Goal: Transaction & Acquisition: Purchase product/service

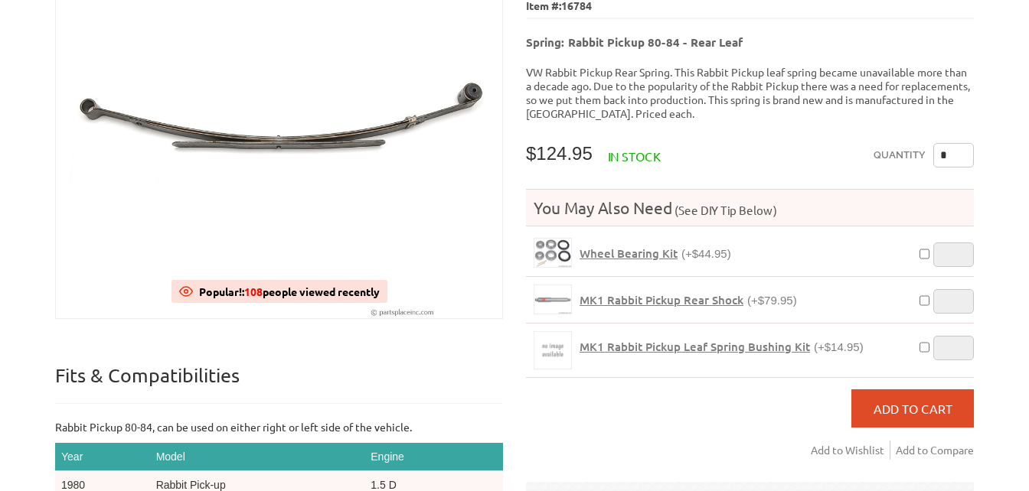
scroll to position [245, 0]
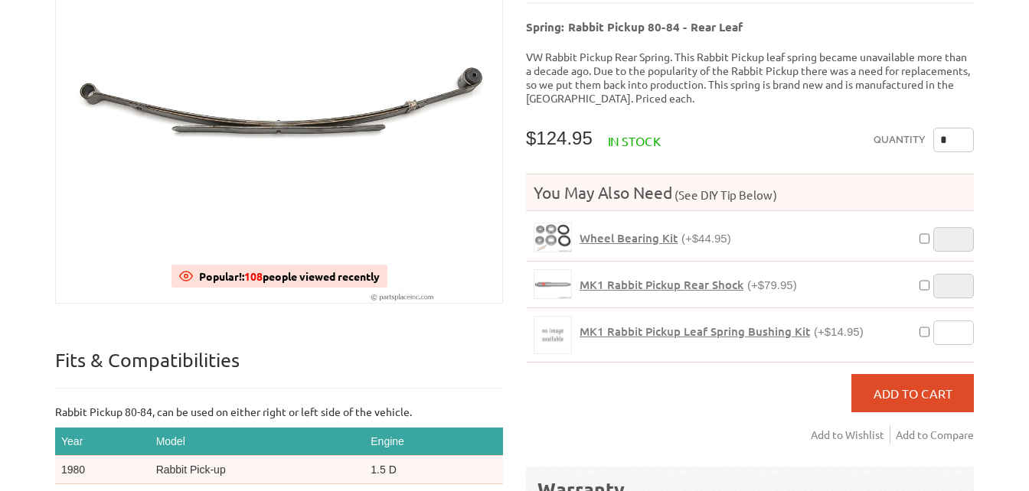
click at [947, 321] on input "*" at bounding box center [953, 333] width 41 height 24
type input "*"
click at [957, 321] on input "*" at bounding box center [953, 333] width 41 height 24
click at [948, 128] on input "*" at bounding box center [953, 140] width 41 height 24
type input "*"
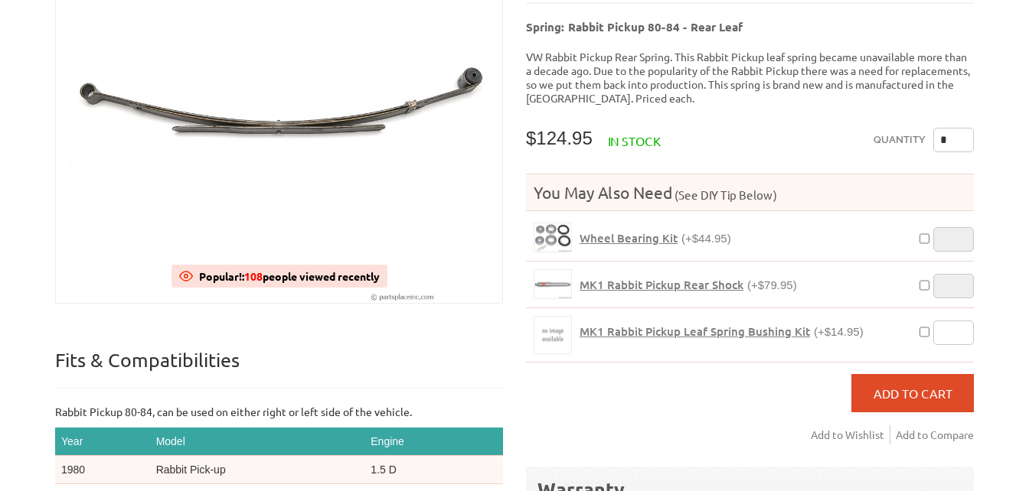
click at [999, 110] on div "VW Diesel Engine Parts Diesel Cylinder Heads and Parts Diesel Timing Belts, Ten…" at bounding box center [514, 336] width 1029 height 1162
click at [905, 386] on span "Add to Cart" at bounding box center [912, 393] width 79 height 15
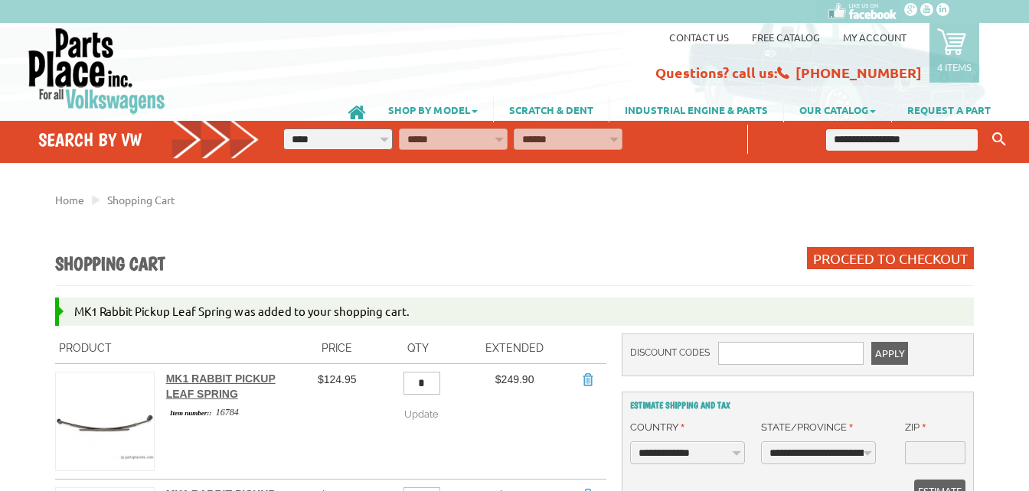
click at [376, 135] on select "**********" at bounding box center [337, 139] width 109 height 21
select select "*********"
click at [283, 129] on select "**********" at bounding box center [337, 139] width 109 height 21
click at [476, 135] on select "**********" at bounding box center [453, 139] width 109 height 21
select select "*********"
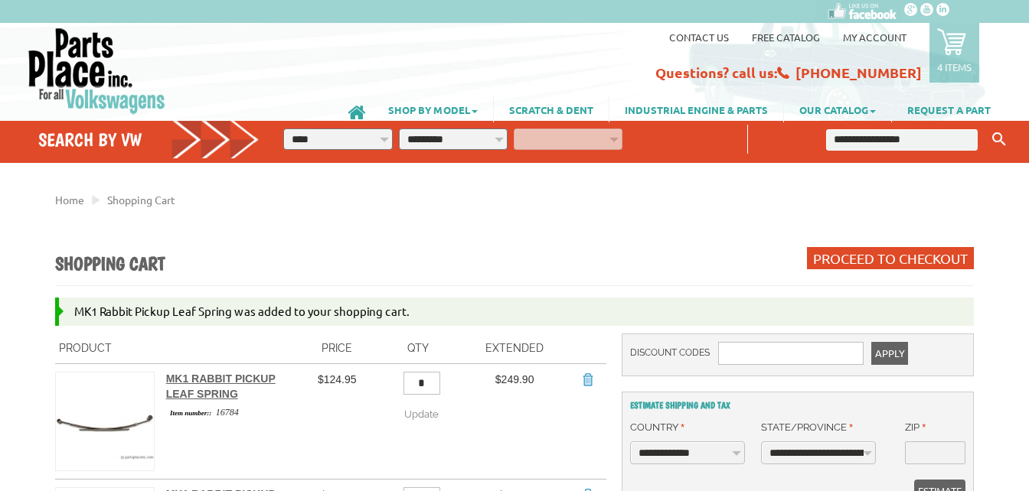
click at [399, 129] on select "**********" at bounding box center [453, 139] width 109 height 21
click at [552, 134] on select "**********" at bounding box center [568, 139] width 109 height 21
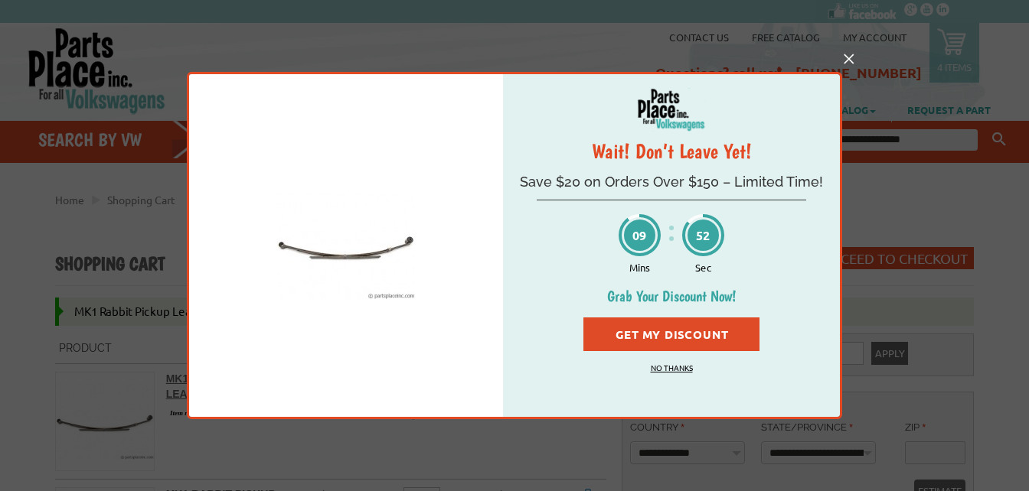
select select "*********"
click at [514, 129] on select "**********" at bounding box center [568, 139] width 109 height 21
click at [670, 368] on link "No Thanks" at bounding box center [671, 367] width 42 height 11
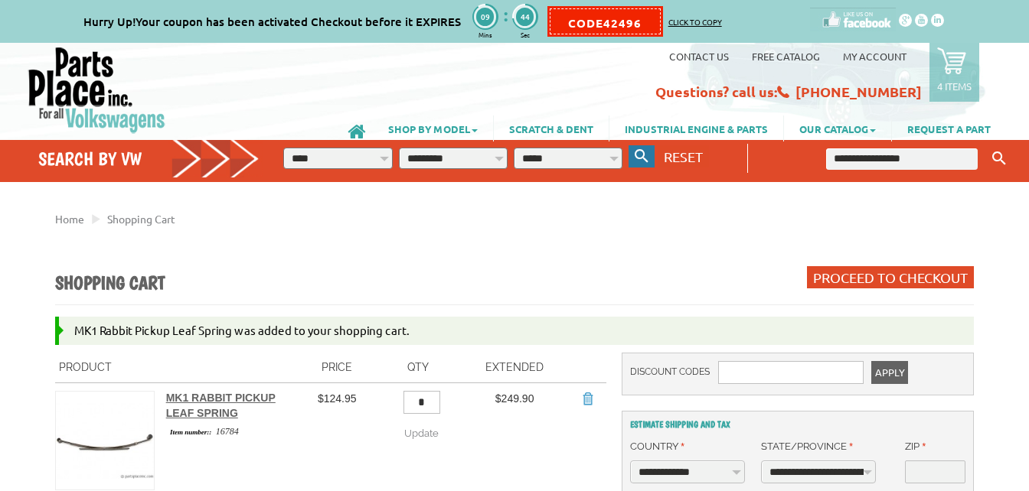
click at [641, 158] on icon "button" at bounding box center [641, 156] width 14 height 14
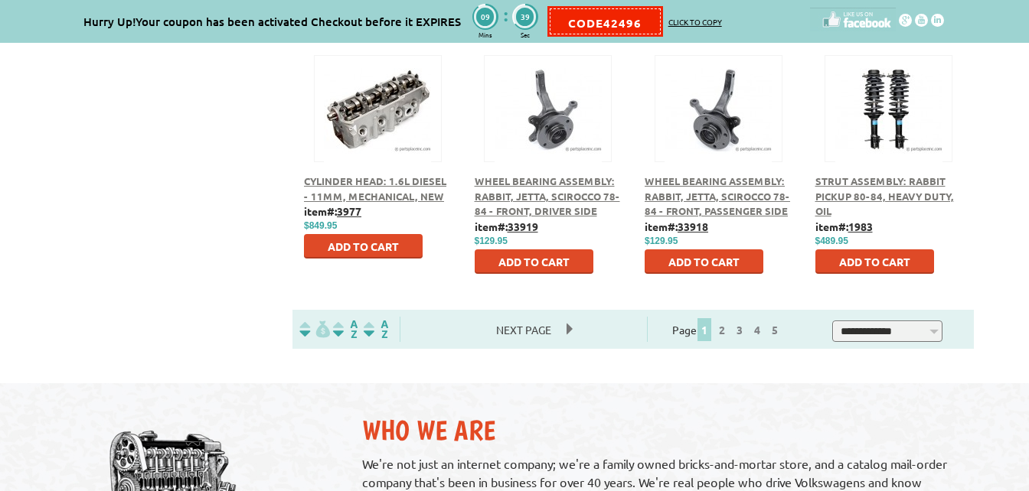
scroll to position [918, 0]
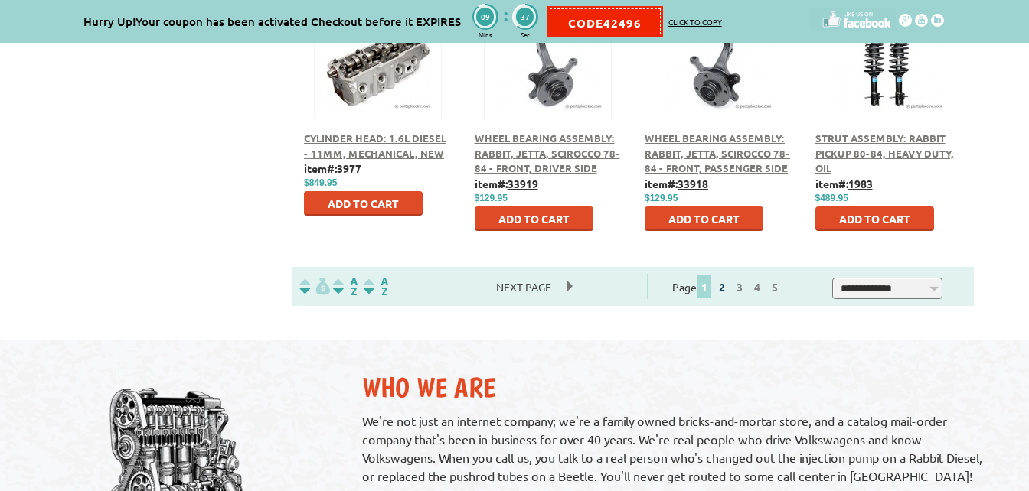
click at [729, 284] on link "2" at bounding box center [722, 287] width 14 height 14
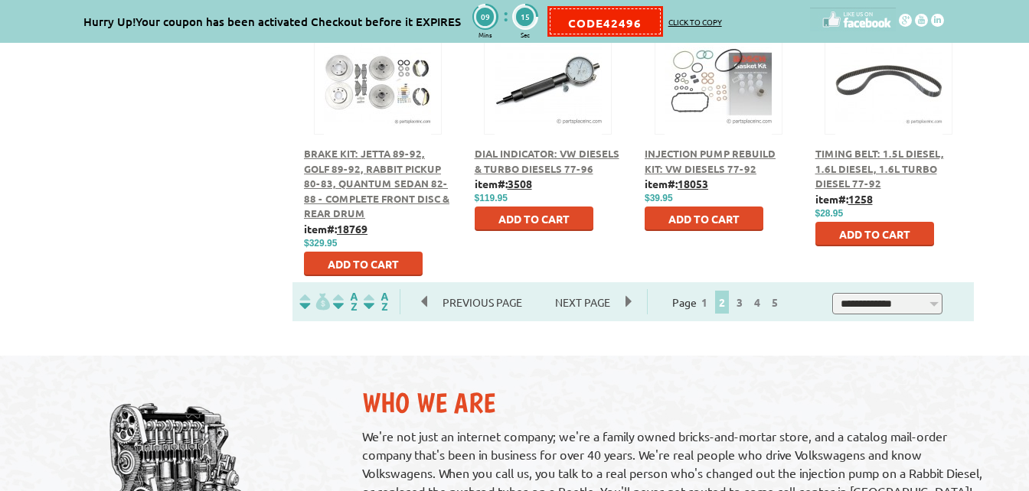
scroll to position [918, 0]
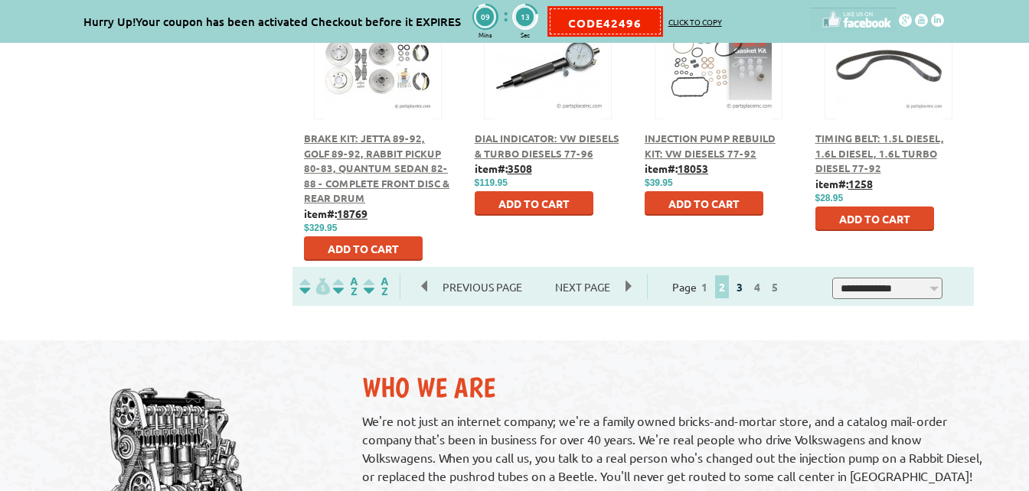
click at [746, 289] on link "3" at bounding box center [739, 287] width 14 height 14
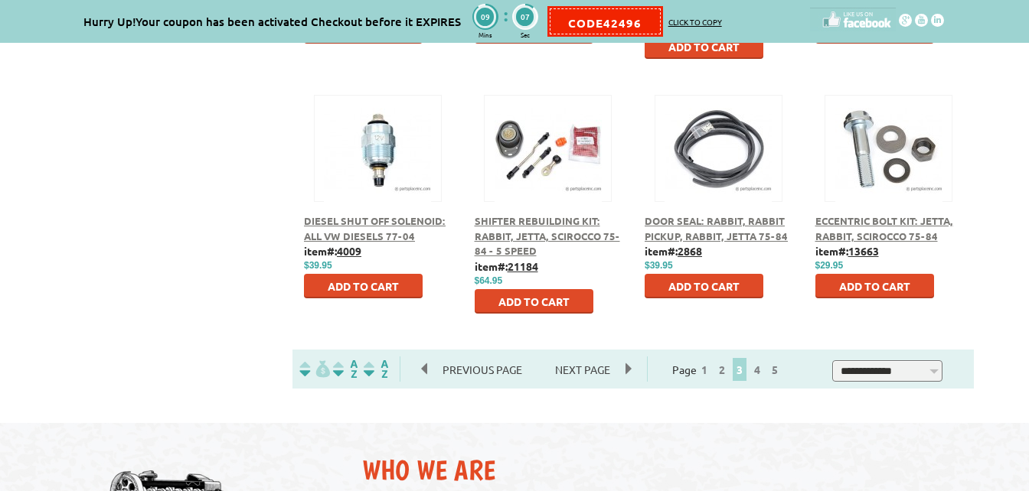
scroll to position [842, 0]
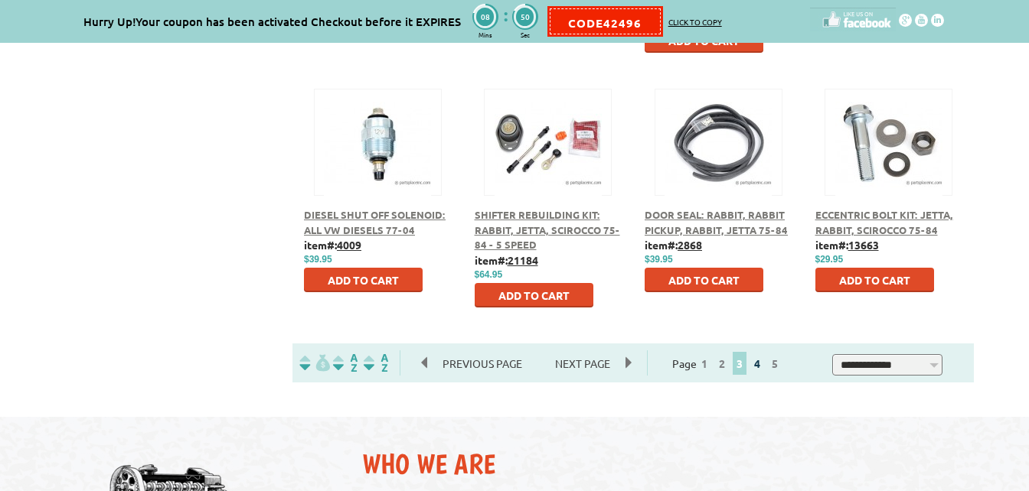
click at [764, 362] on link "4" at bounding box center [757, 364] width 14 height 14
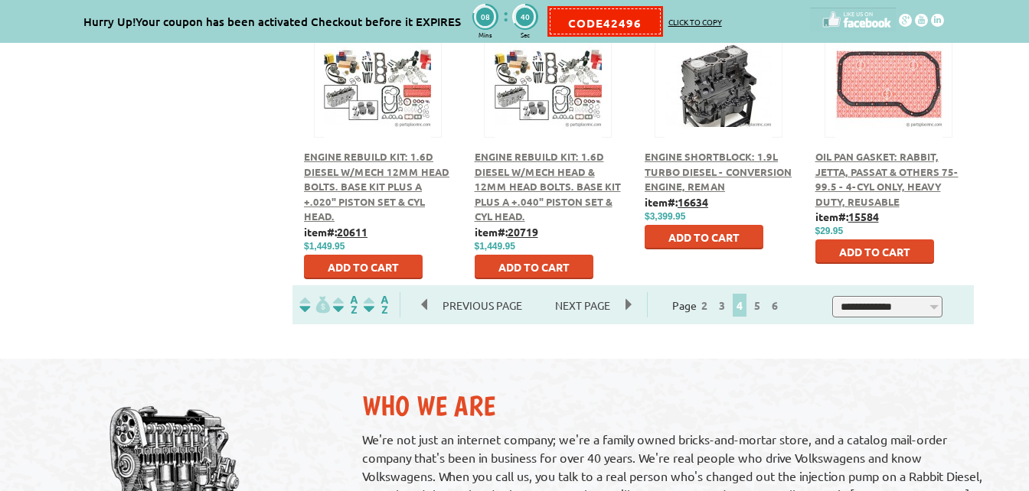
scroll to position [918, 0]
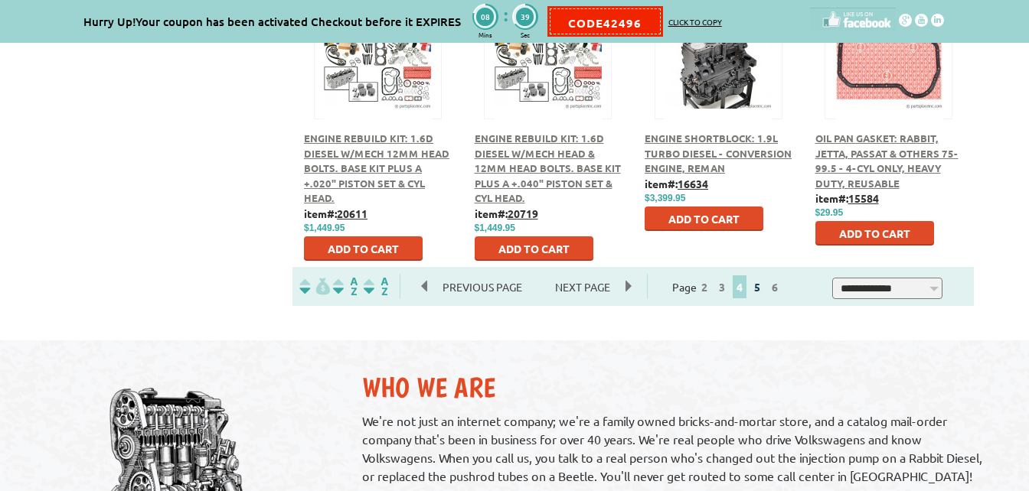
click at [764, 290] on link "5" at bounding box center [757, 287] width 14 height 14
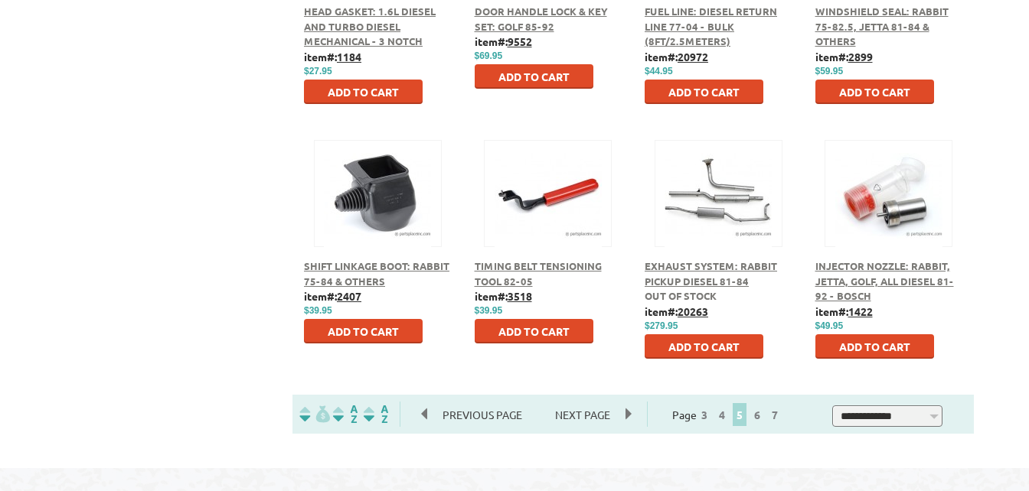
scroll to position [752, 0]
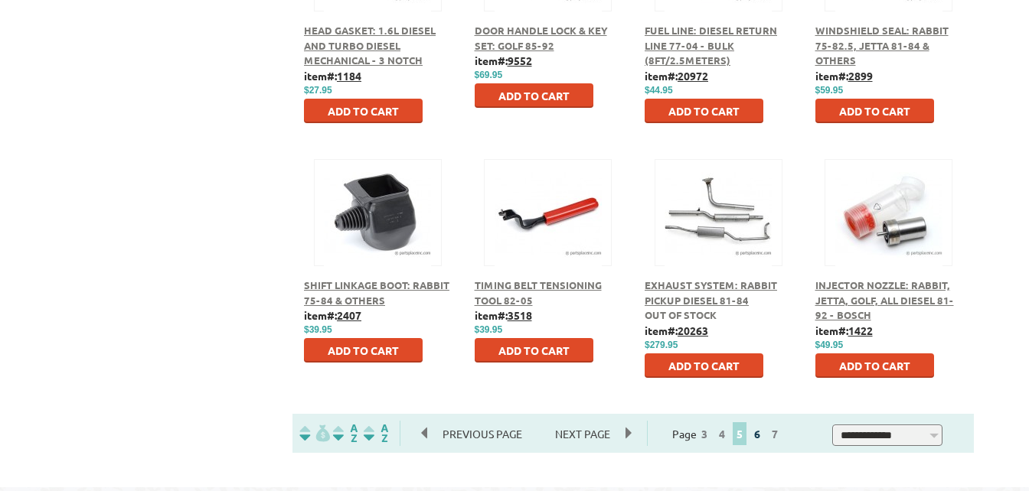
click at [764, 435] on link "6" at bounding box center [757, 434] width 14 height 14
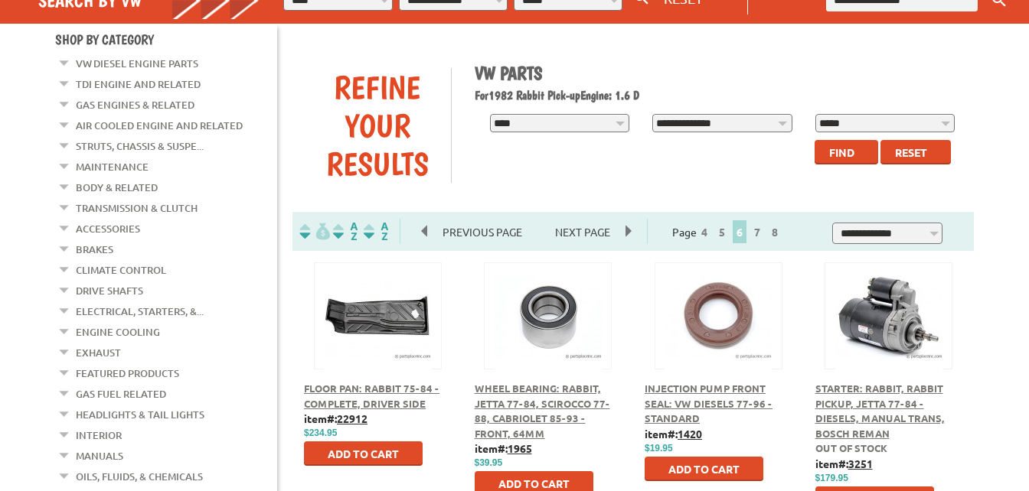
scroll to position [292, 0]
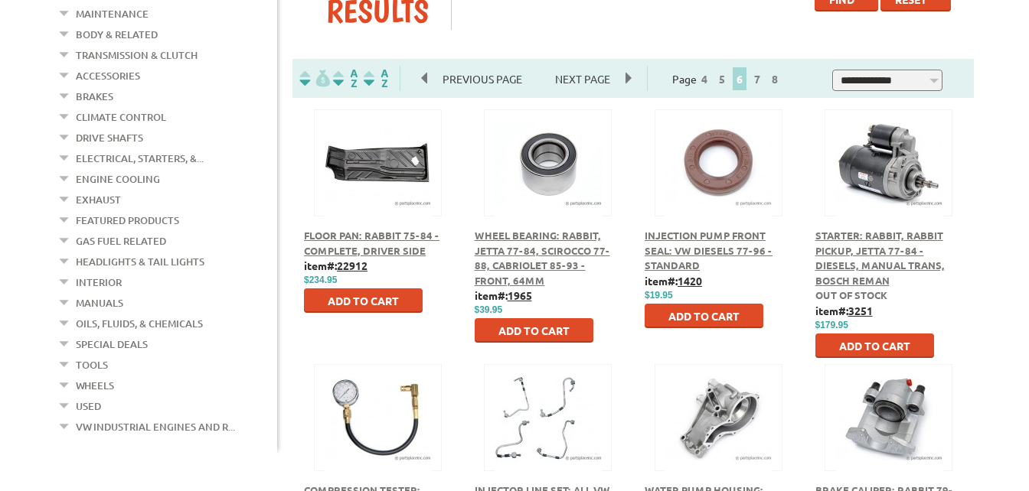
click at [504, 261] on span "Wheel Bearing: Rabbit, Jetta 77-84, Scirocco 77-88, Cabriolet 85-93 - Front, 64…" at bounding box center [541, 258] width 135 height 58
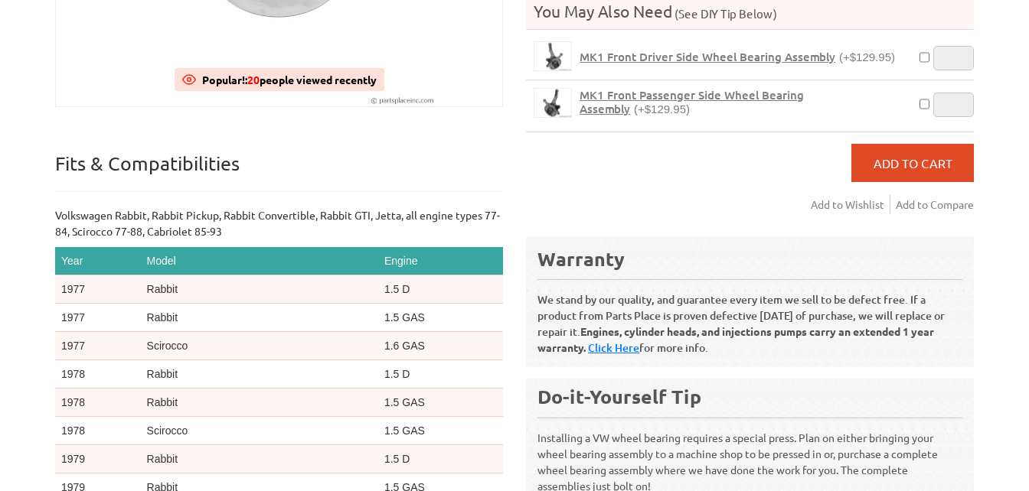
scroll to position [536, 0]
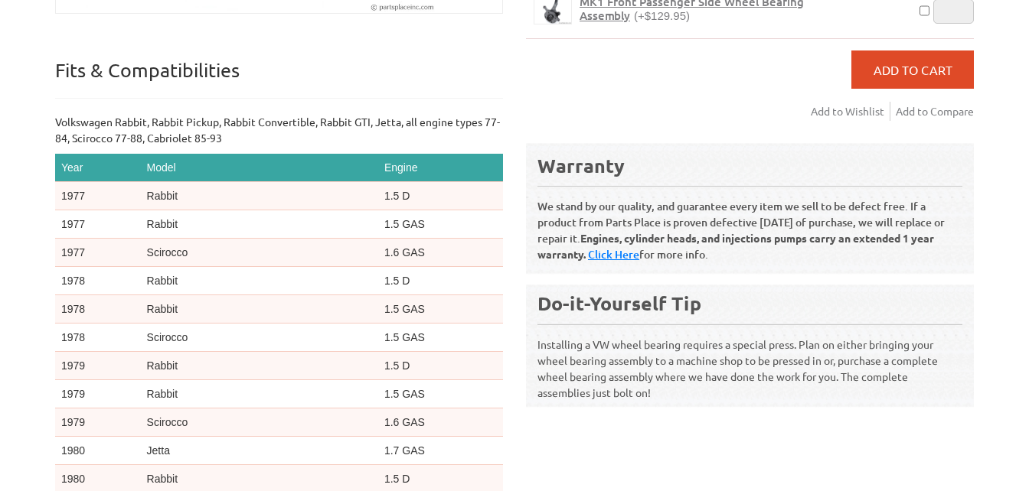
click at [1027, 237] on div "VW Diesel Engine Parts Diesel Cylinder Heads and Parts Diesel Timing Belts, Ten…" at bounding box center [514, 53] width 1029 height 1179
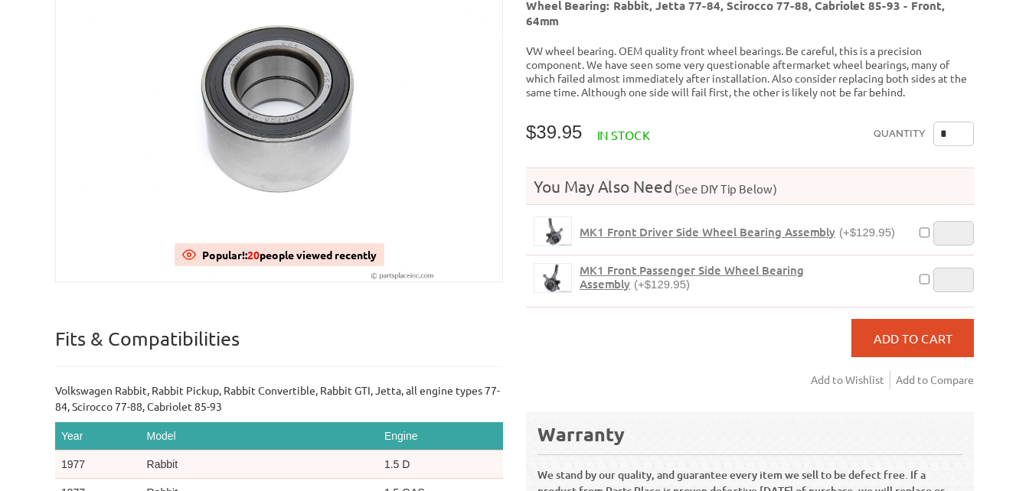
scroll to position [261, 0]
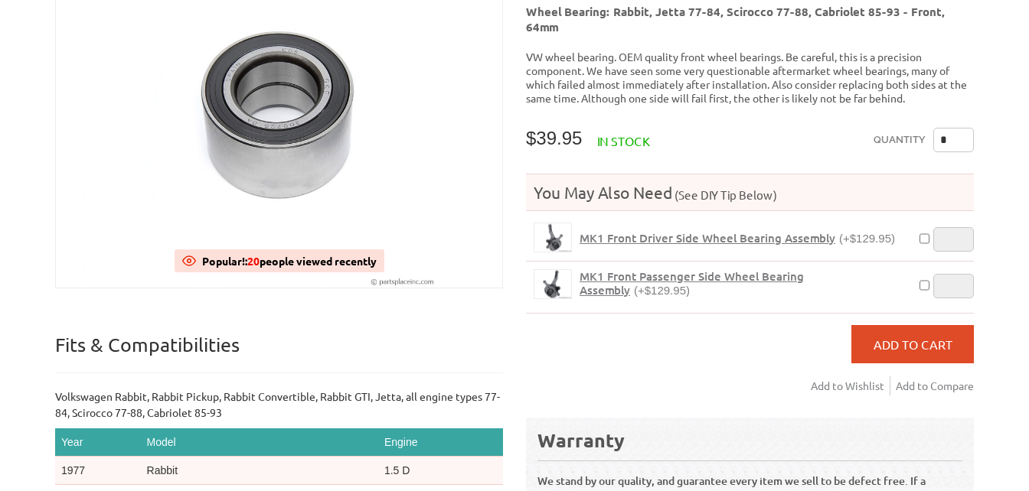
click at [590, 230] on span "MK1 Front Driver Side Wheel Bearing Assembly" at bounding box center [707, 237] width 256 height 15
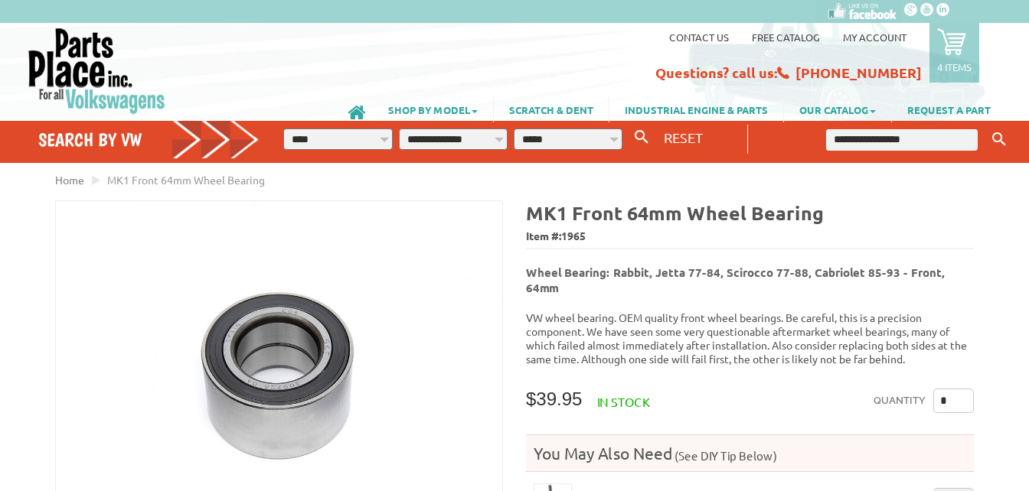
scroll to position [261, 0]
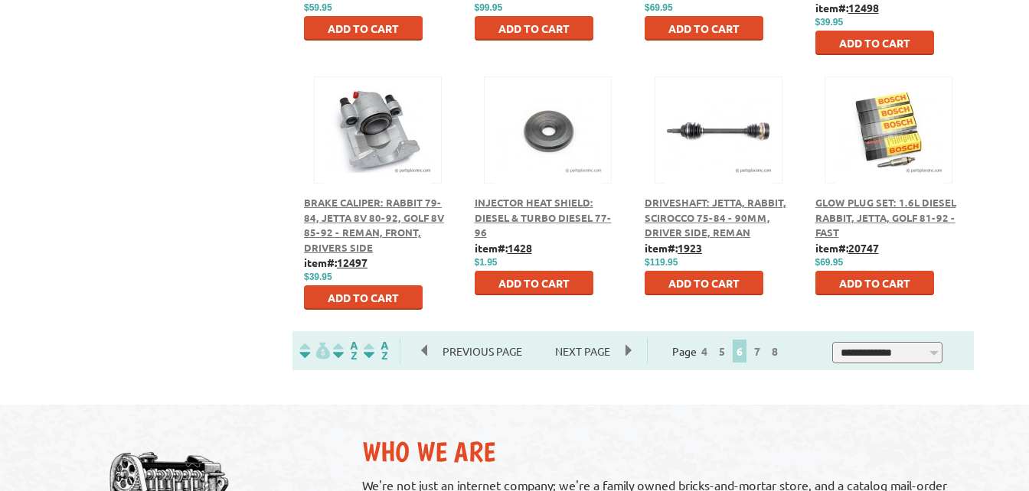
scroll to position [860, 0]
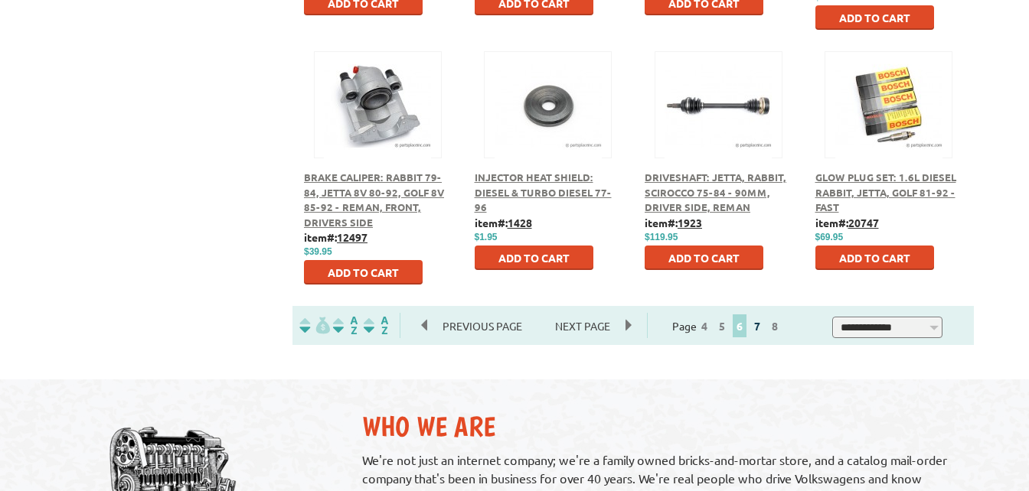
click at [764, 325] on link "7" at bounding box center [757, 326] width 14 height 14
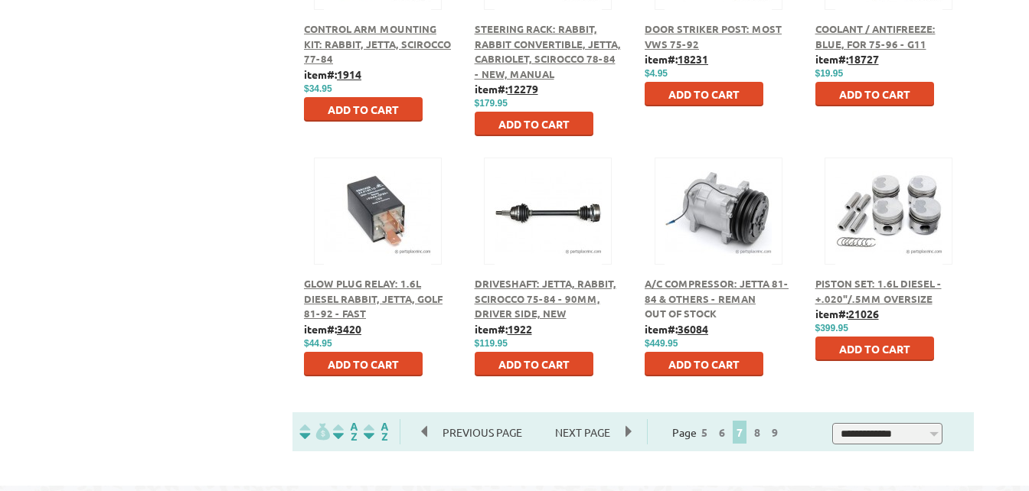
scroll to position [777, 0]
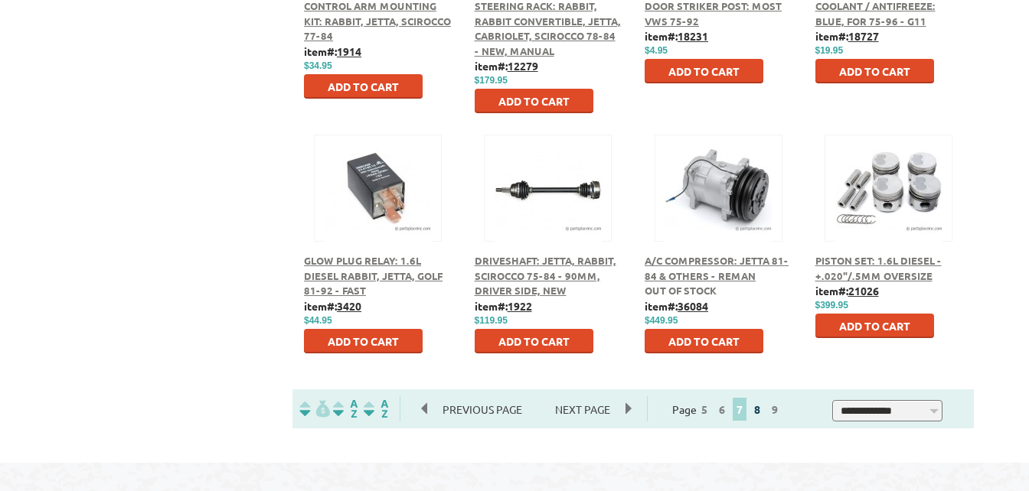
click at [764, 412] on link "8" at bounding box center [757, 410] width 14 height 14
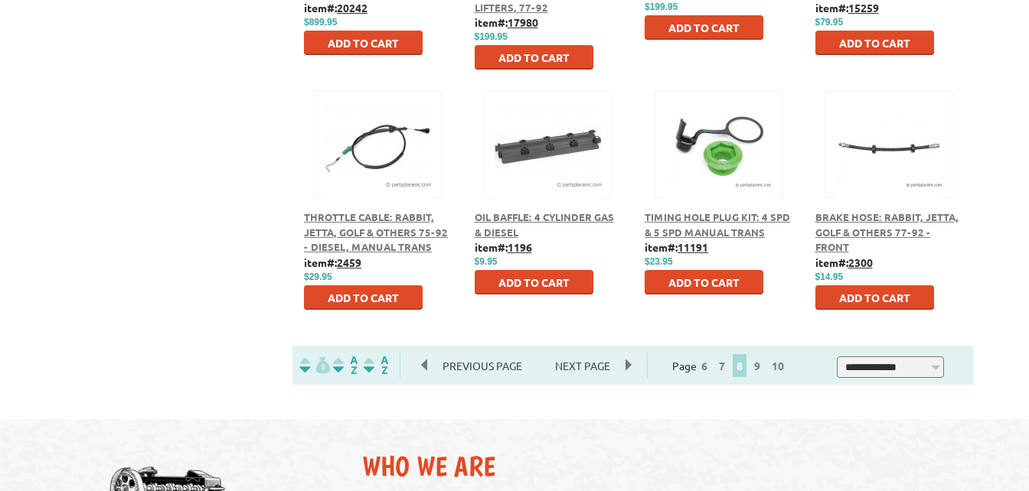
scroll to position [827, 0]
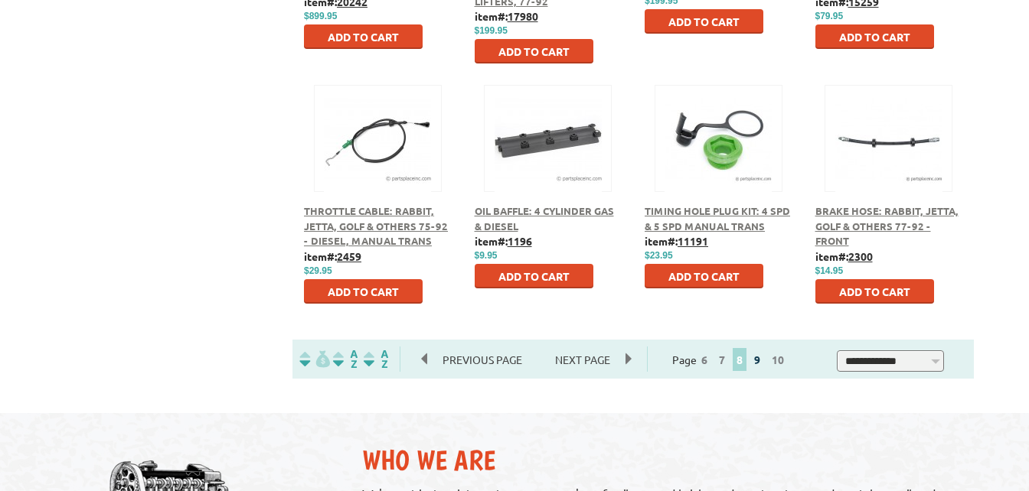
click at [764, 363] on link "9" at bounding box center [757, 360] width 14 height 14
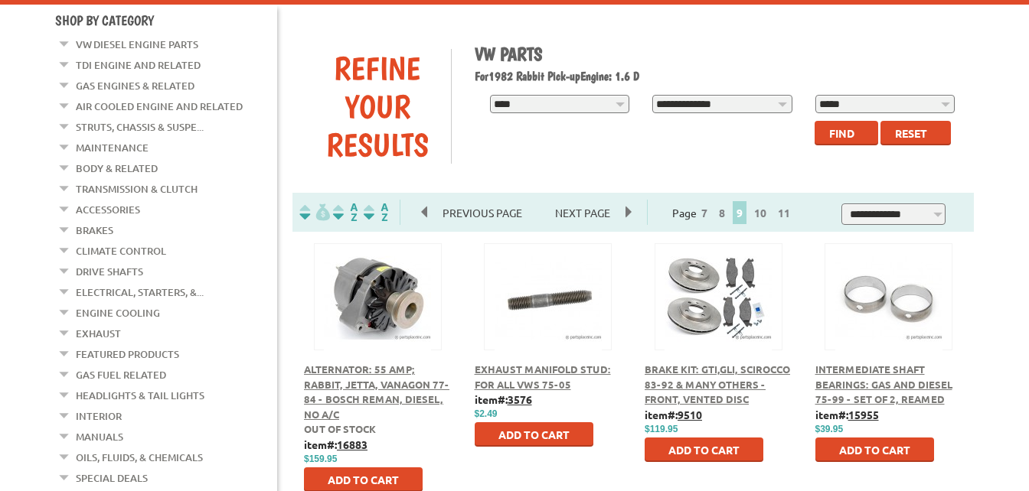
scroll to position [230, 0]
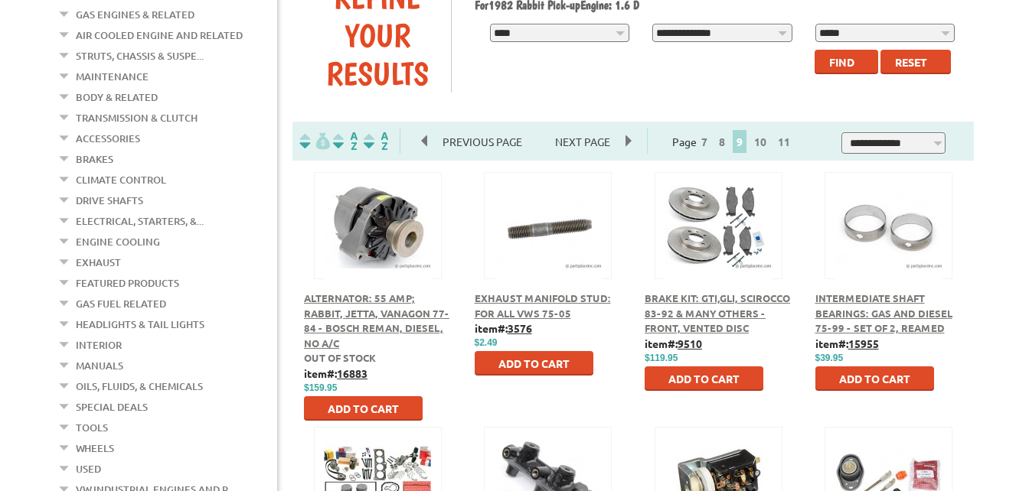
drag, startPoint x: 1025, startPoint y: 118, endPoint x: 1018, endPoint y: 135, distance: 18.5
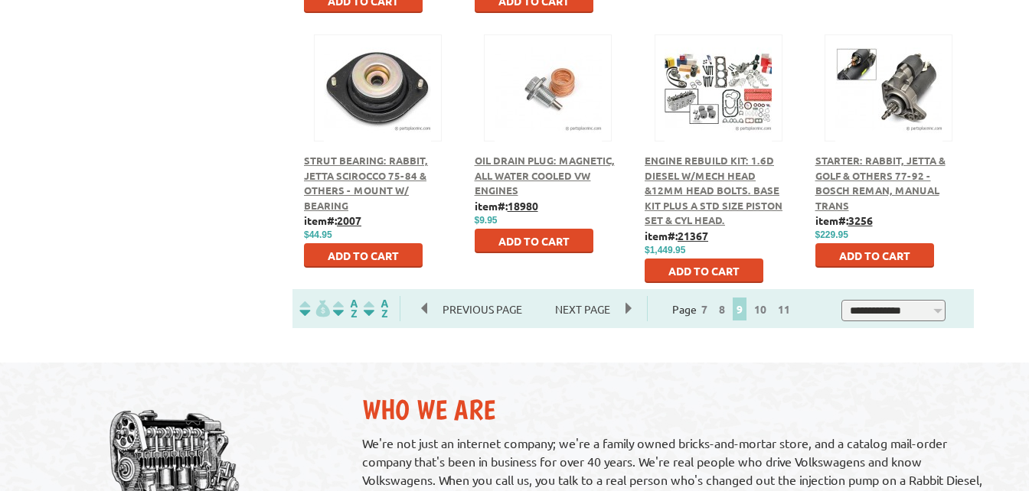
scroll to position [886, 0]
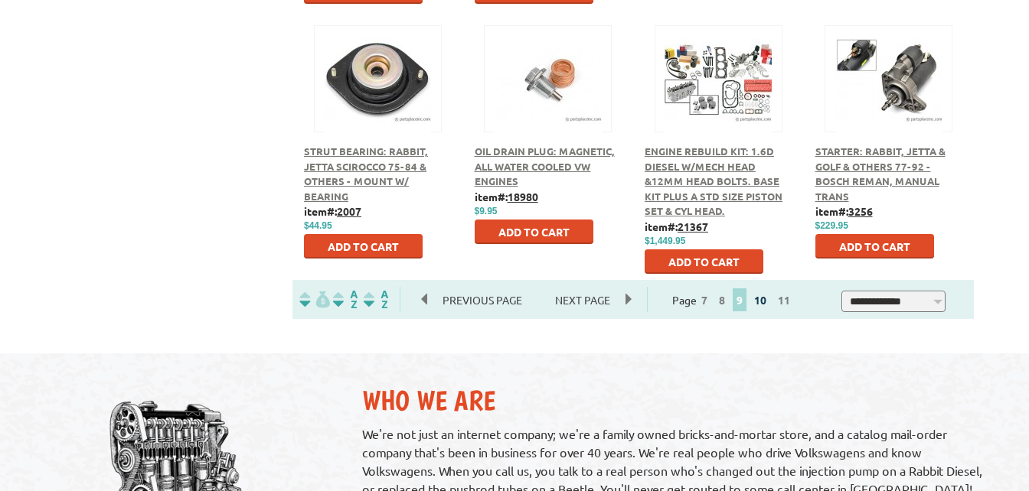
click at [770, 299] on link "10" at bounding box center [760, 300] width 20 height 14
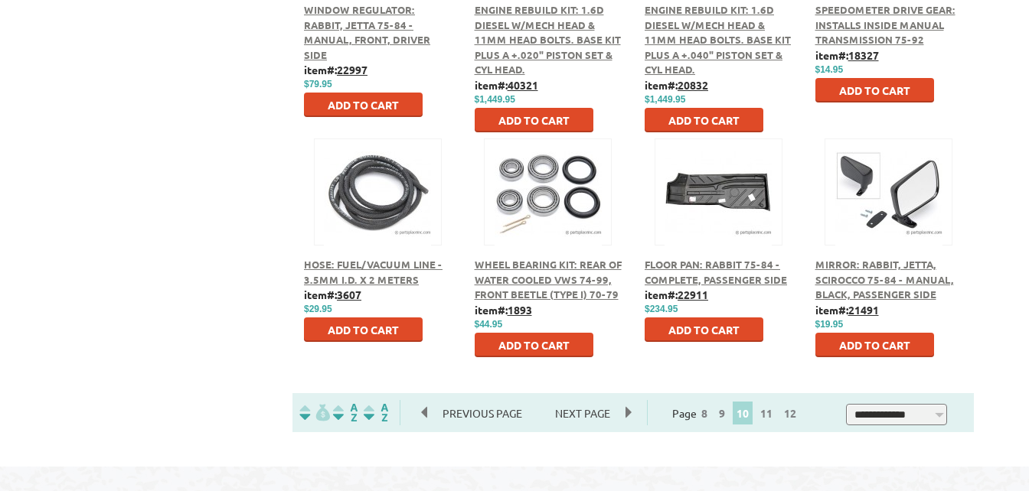
scroll to position [918, 0]
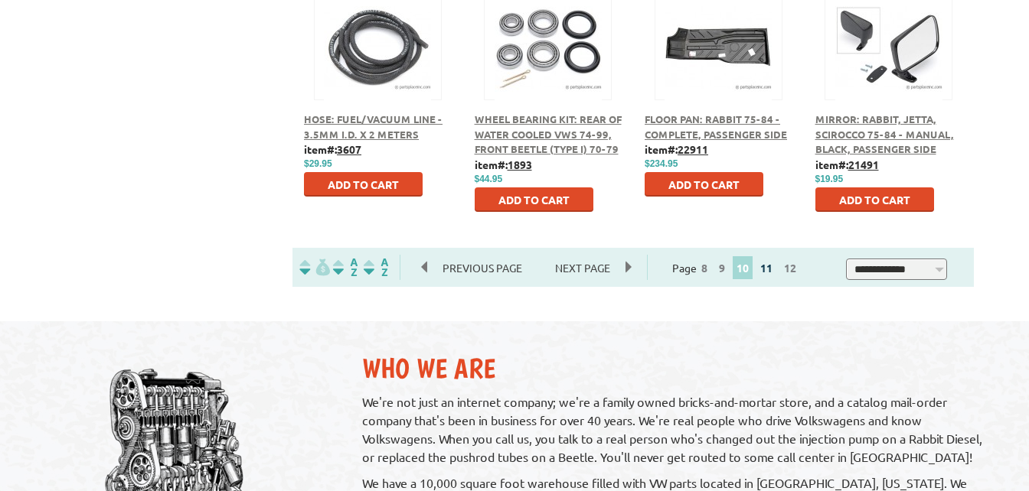
click at [774, 268] on link "11" at bounding box center [766, 268] width 20 height 14
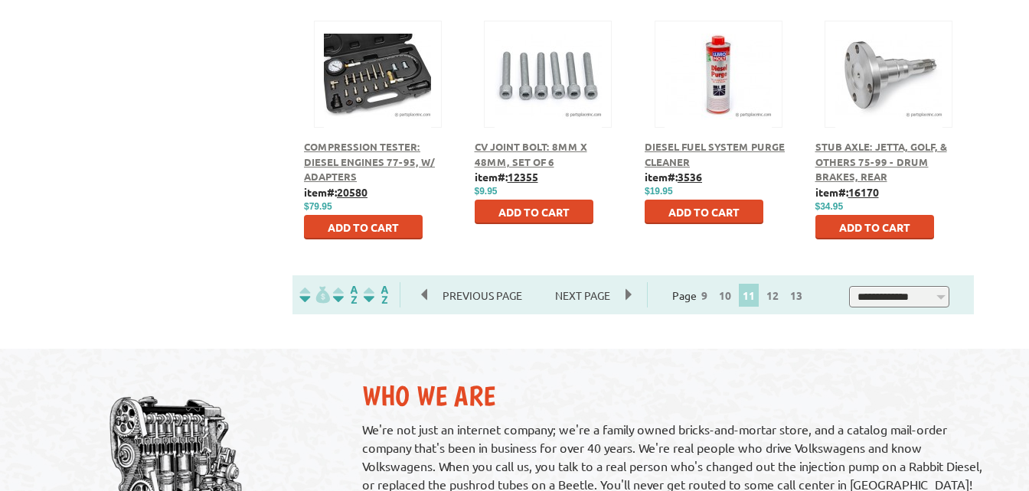
scroll to position [893, 0]
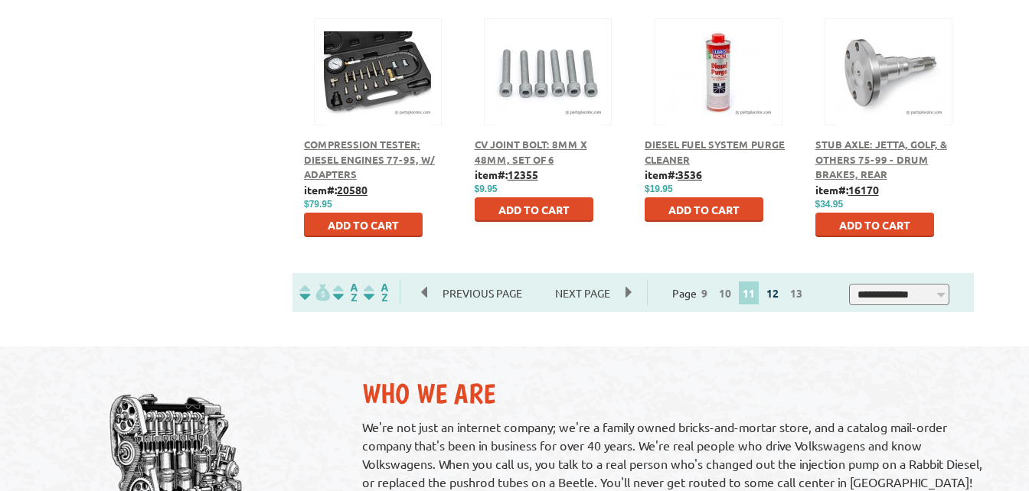
click at [782, 295] on link "12" at bounding box center [772, 293] width 20 height 14
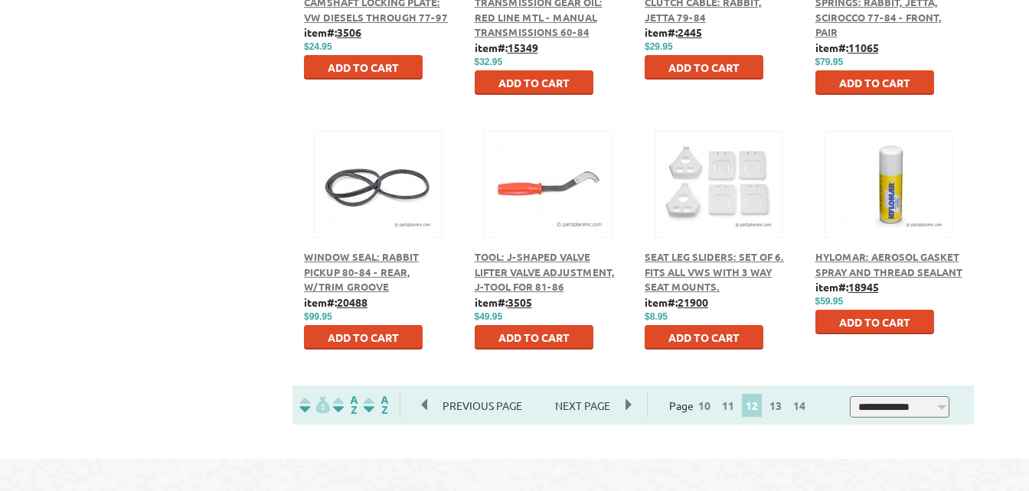
scroll to position [784, 0]
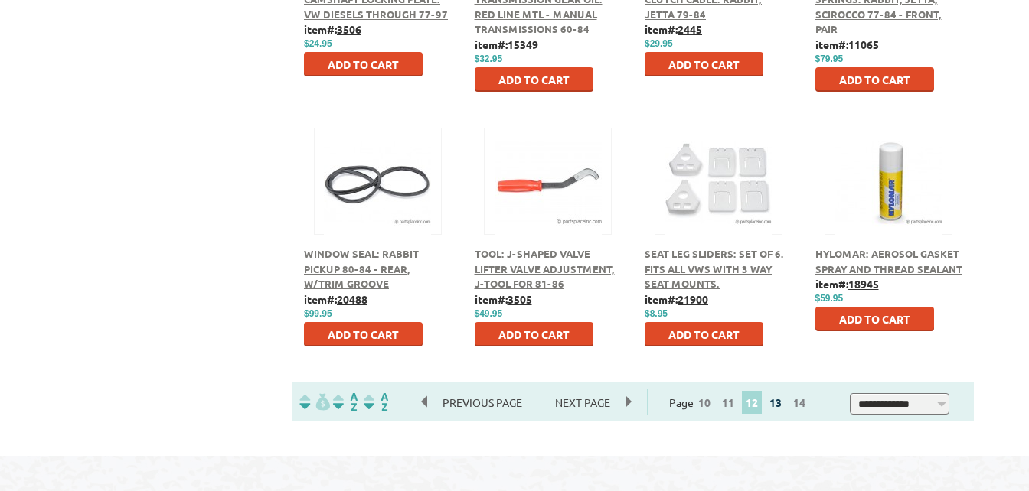
click at [784, 403] on link "13" at bounding box center [775, 403] width 20 height 14
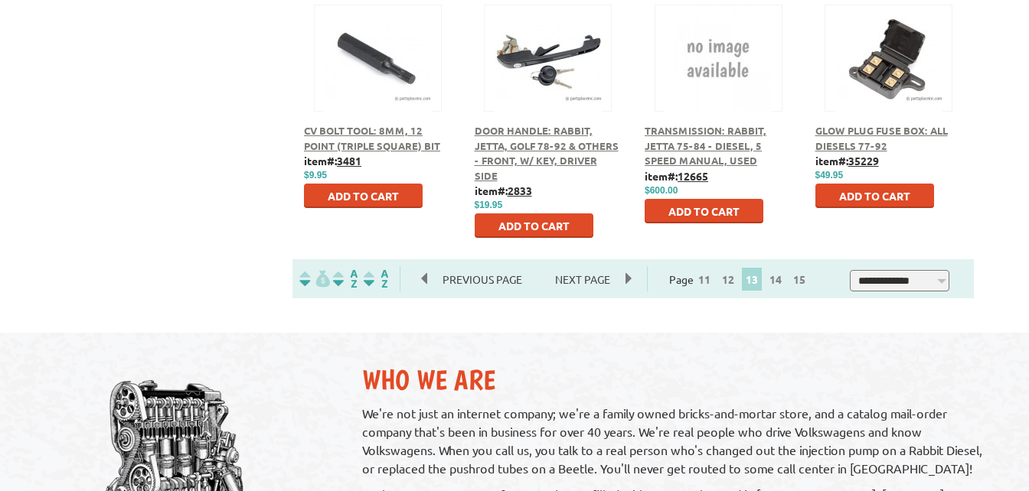
scroll to position [918, 0]
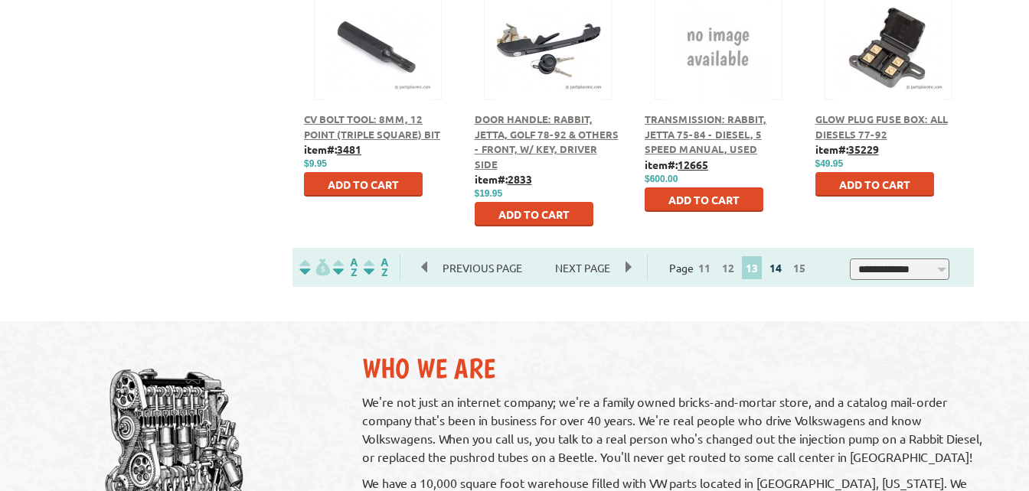
click at [785, 272] on link "14" at bounding box center [775, 268] width 20 height 14
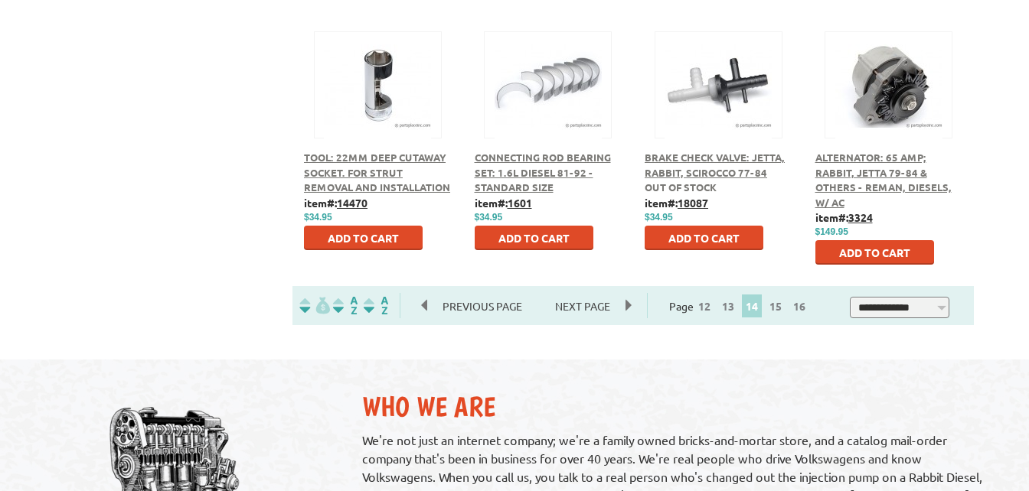
scroll to position [884, 0]
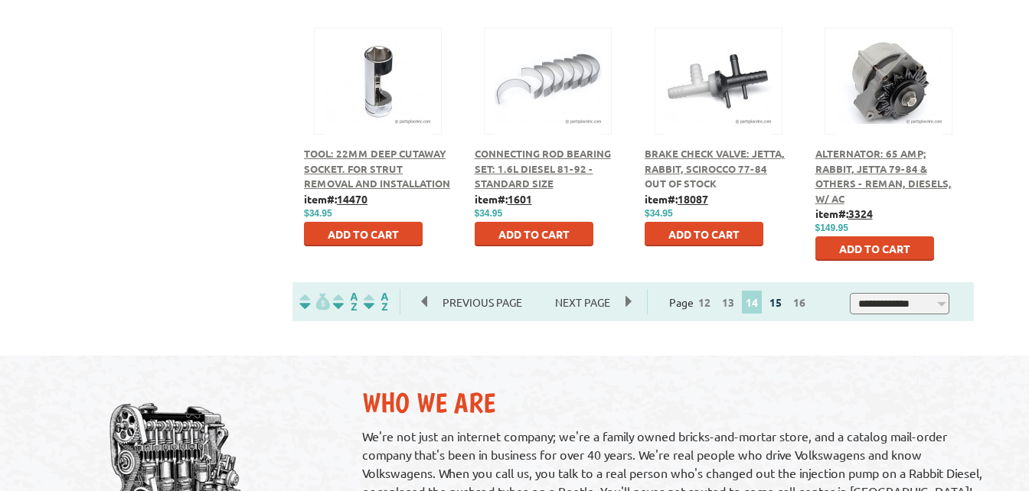
click at [783, 303] on link "15" at bounding box center [775, 302] width 20 height 14
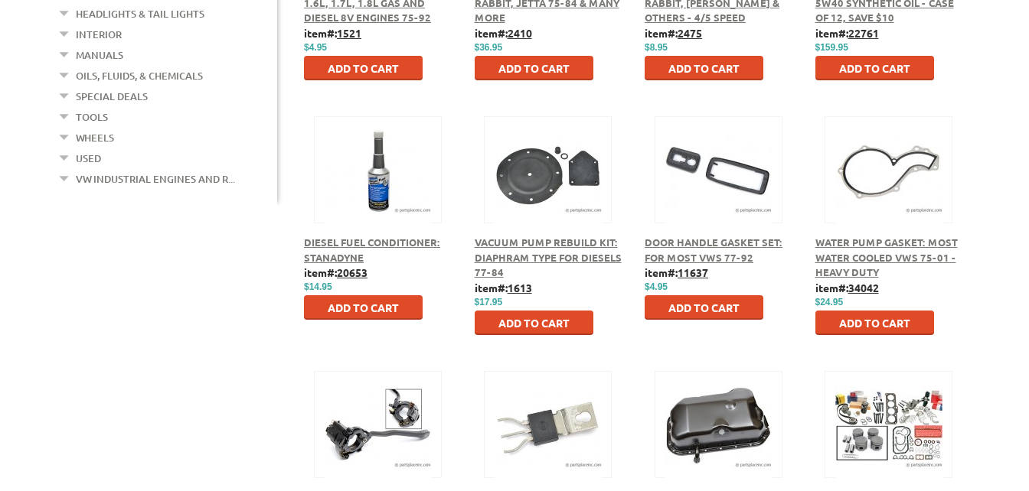
scroll to position [765, 0]
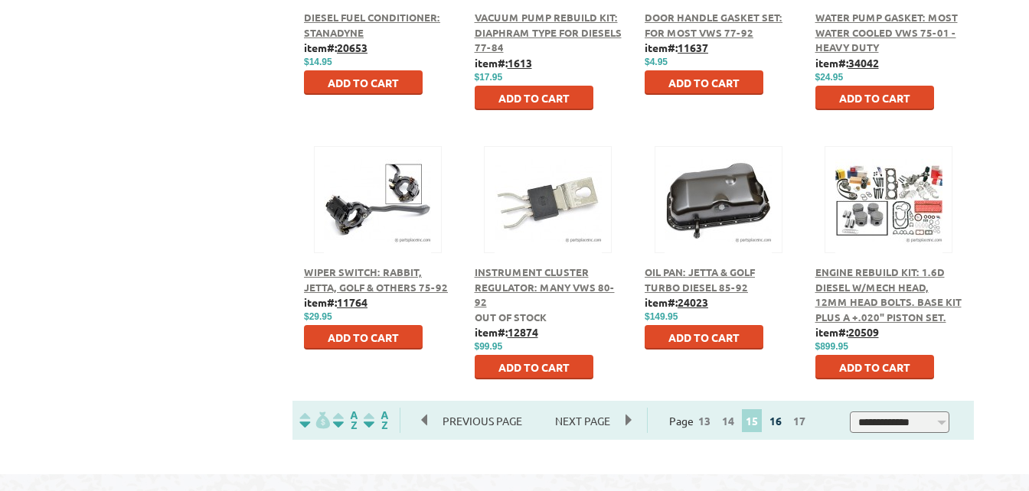
click at [783, 422] on link "16" at bounding box center [775, 421] width 20 height 14
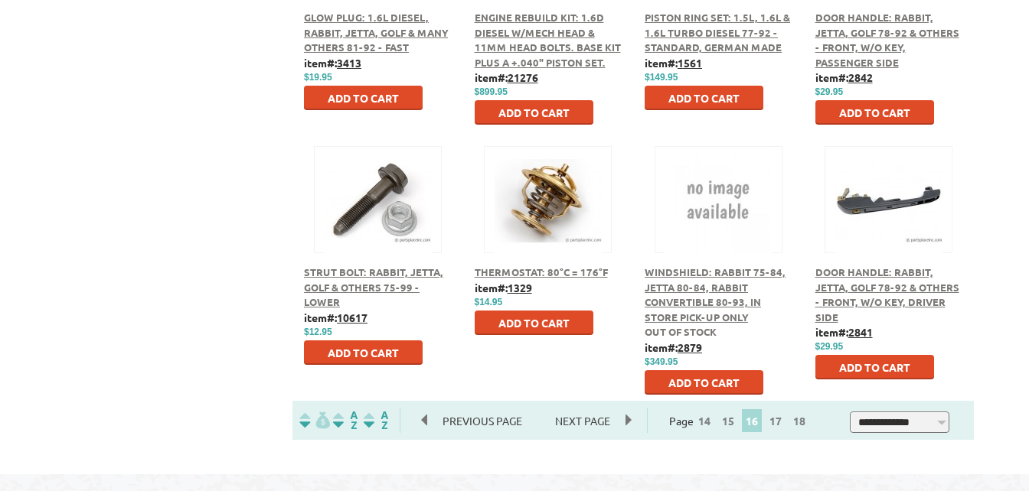
scroll to position [1071, 0]
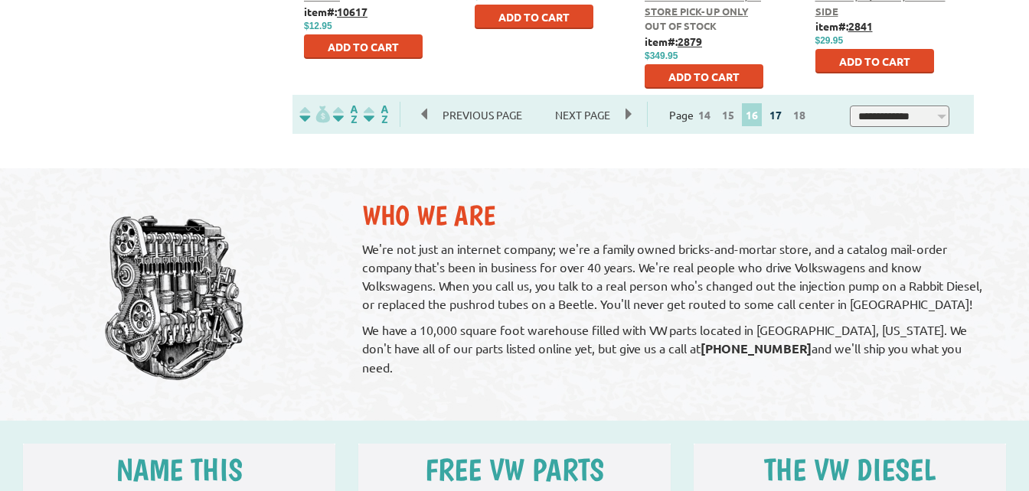
click at [785, 116] on link "17" at bounding box center [775, 115] width 20 height 14
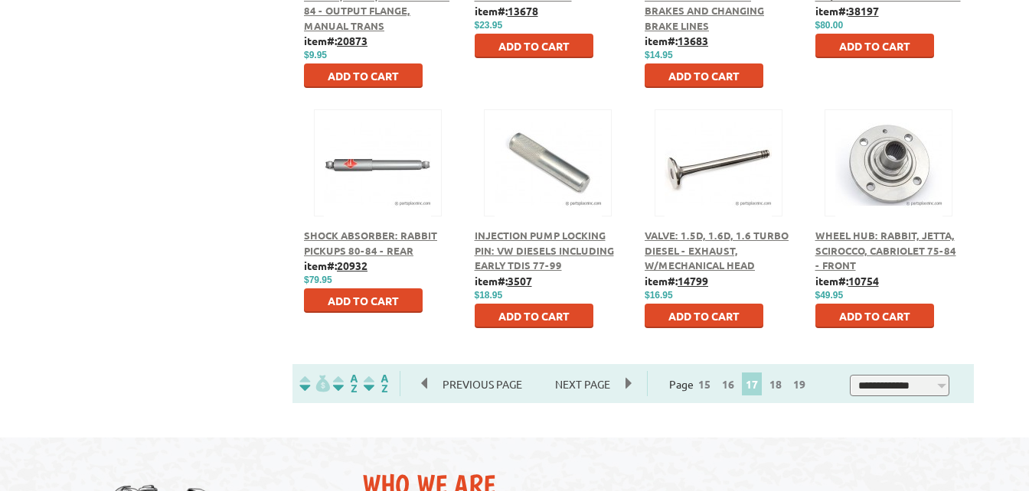
scroll to position [842, 0]
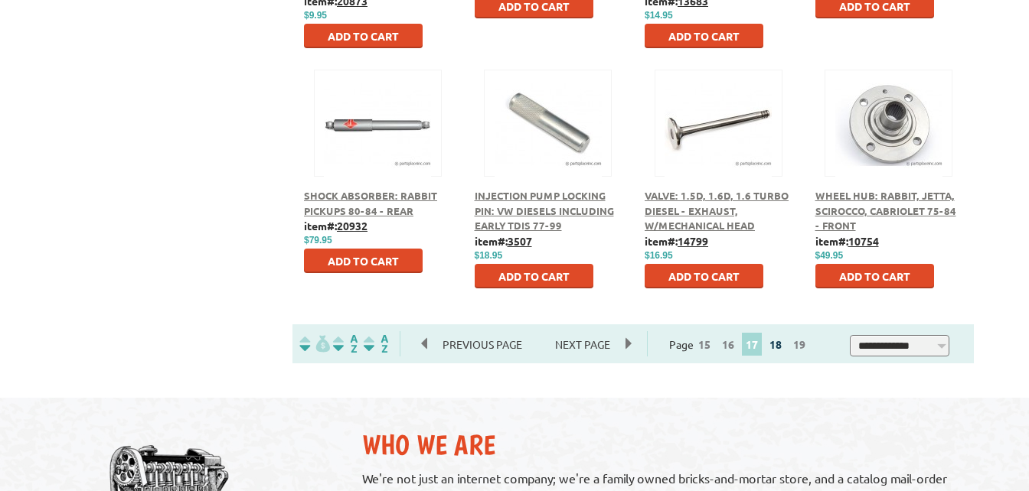
click at [785, 346] on link "18" at bounding box center [775, 344] width 20 height 14
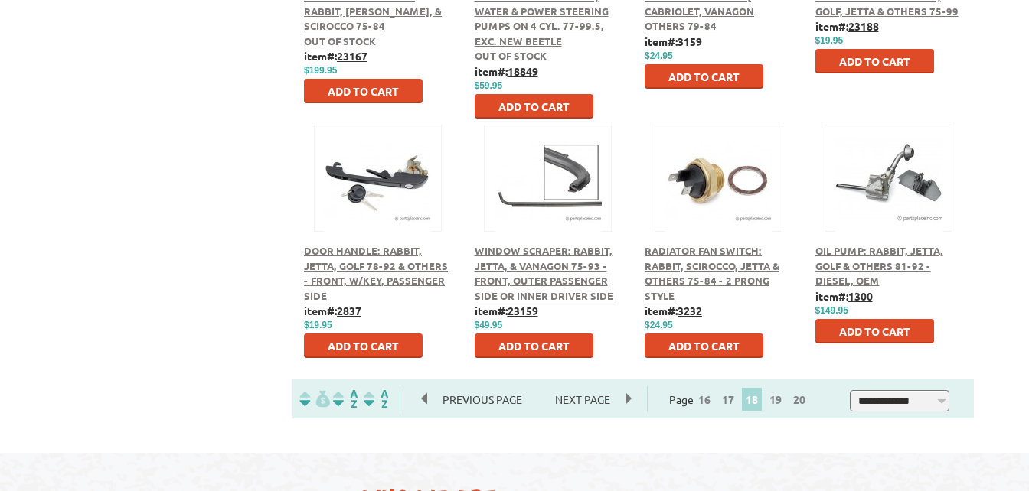
scroll to position [918, 0]
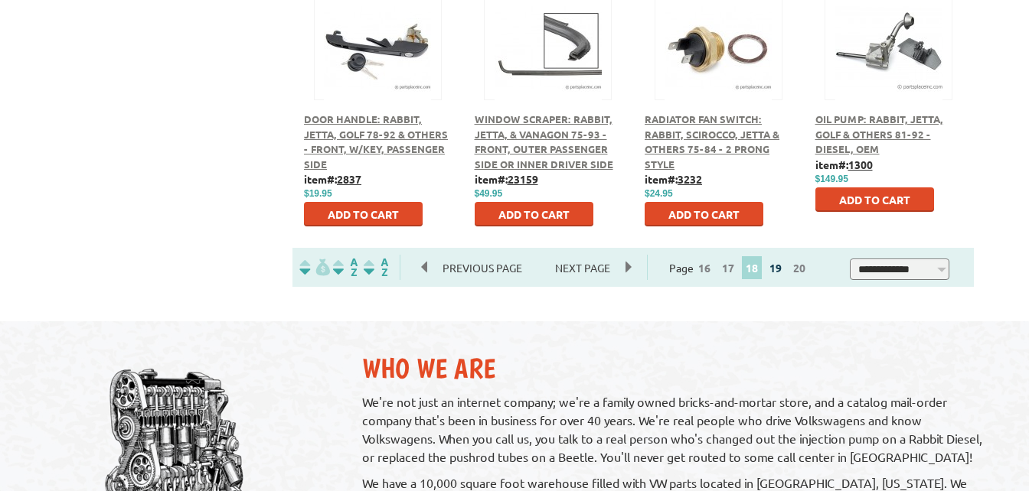
click at [783, 270] on link "19" at bounding box center [775, 268] width 20 height 14
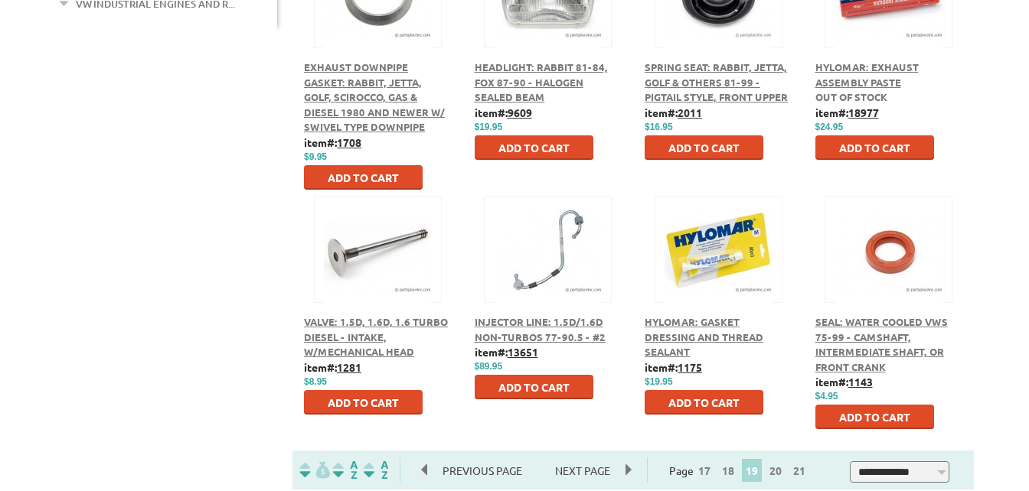
scroll to position [842, 0]
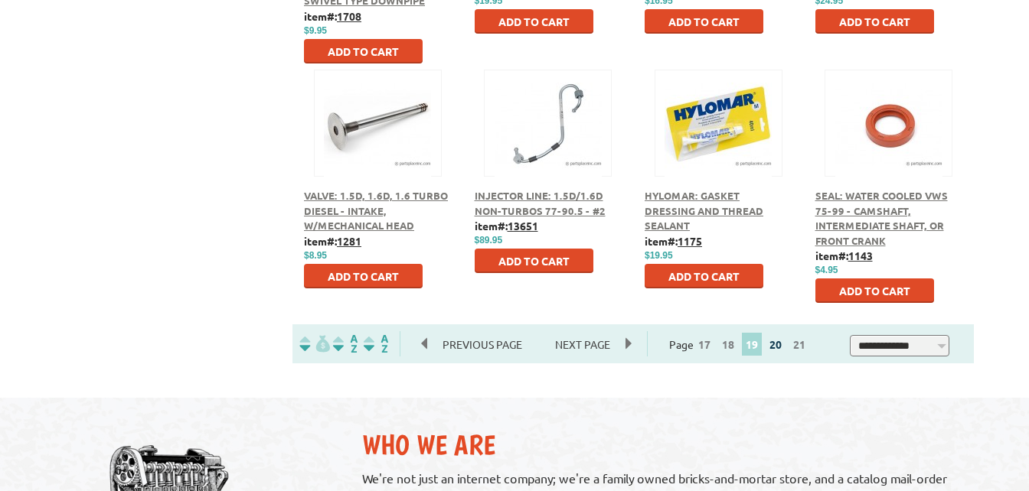
click at [784, 344] on link "20" at bounding box center [775, 344] width 20 height 14
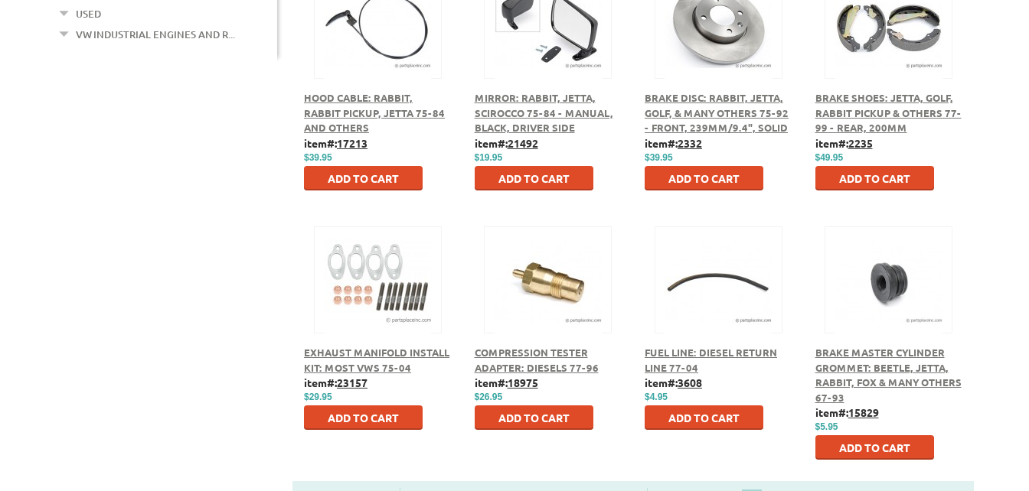
scroll to position [842, 0]
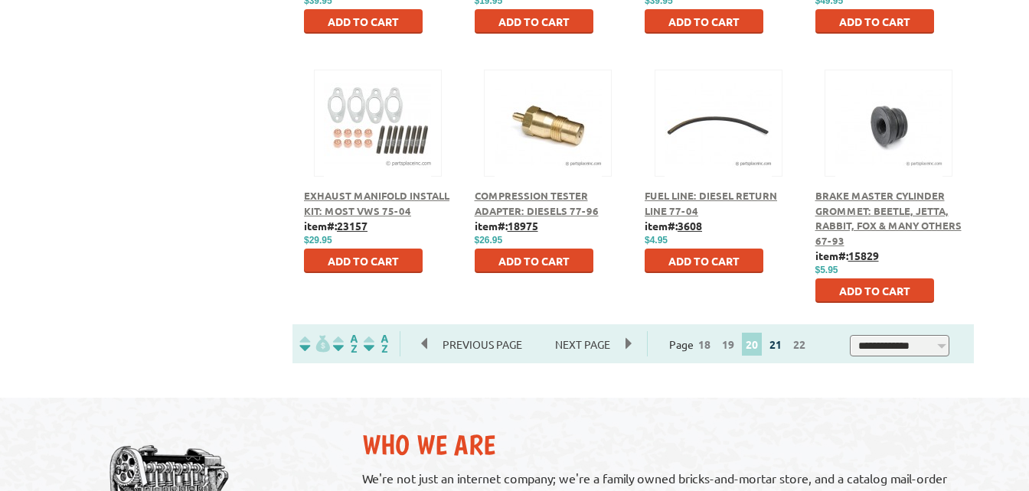
click at [781, 342] on link "21" at bounding box center [775, 344] width 20 height 14
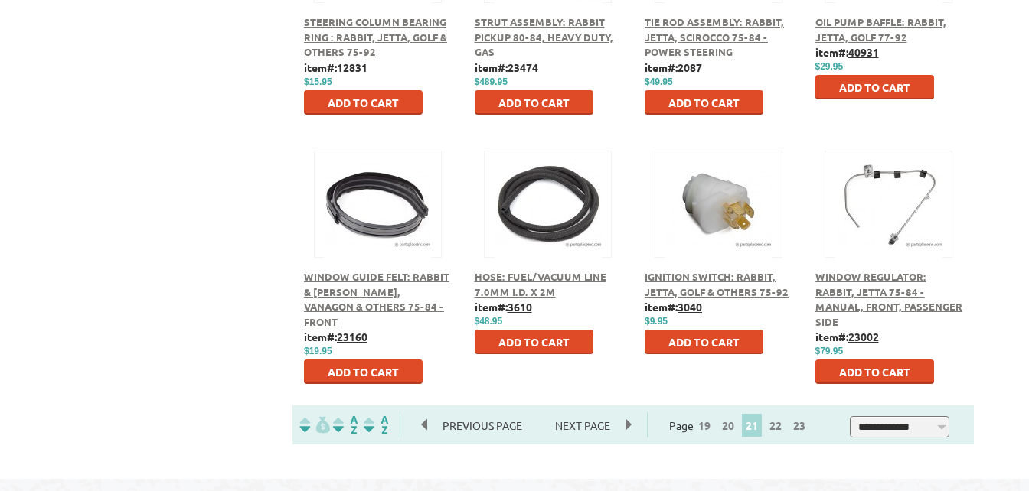
scroll to position [794, 0]
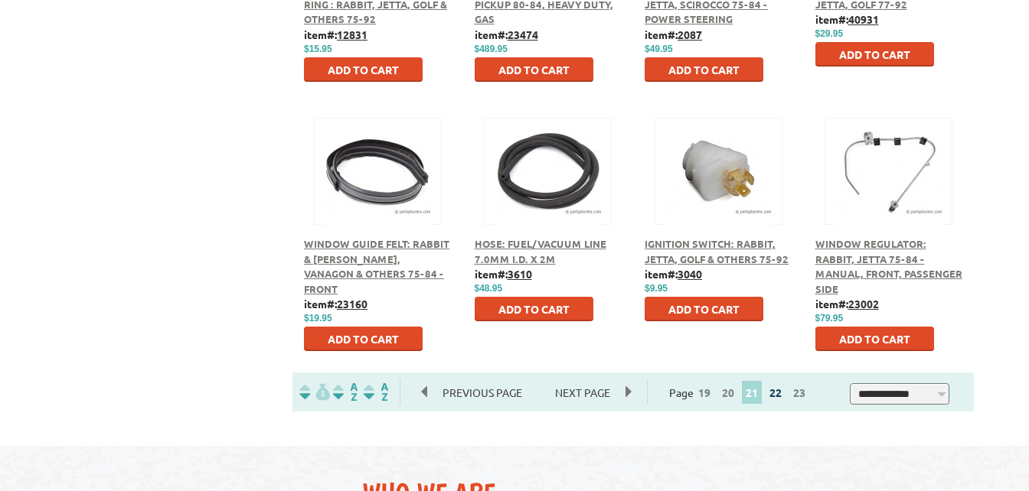
click at [784, 396] on link "22" at bounding box center [775, 393] width 20 height 14
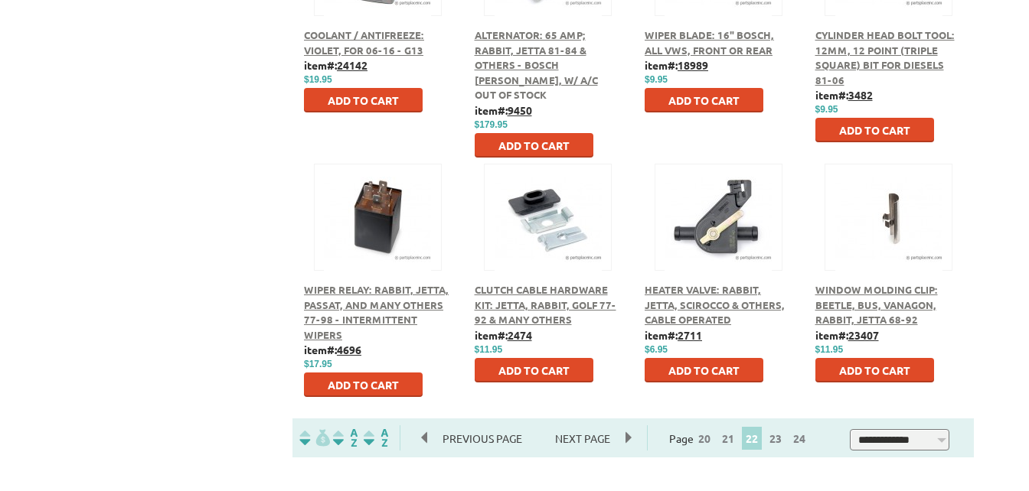
scroll to position [937, 0]
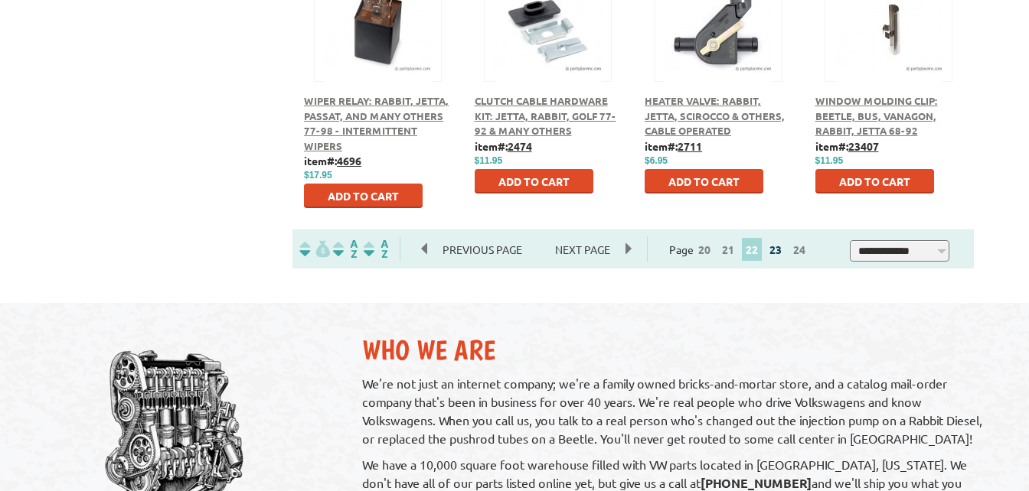
click at [781, 249] on link "23" at bounding box center [775, 250] width 20 height 14
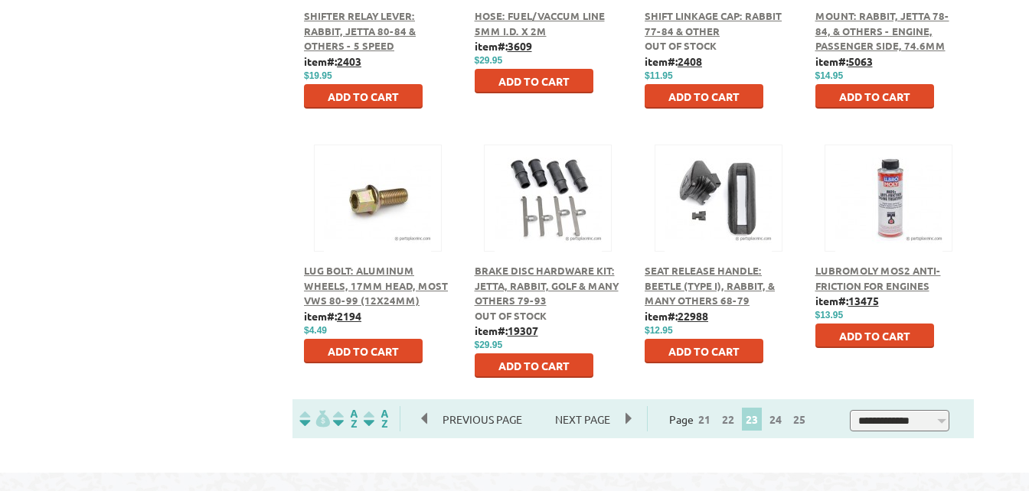
scroll to position [920, 0]
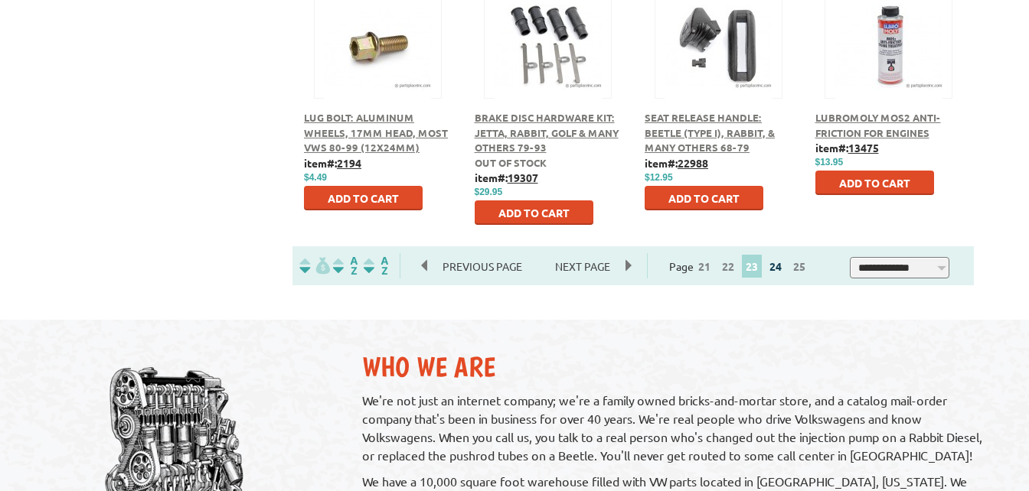
click at [775, 264] on link "24" at bounding box center [775, 266] width 20 height 14
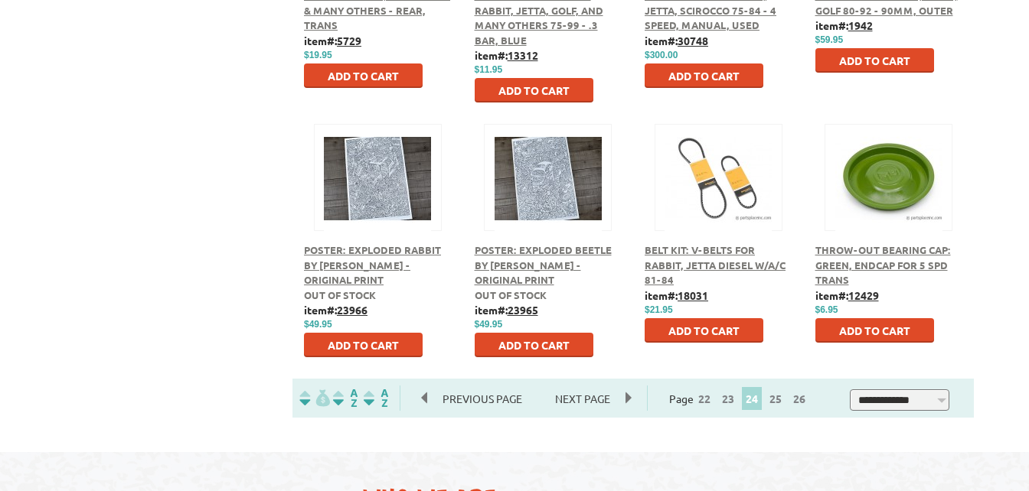
scroll to position [910, 0]
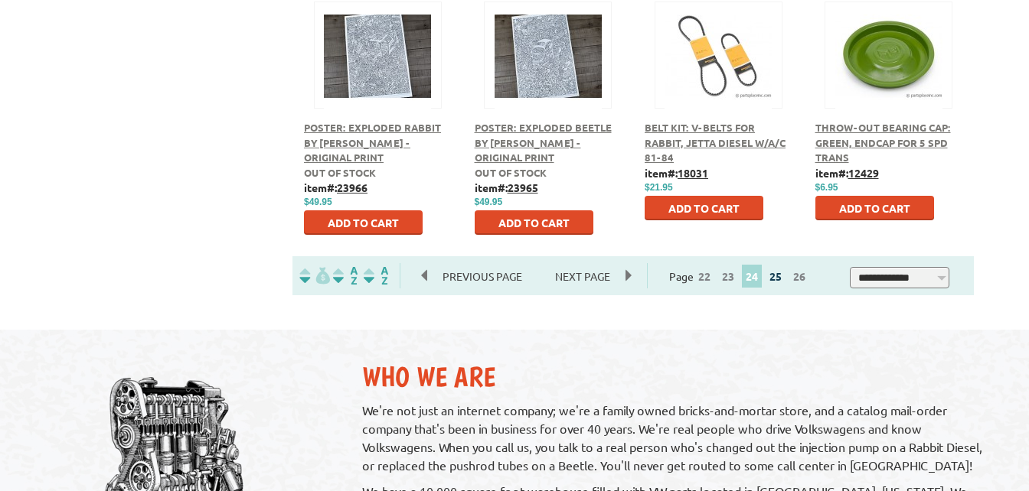
click at [783, 278] on link "25" at bounding box center [775, 276] width 20 height 14
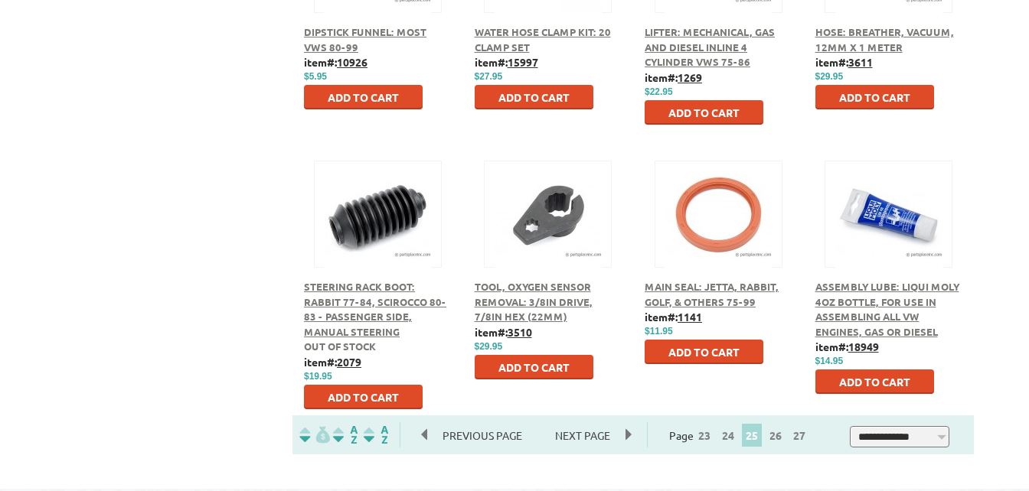
scroll to position [755, 0]
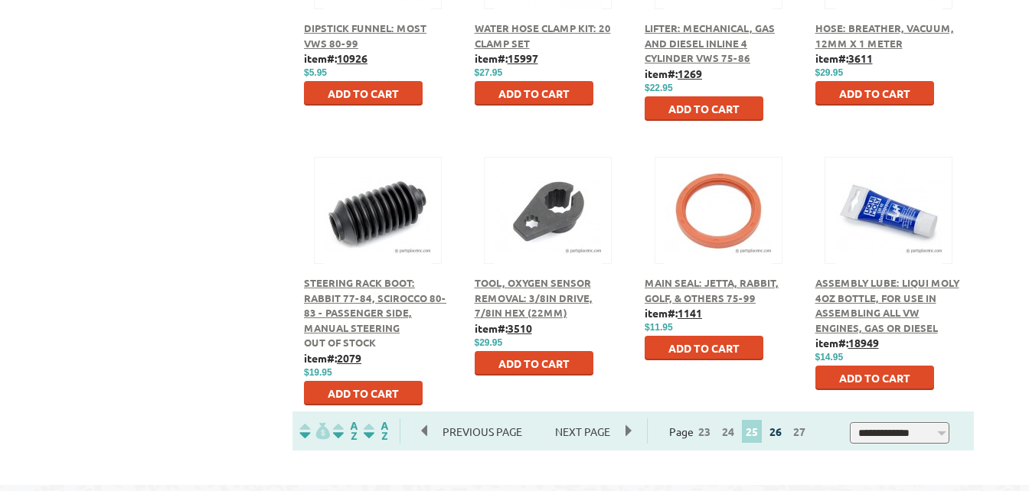
click at [784, 429] on link "26" at bounding box center [775, 432] width 20 height 14
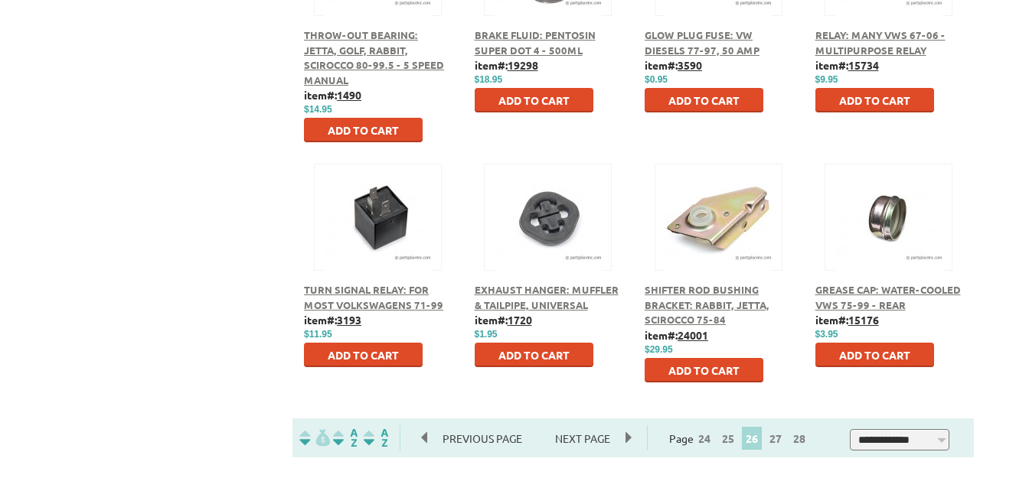
scroll to position [884, 0]
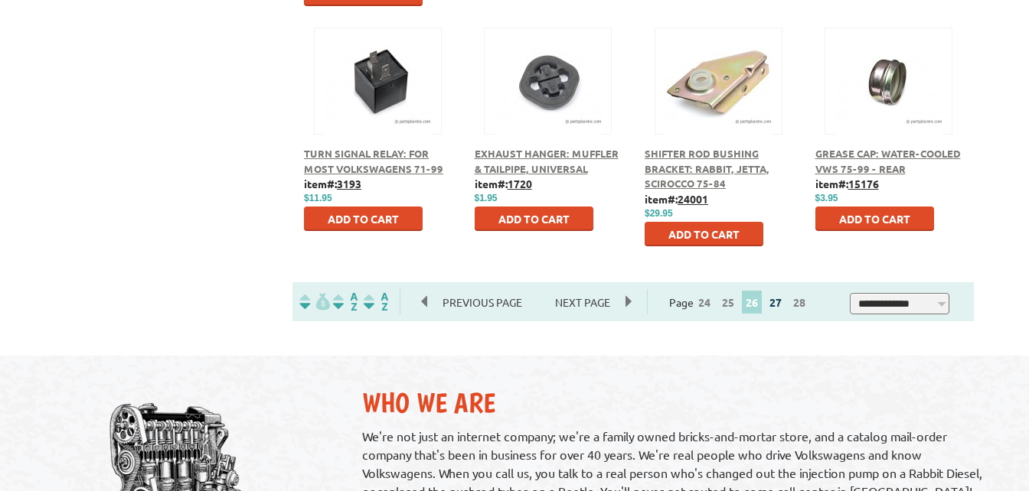
click at [781, 303] on link "27" at bounding box center [775, 302] width 20 height 14
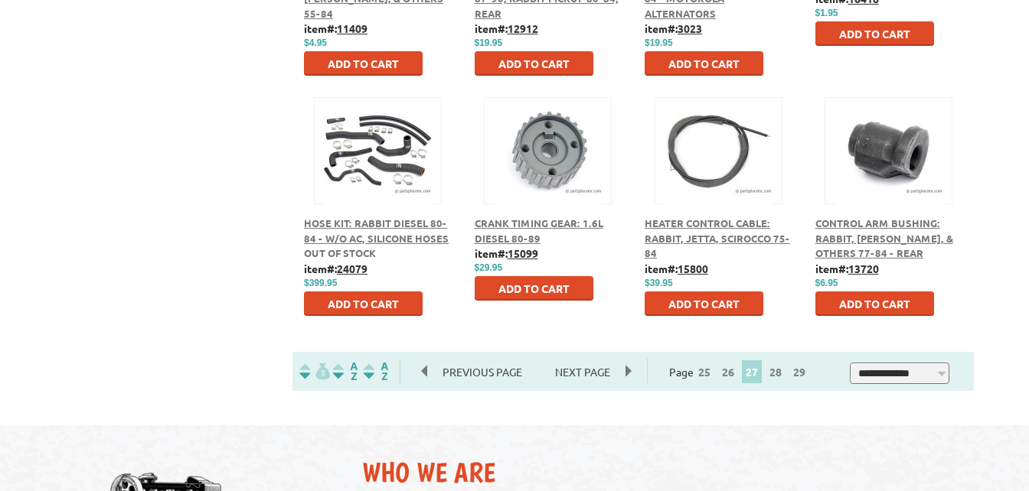
scroll to position [817, 0]
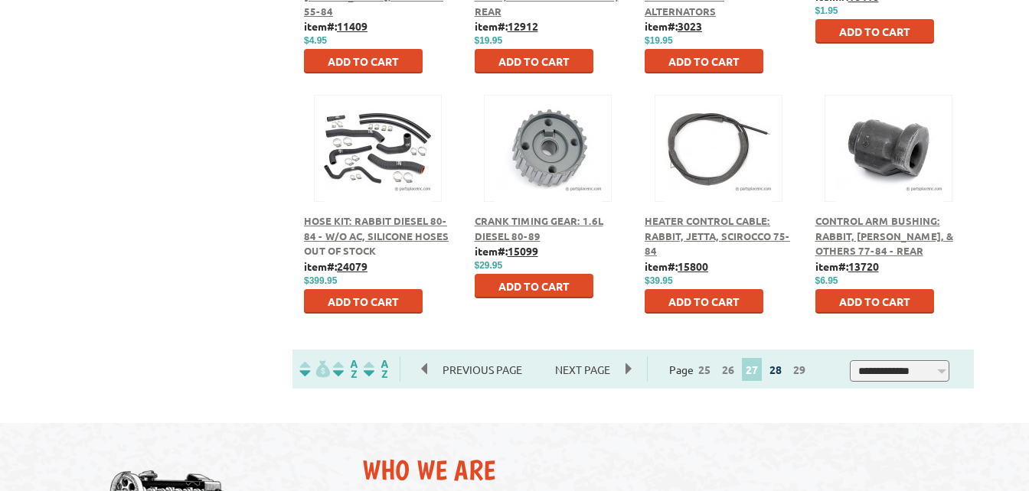
click at [781, 375] on link "28" at bounding box center [775, 370] width 20 height 14
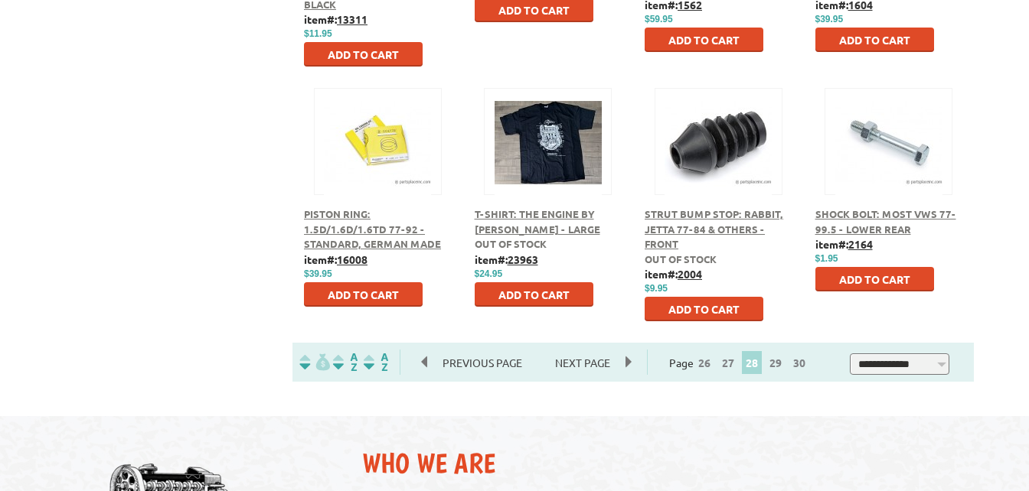
scroll to position [880, 0]
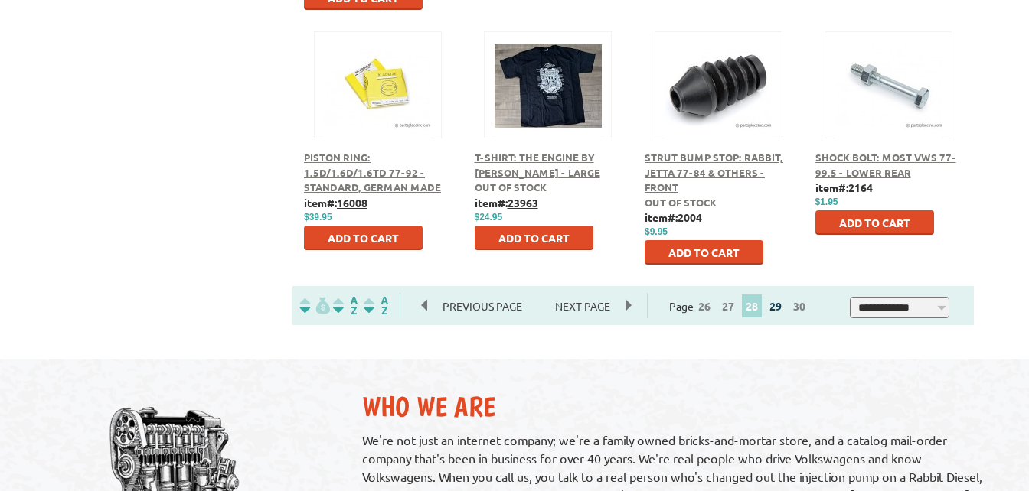
click at [777, 308] on link "29" at bounding box center [775, 306] width 20 height 14
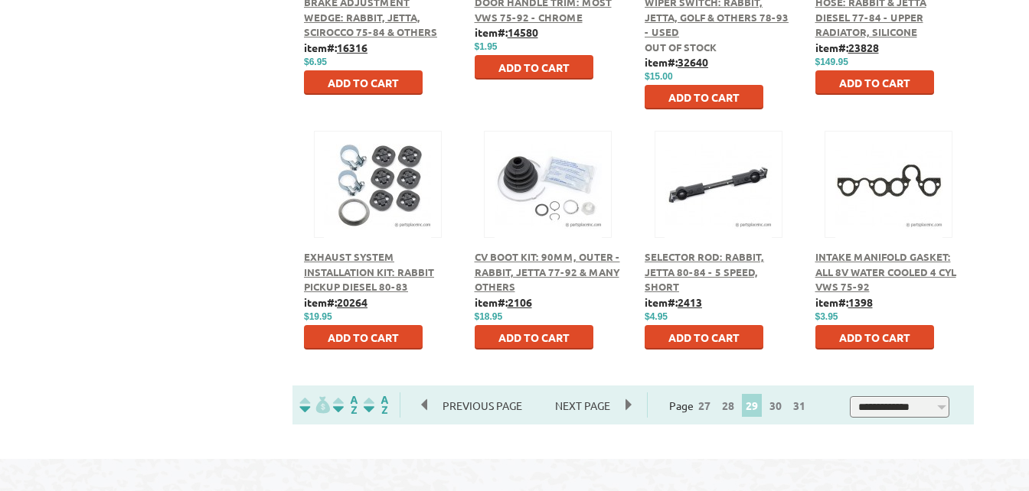
scroll to position [784, 0]
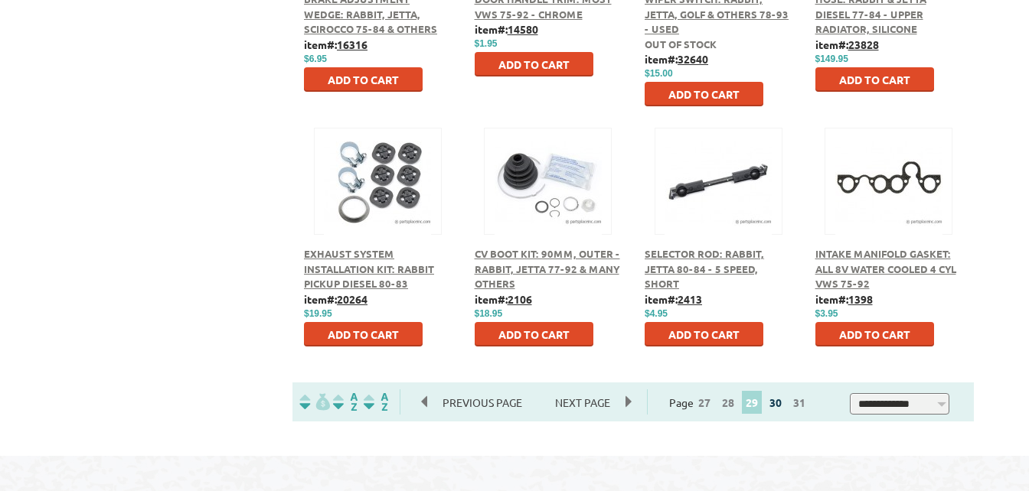
click at [782, 407] on link "30" at bounding box center [775, 403] width 20 height 14
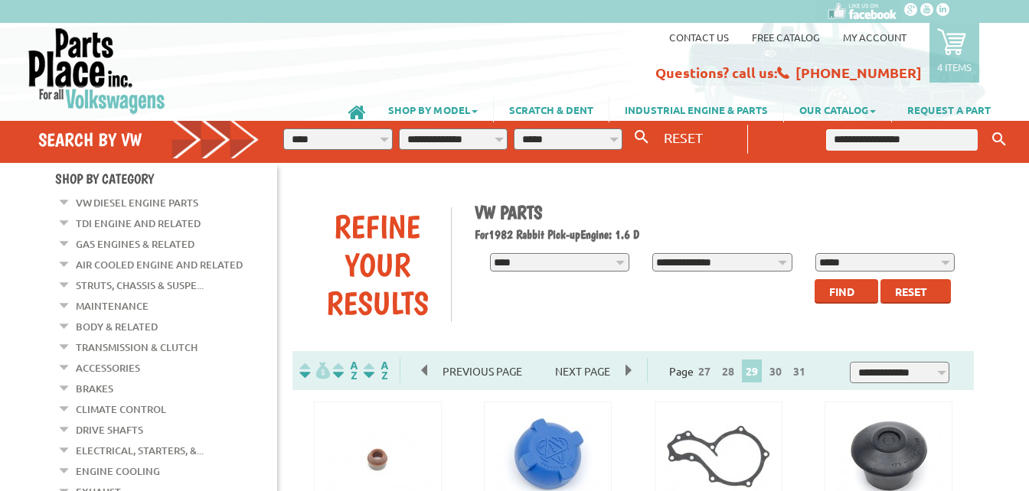
scroll to position [784, 0]
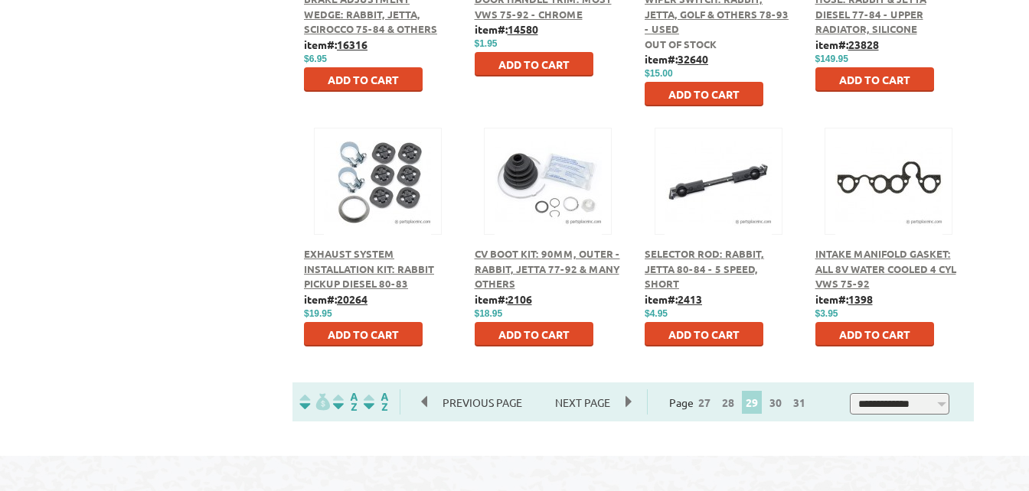
click at [328, 332] on span "Add to Cart" at bounding box center [363, 335] width 71 height 14
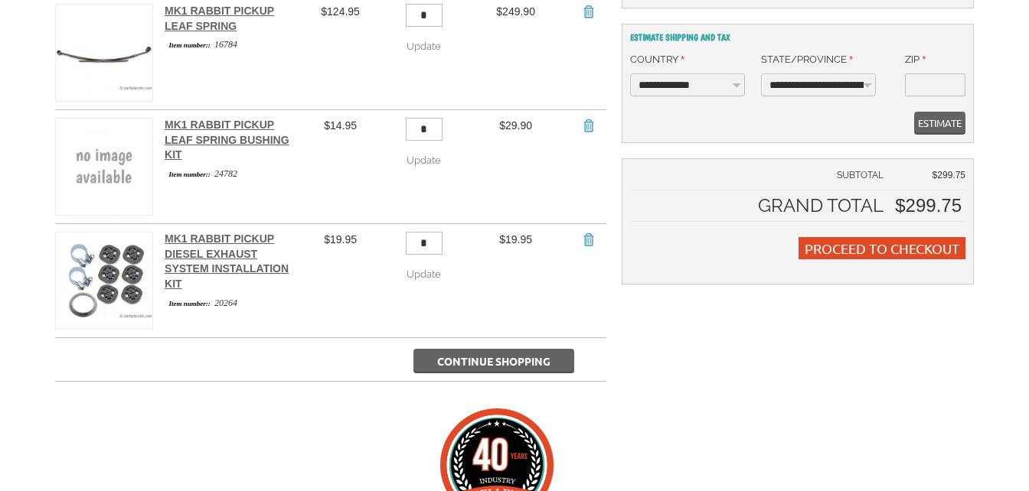
scroll to position [383, 0]
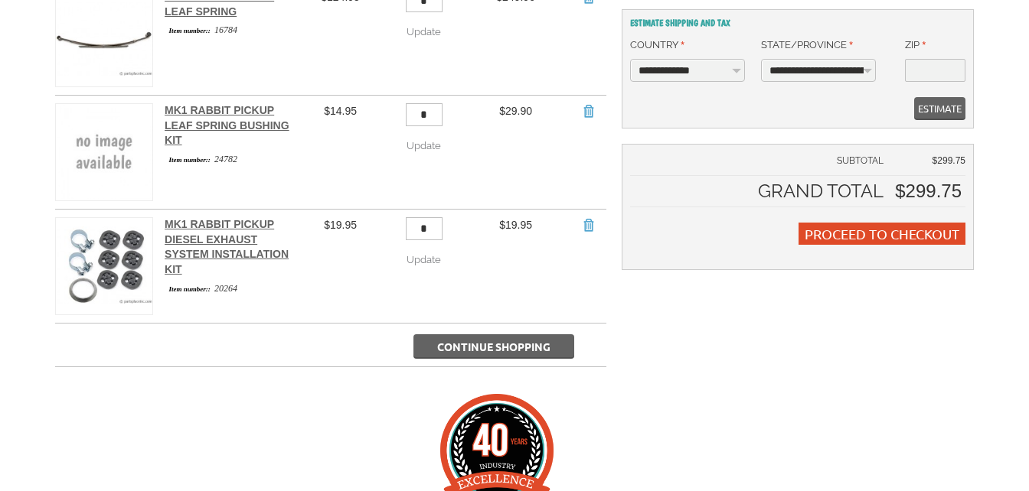
click at [440, 217] on input "*" at bounding box center [424, 228] width 37 height 23
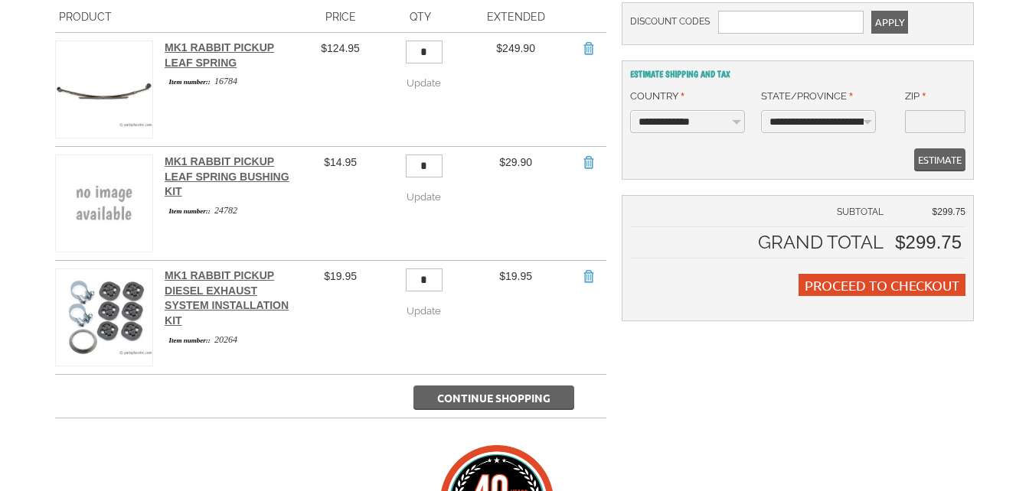
scroll to position [0, 0]
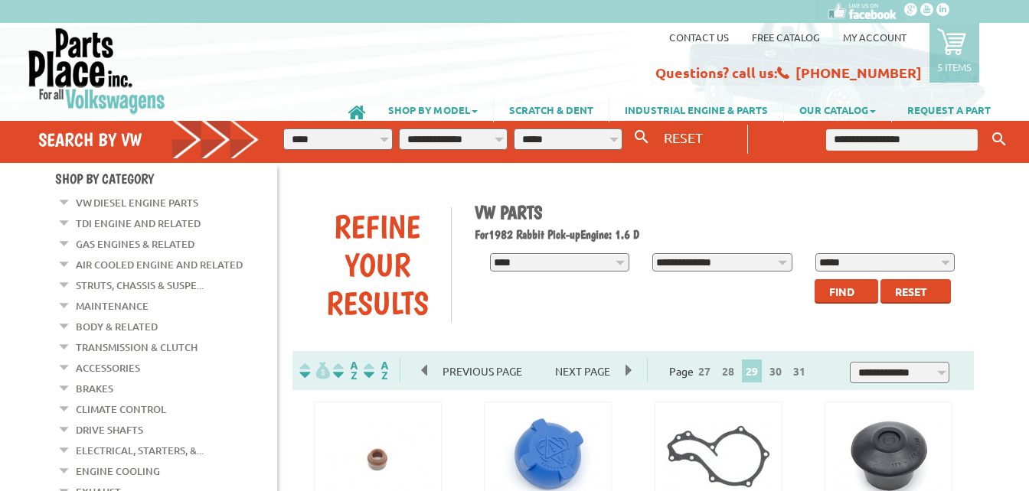
scroll to position [784, 0]
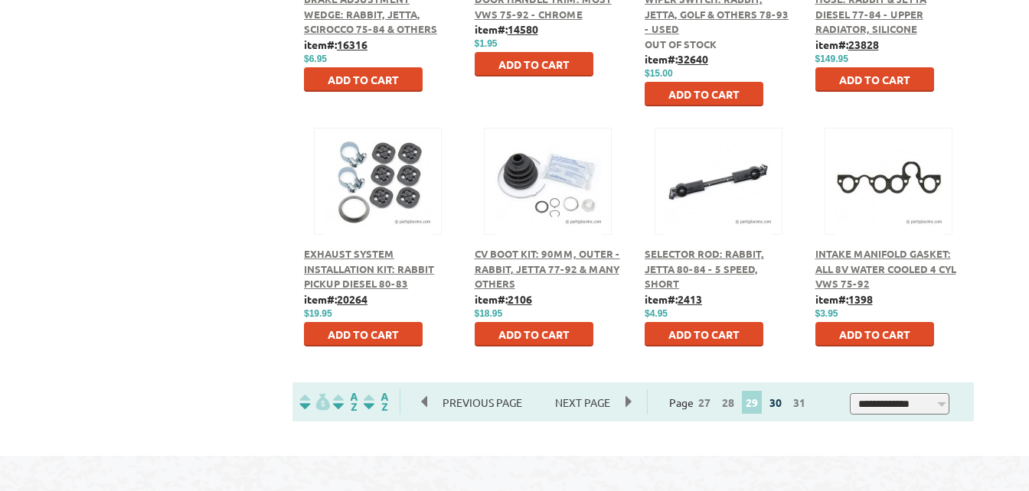
click at [785, 409] on link "30" at bounding box center [775, 403] width 20 height 14
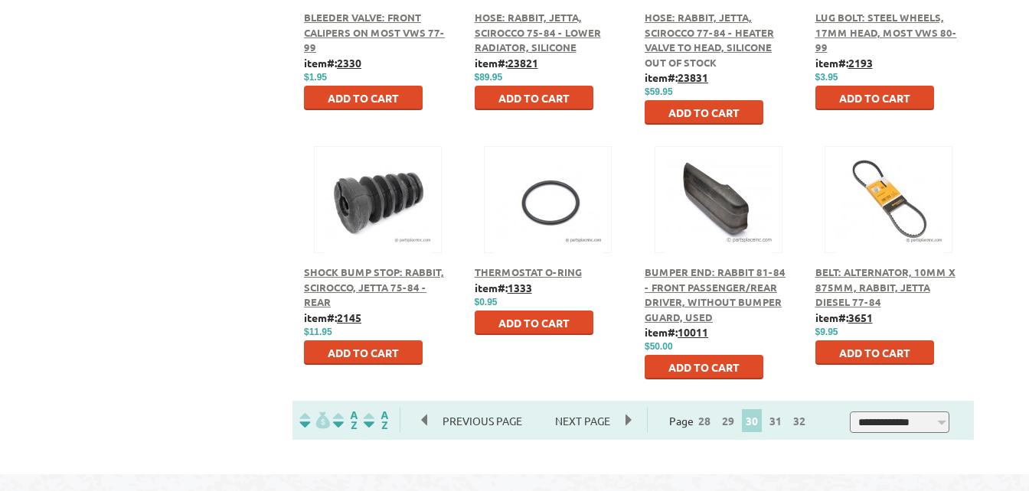
scroll to position [842, 0]
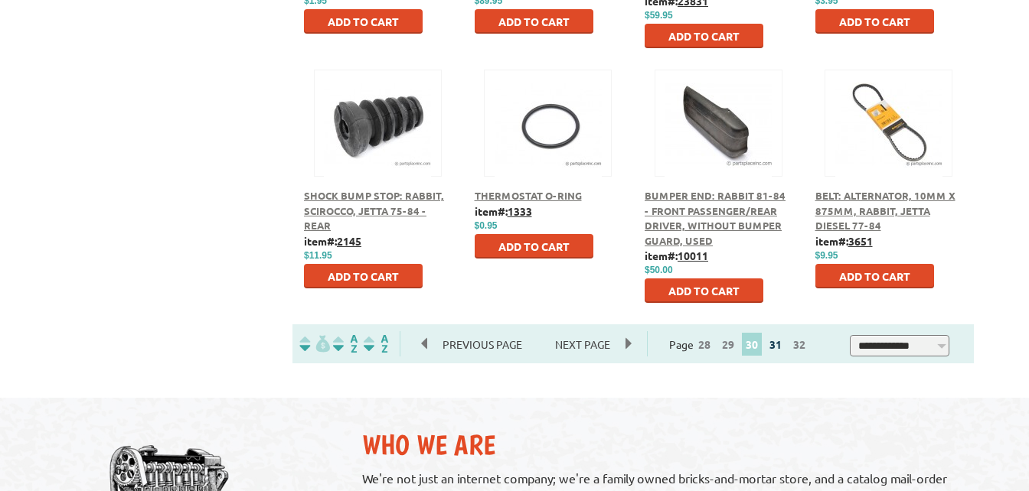
click at [785, 347] on link "31" at bounding box center [775, 344] width 20 height 14
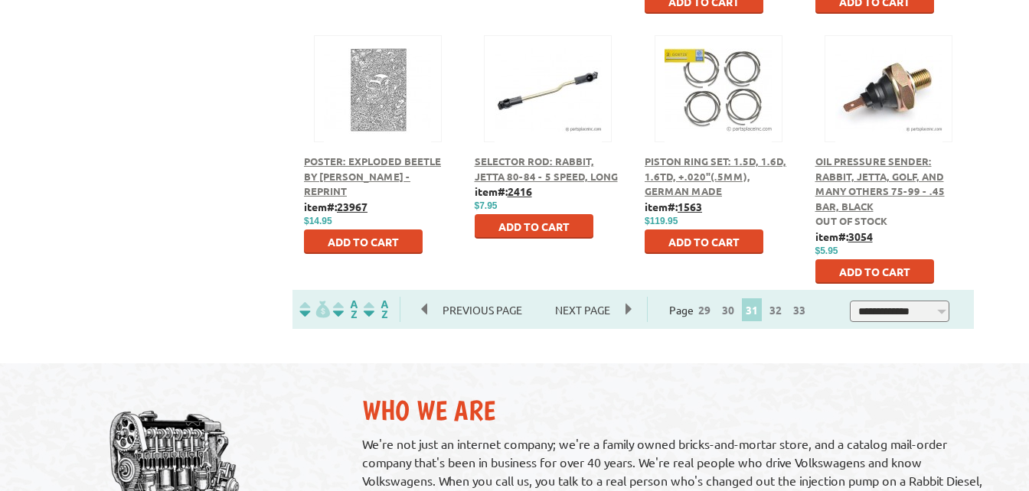
scroll to position [927, 0]
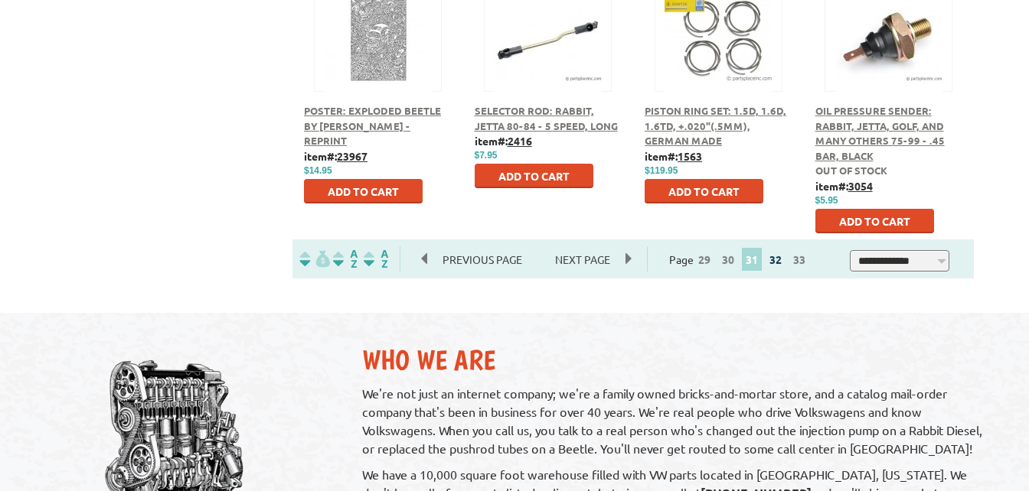
click at [783, 263] on link "32" at bounding box center [775, 260] width 20 height 14
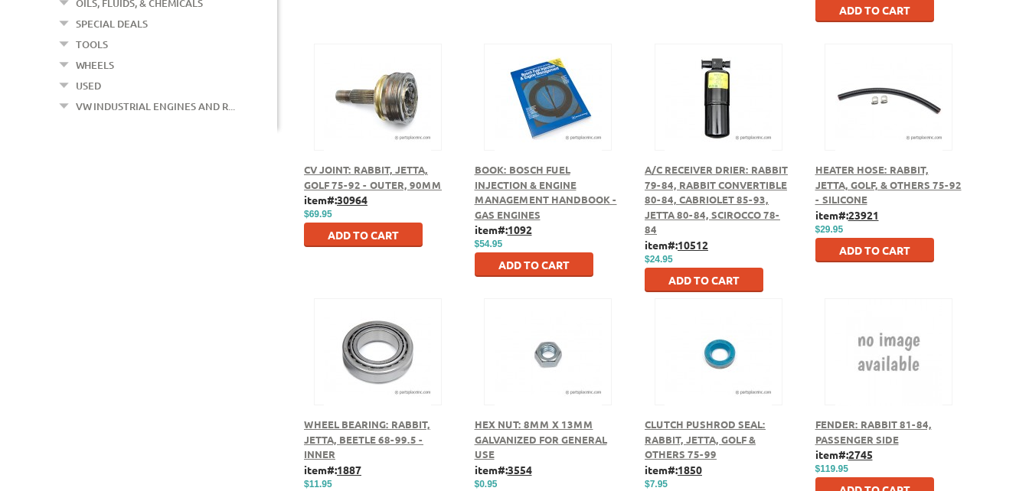
scroll to position [765, 0]
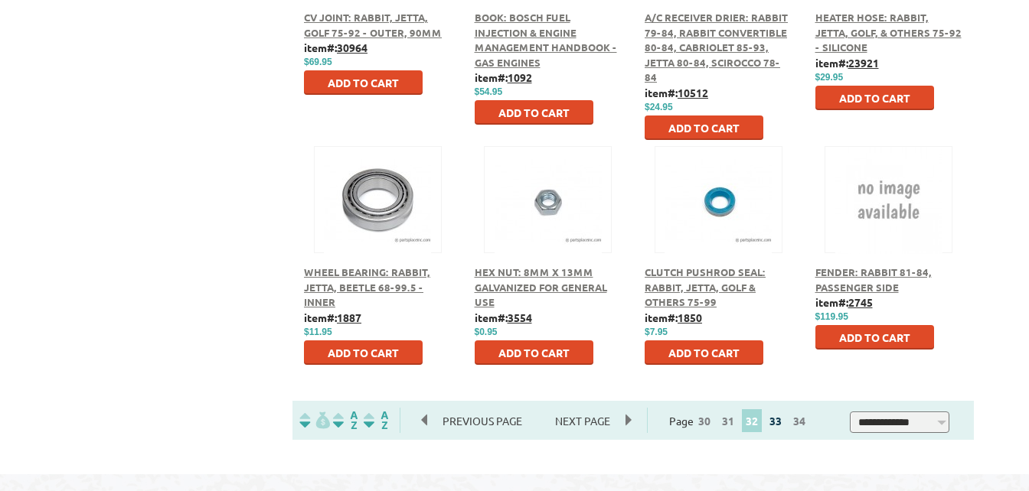
click at [781, 422] on link "33" at bounding box center [775, 421] width 20 height 14
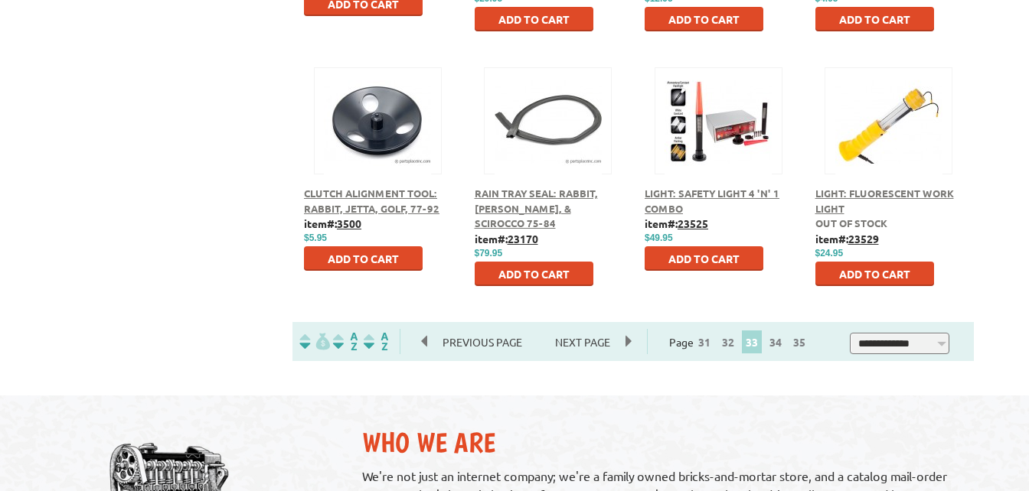
scroll to position [897, 0]
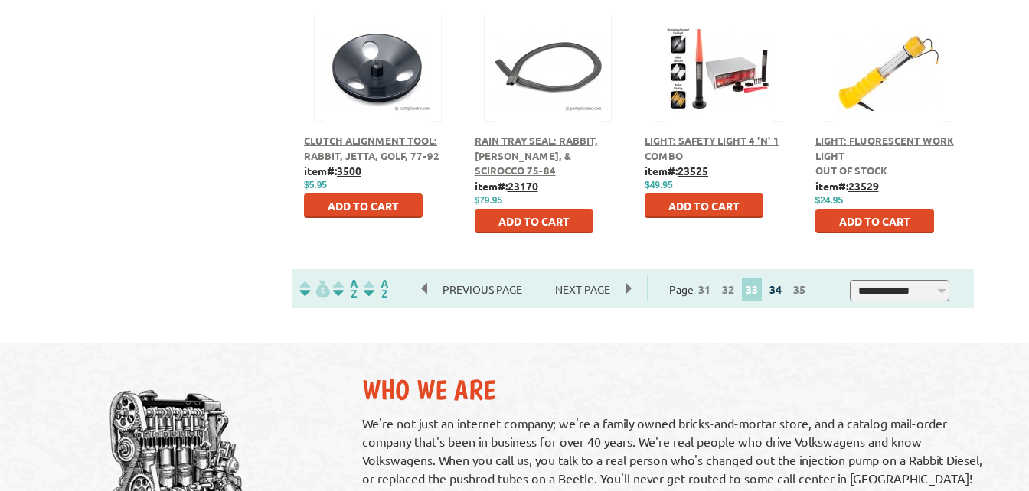
click at [782, 291] on link "34" at bounding box center [775, 289] width 20 height 14
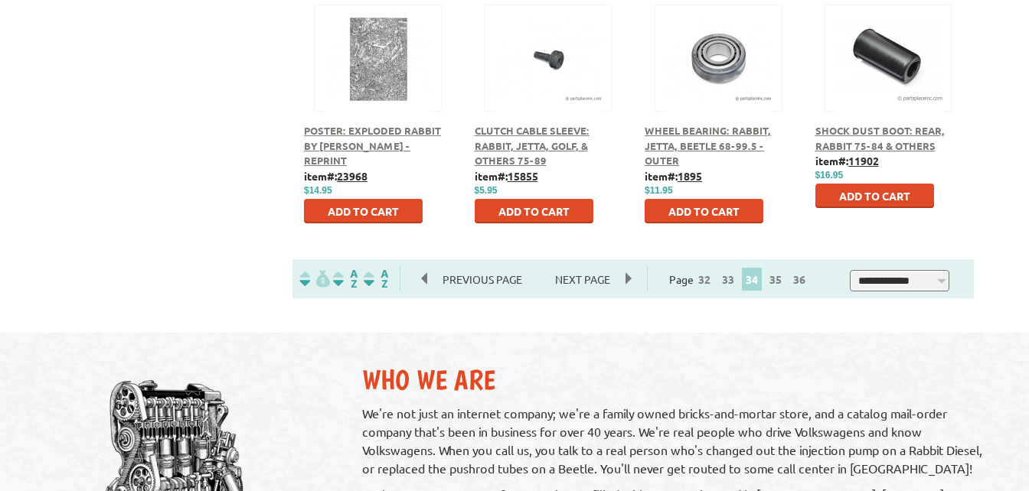
scroll to position [931, 0]
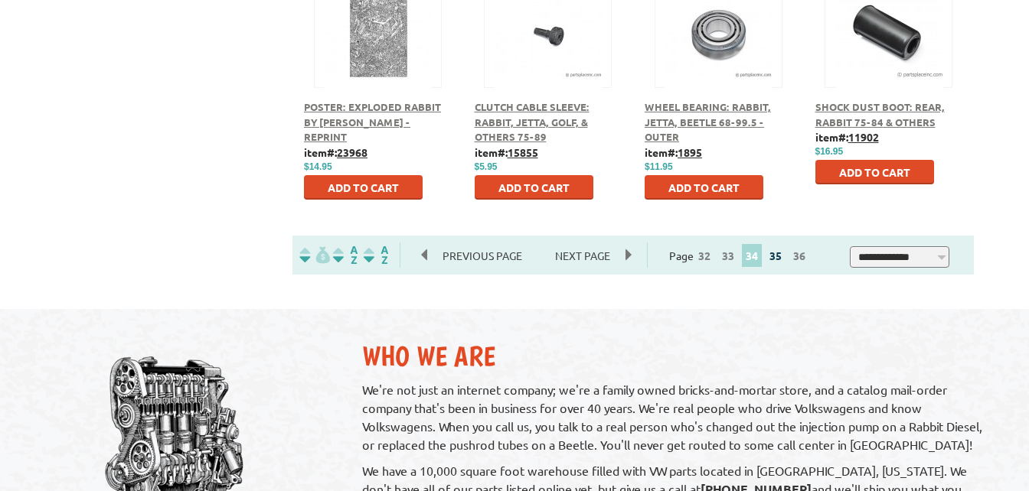
click at [783, 256] on link "35" at bounding box center [775, 256] width 20 height 14
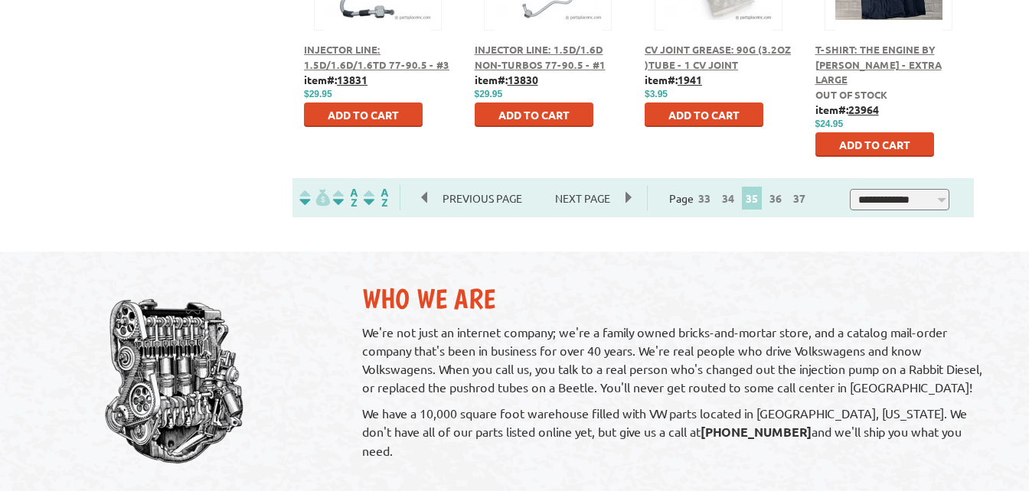
scroll to position [995, 0]
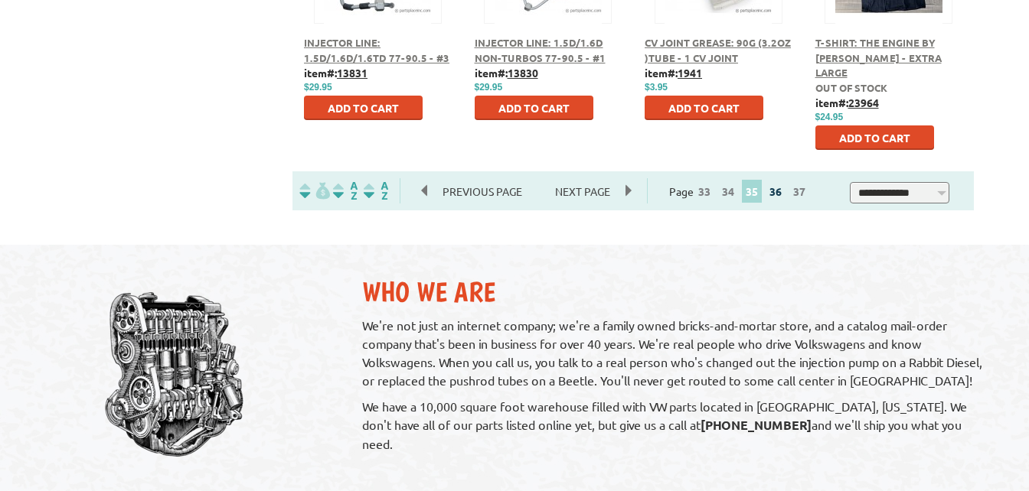
click at [781, 195] on link "36" at bounding box center [775, 191] width 20 height 14
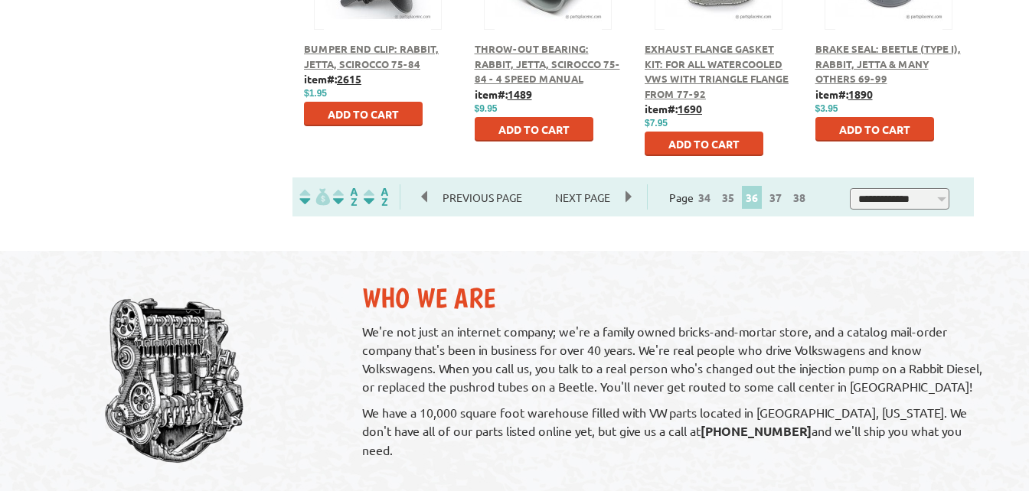
scroll to position [995, 0]
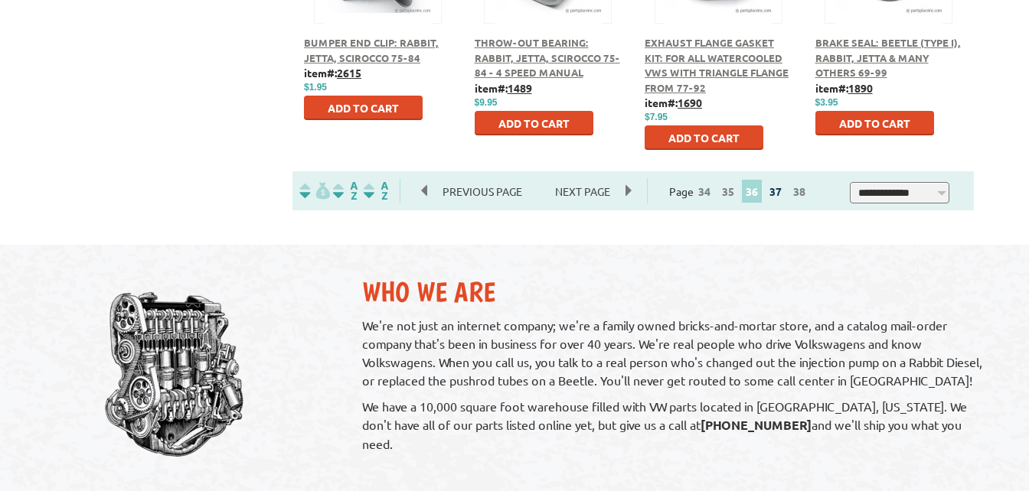
click at [777, 194] on link "37" at bounding box center [775, 191] width 20 height 14
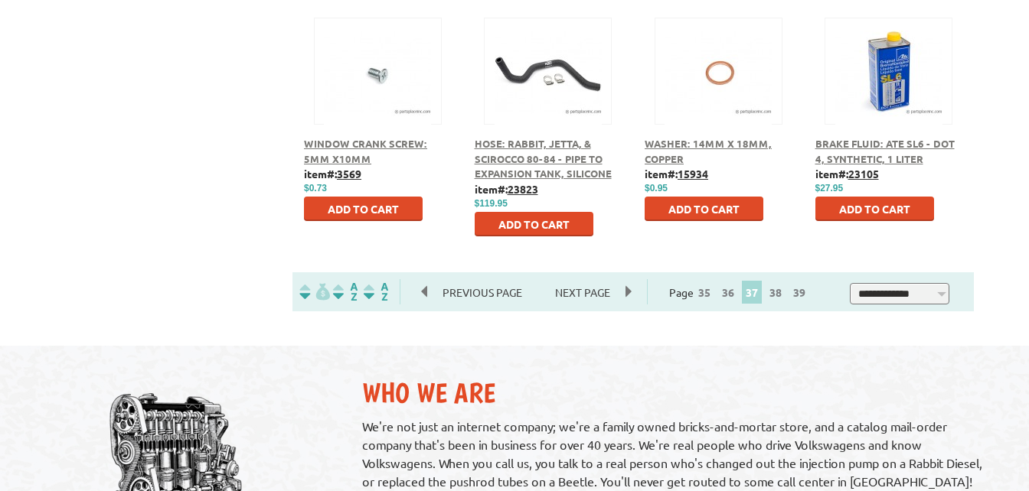
scroll to position [918, 0]
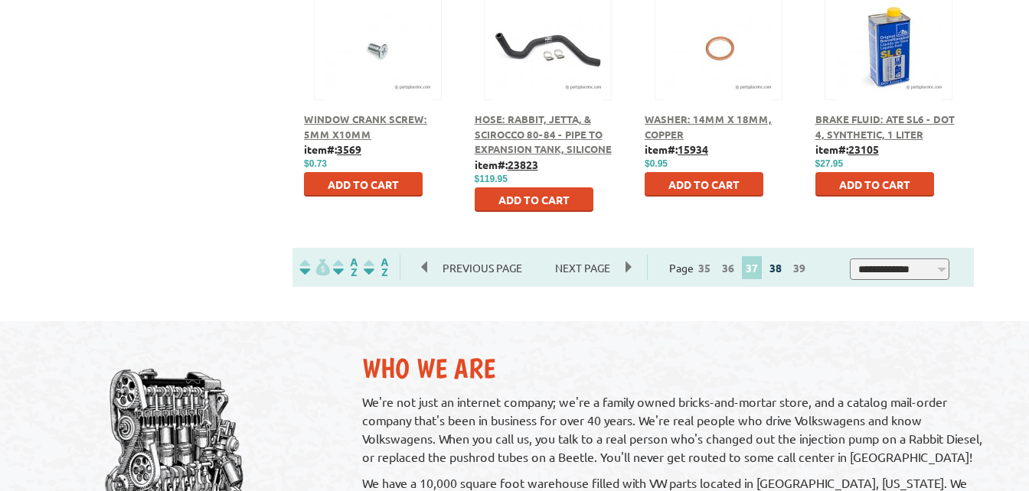
click at [783, 272] on link "38" at bounding box center [775, 268] width 20 height 14
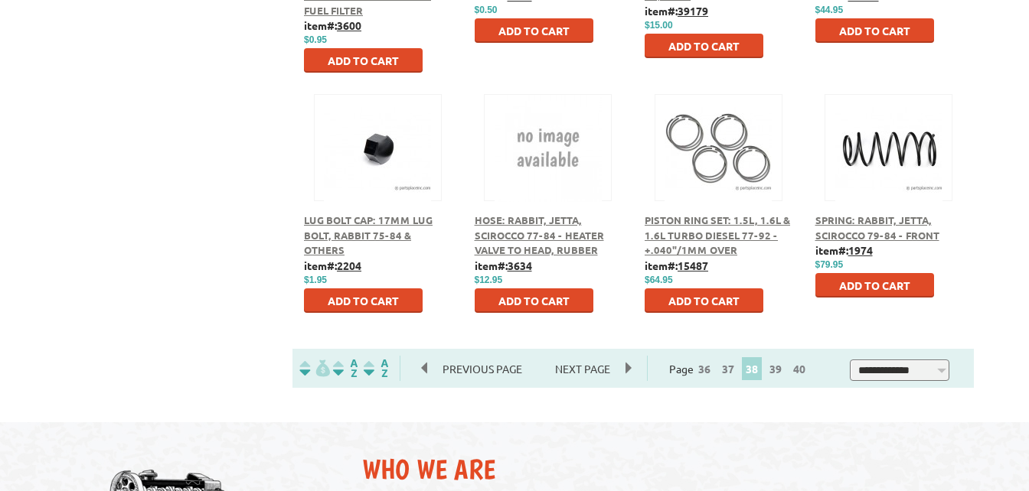
scroll to position [850, 0]
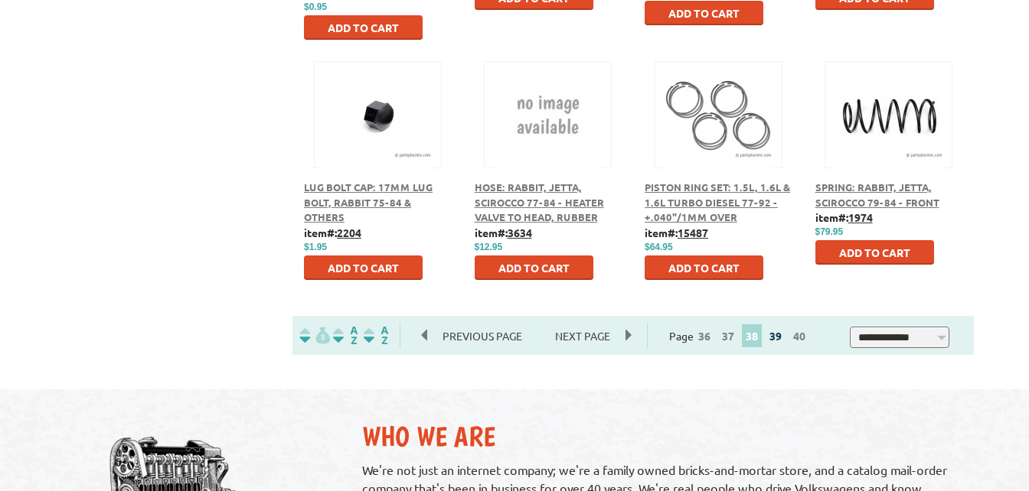
click at [777, 331] on link "39" at bounding box center [775, 336] width 20 height 14
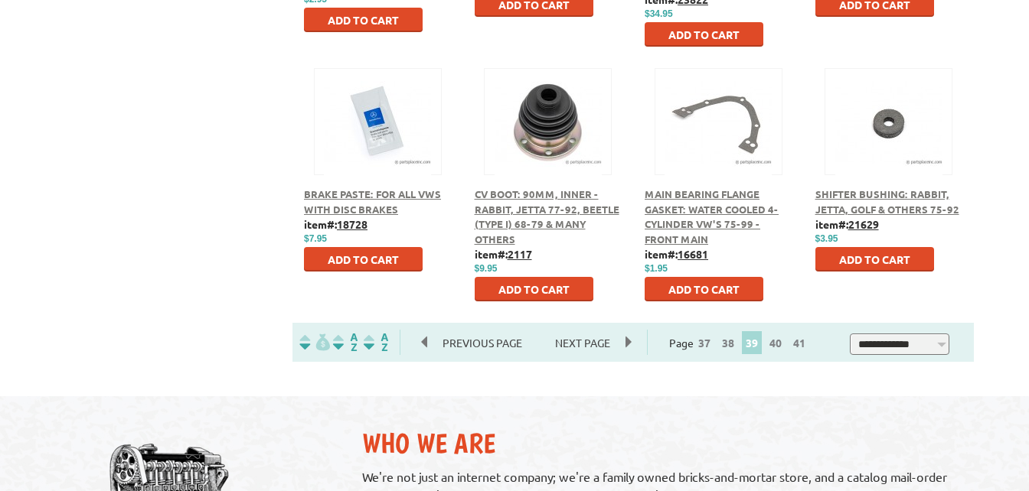
scroll to position [931, 0]
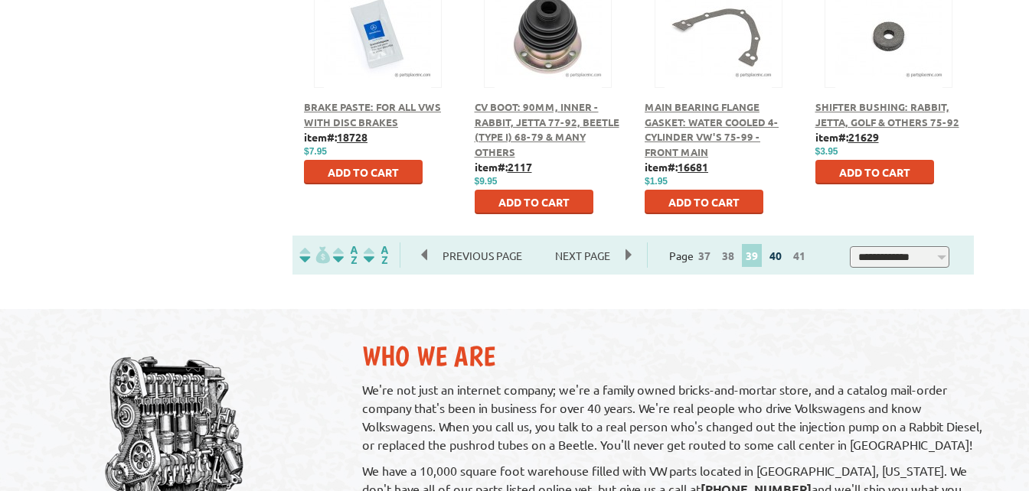
click at [785, 259] on link "40" at bounding box center [775, 256] width 20 height 14
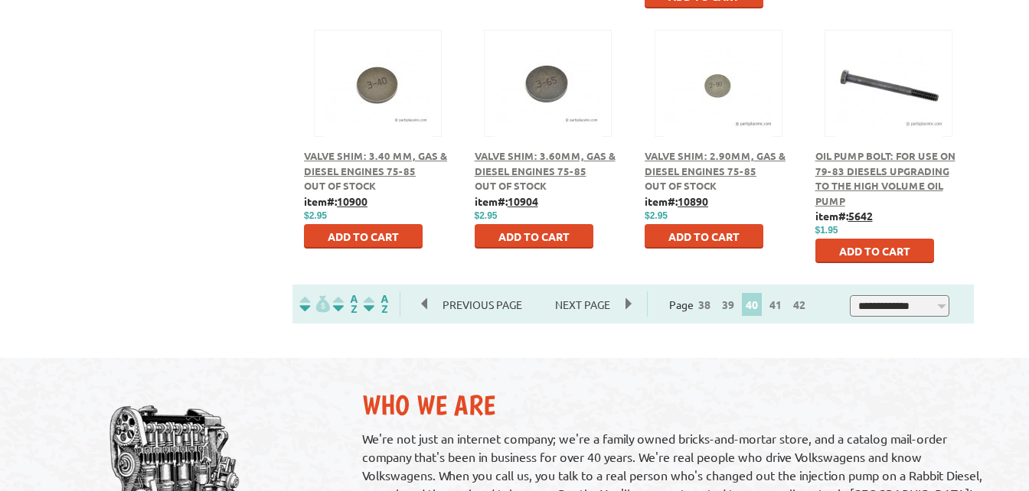
scroll to position [900, 0]
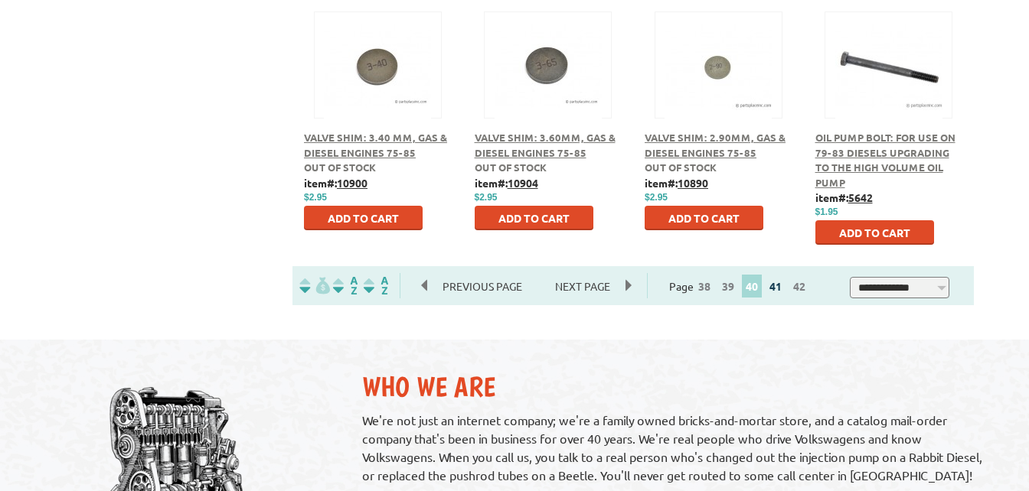
click at [784, 289] on link "41" at bounding box center [775, 286] width 20 height 14
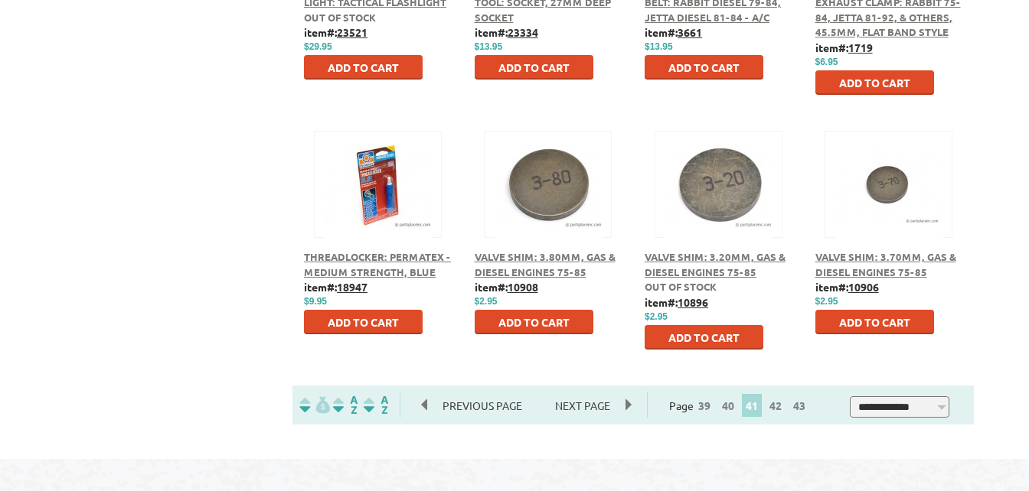
scroll to position [842, 0]
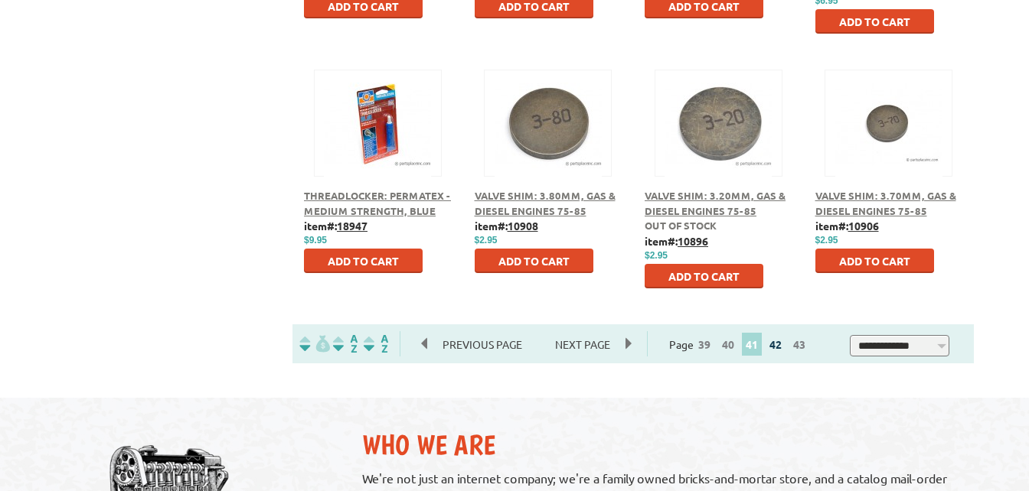
click at [779, 346] on link "42" at bounding box center [775, 344] width 20 height 14
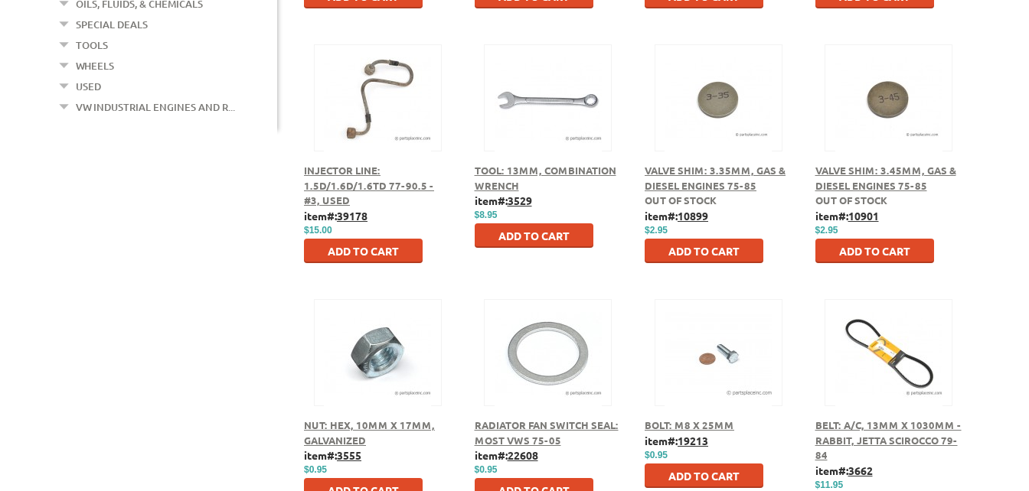
scroll to position [842, 0]
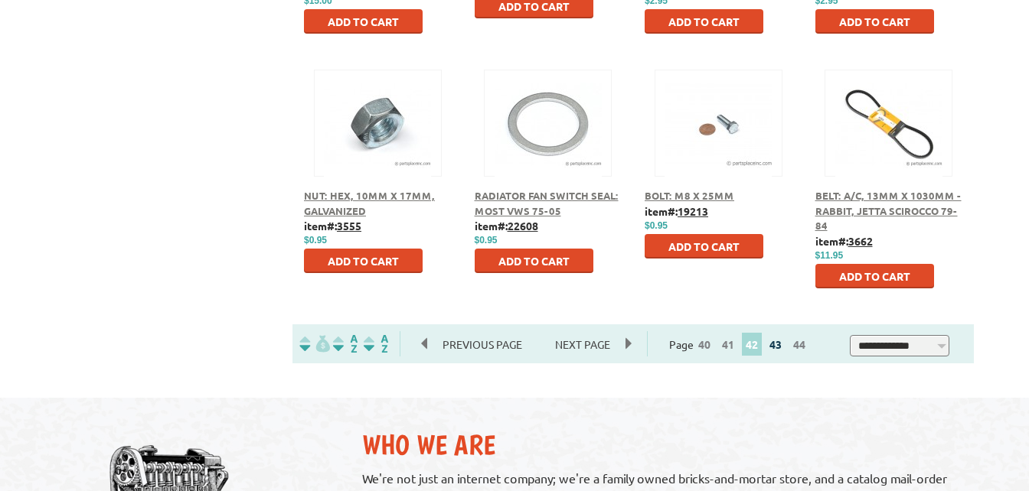
click at [782, 347] on link "43" at bounding box center [775, 344] width 20 height 14
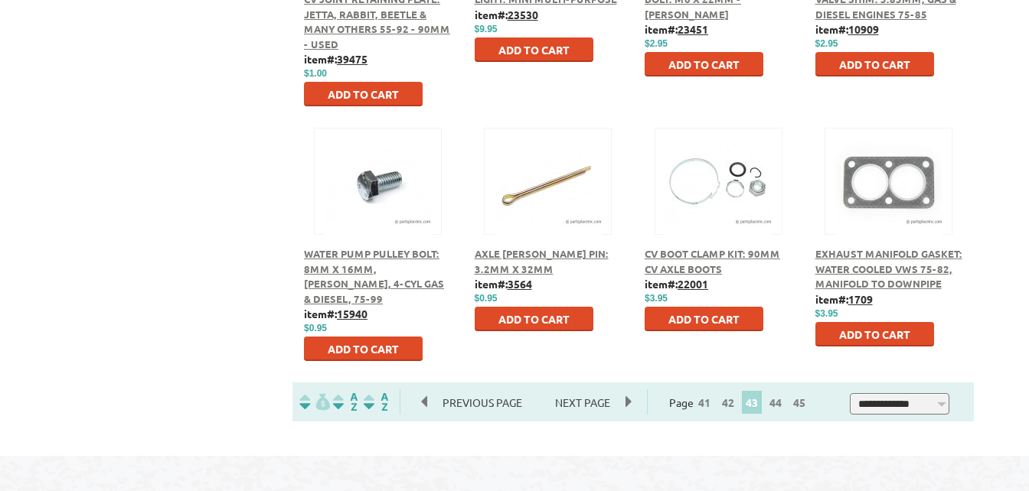
scroll to position [918, 0]
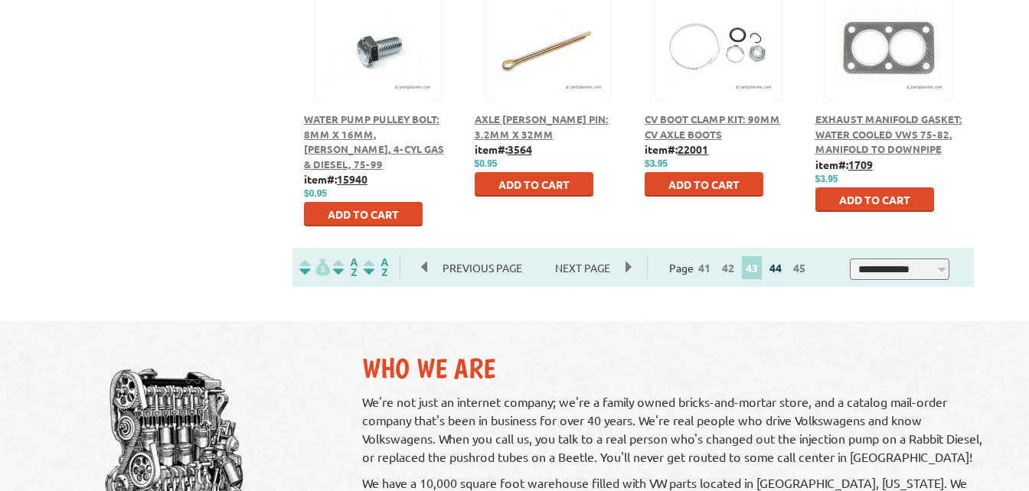
click at [785, 269] on link "44" at bounding box center [775, 268] width 20 height 14
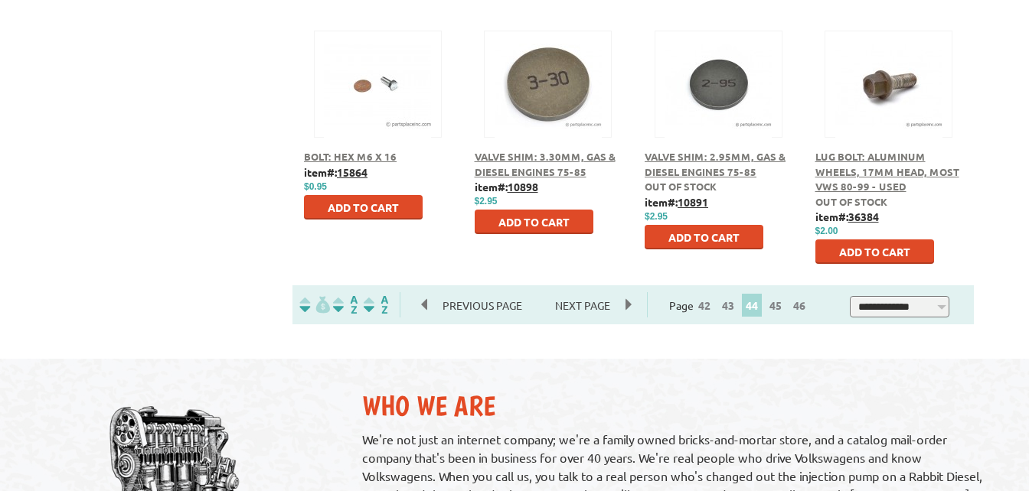
scroll to position [1071, 0]
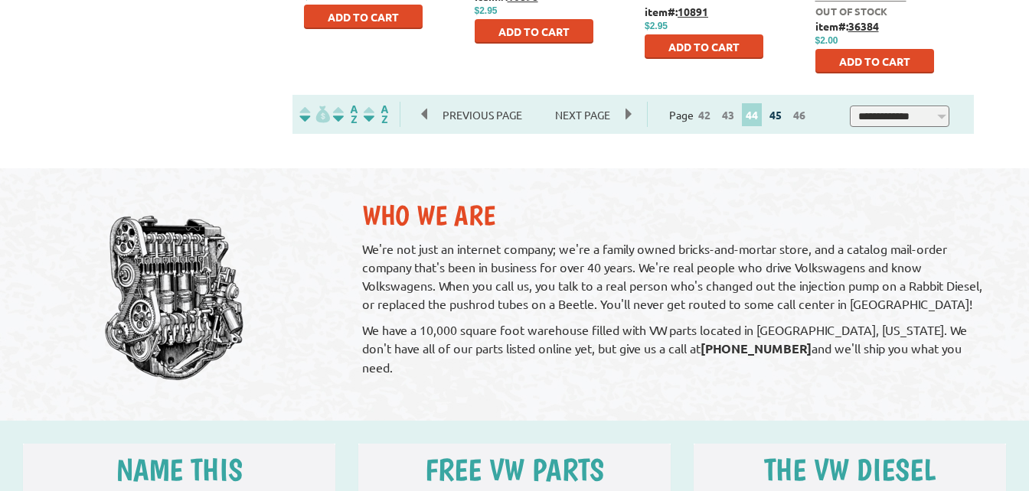
click at [782, 116] on link "45" at bounding box center [775, 115] width 20 height 14
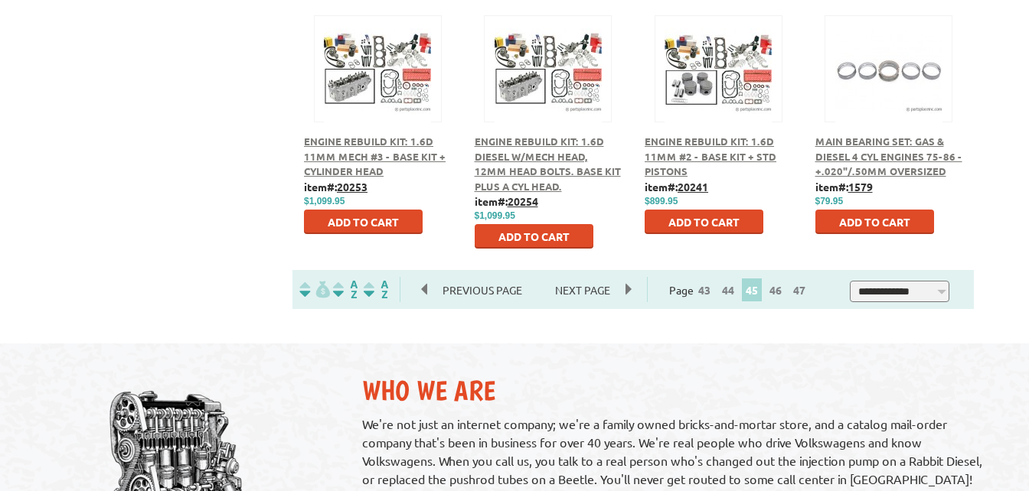
scroll to position [918, 0]
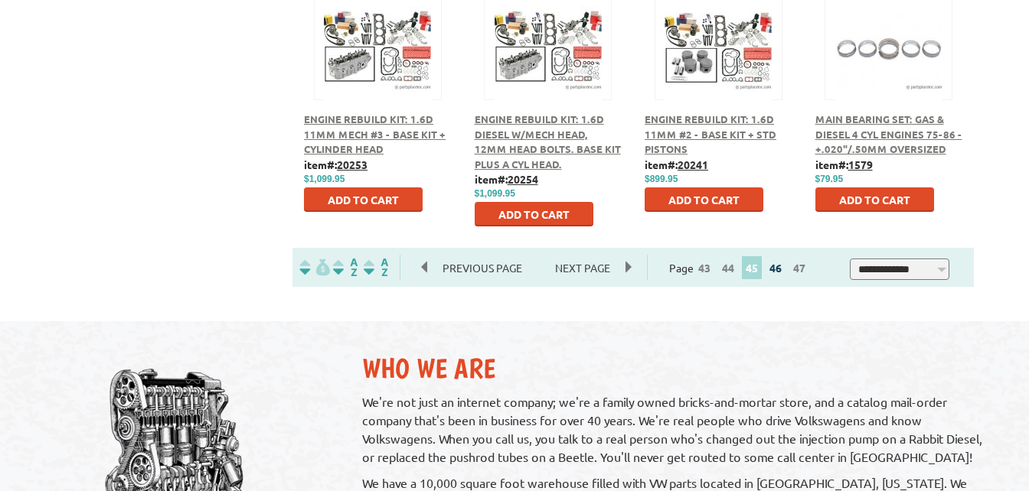
click at [784, 269] on link "46" at bounding box center [775, 268] width 20 height 14
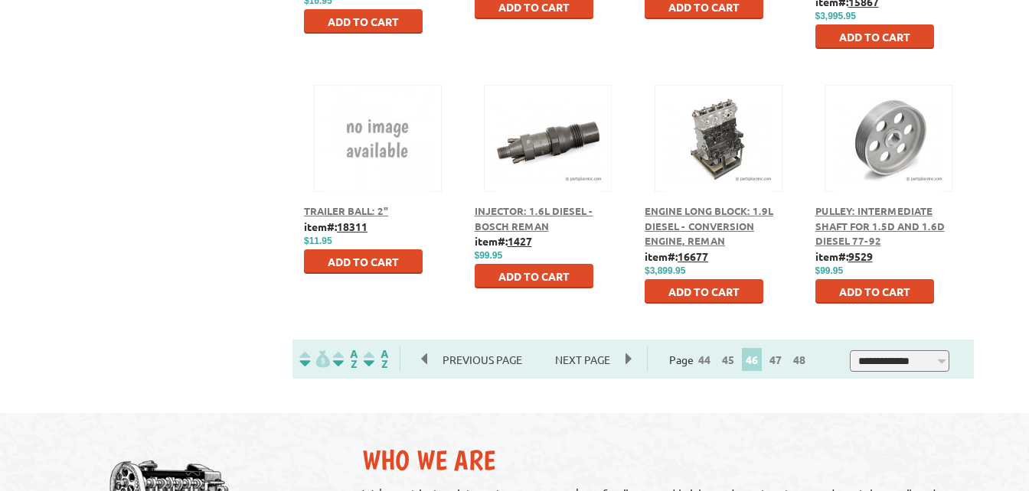
scroll to position [918, 0]
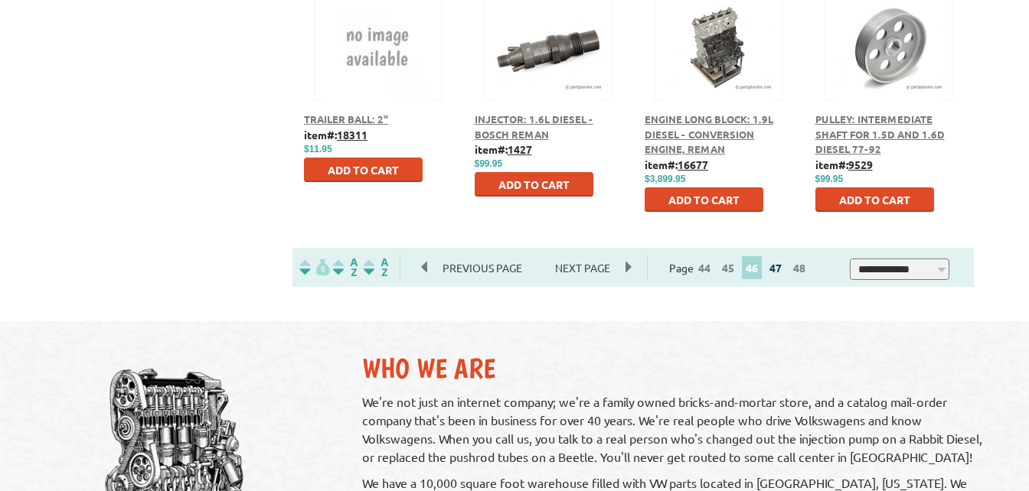
click at [780, 269] on link "47" at bounding box center [775, 268] width 20 height 14
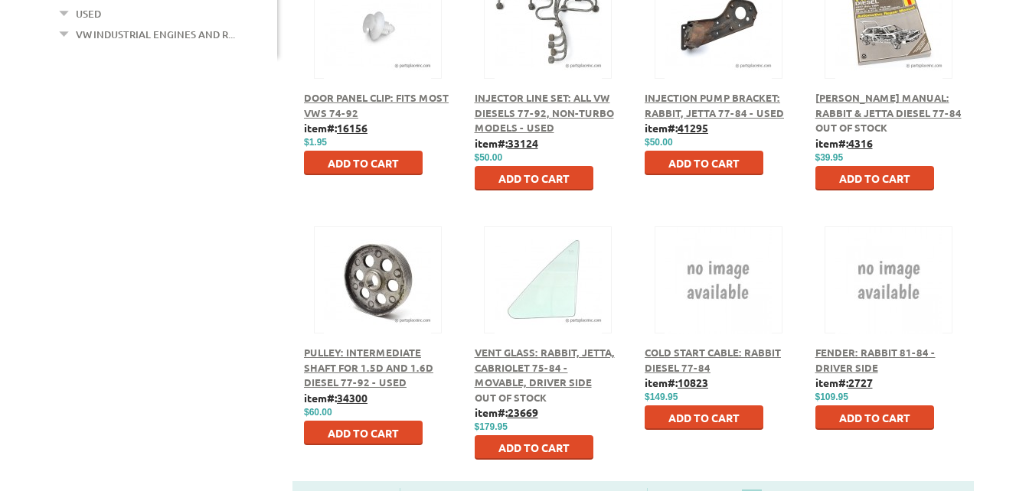
scroll to position [765, 0]
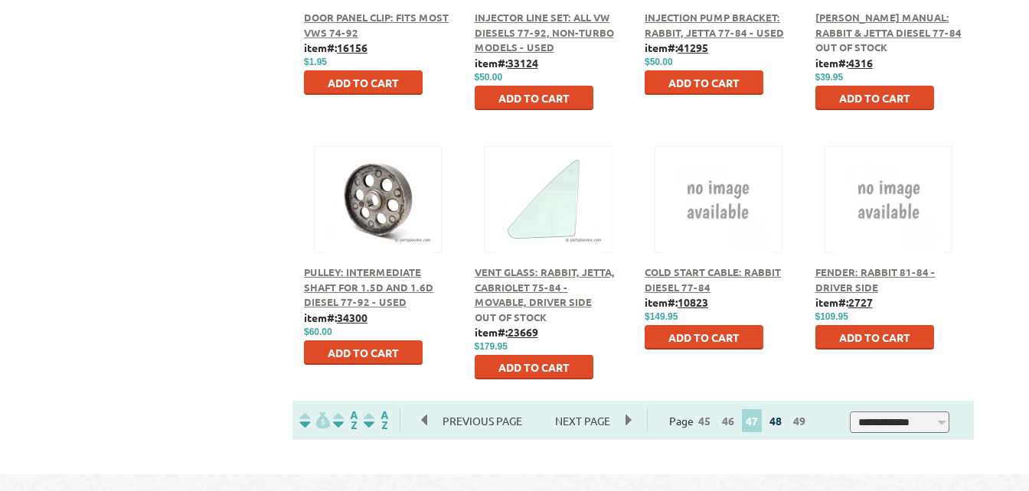
click at [782, 420] on link "48" at bounding box center [775, 421] width 20 height 14
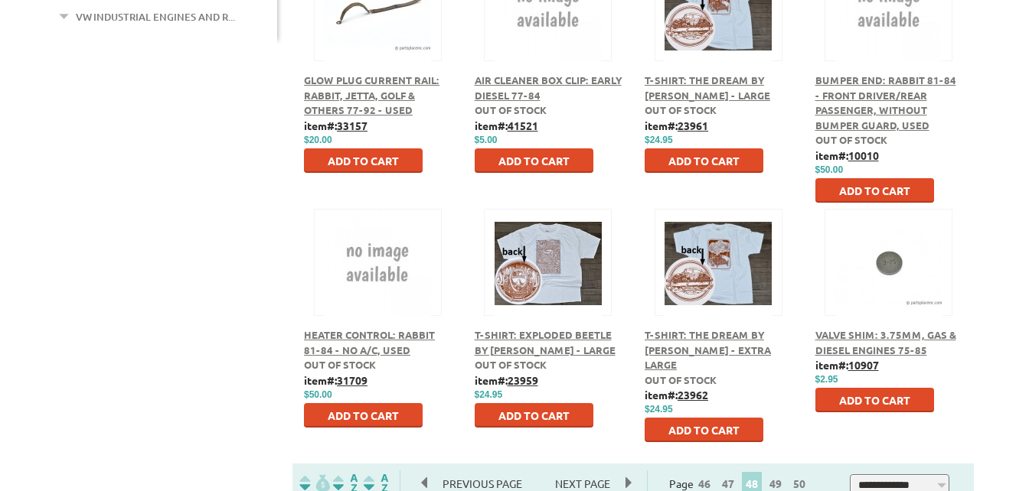
scroll to position [918, 0]
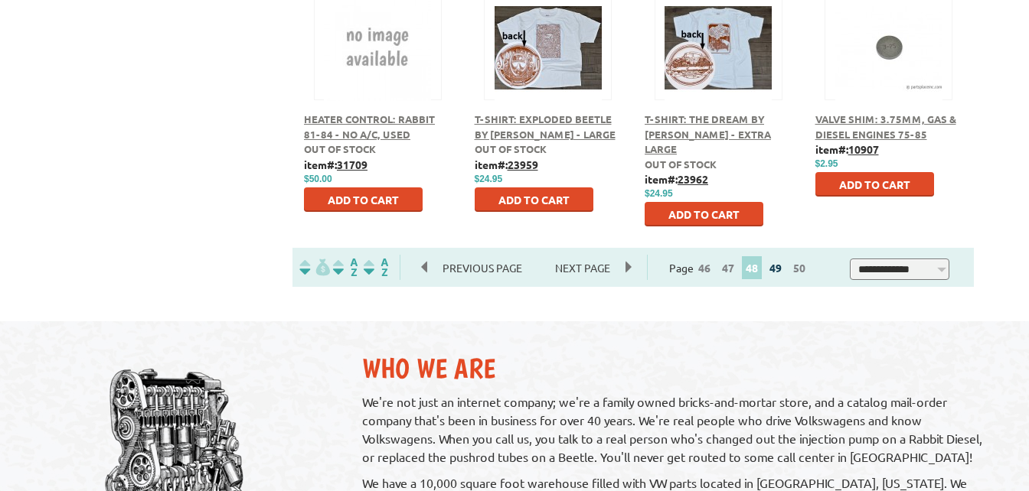
click at [778, 271] on link "49" at bounding box center [775, 268] width 20 height 14
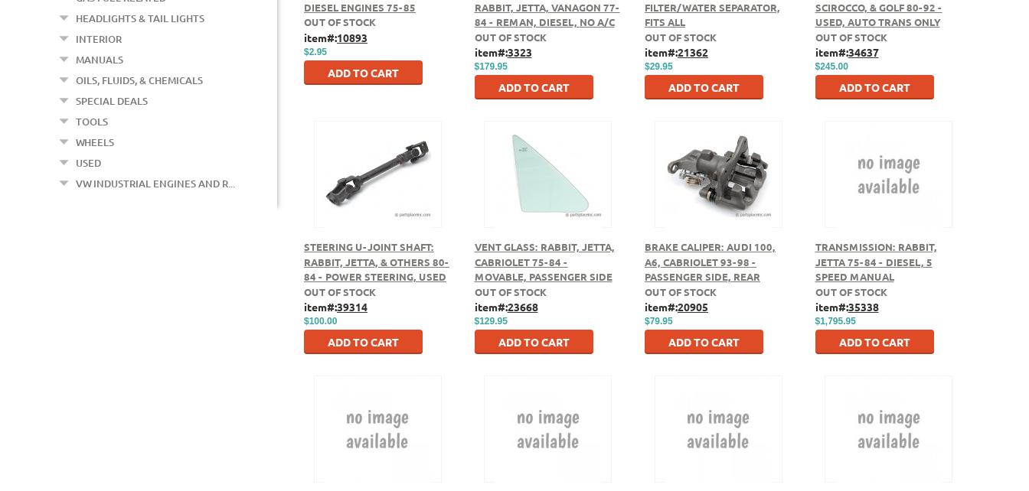
scroll to position [765, 0]
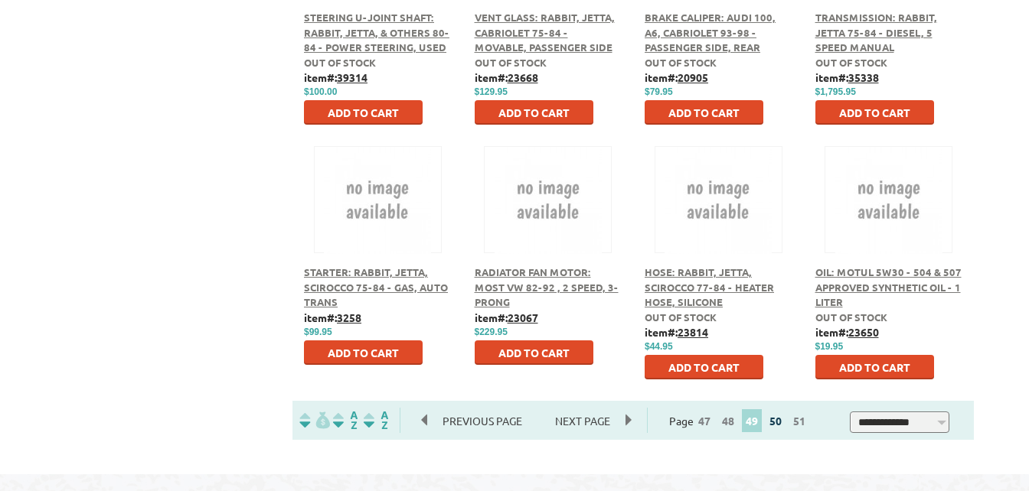
click at [781, 425] on link "50" at bounding box center [775, 421] width 20 height 14
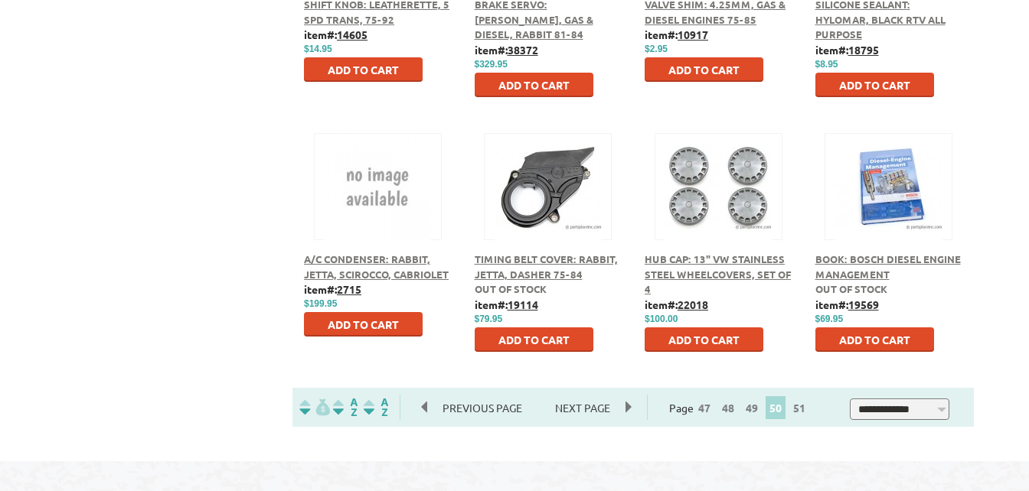
scroll to position [941, 0]
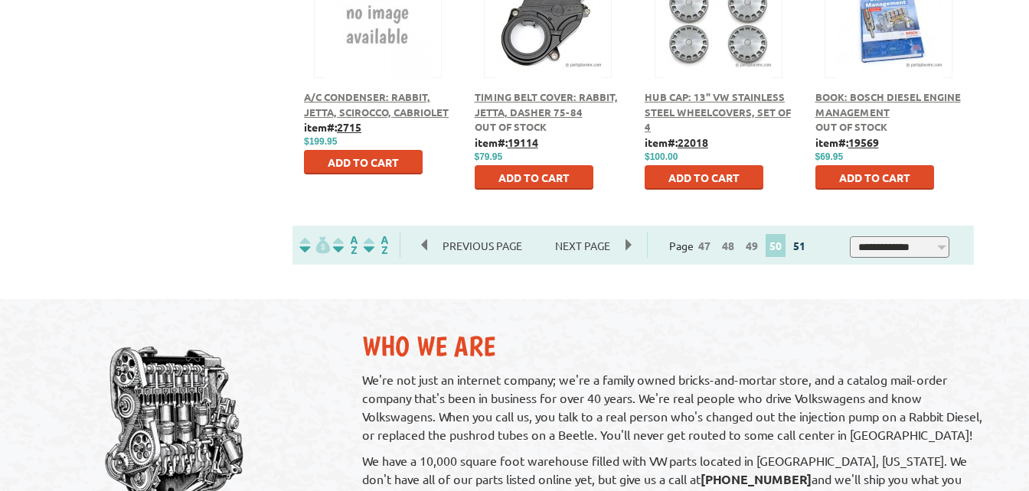
click at [807, 246] on link "51" at bounding box center [799, 246] width 20 height 14
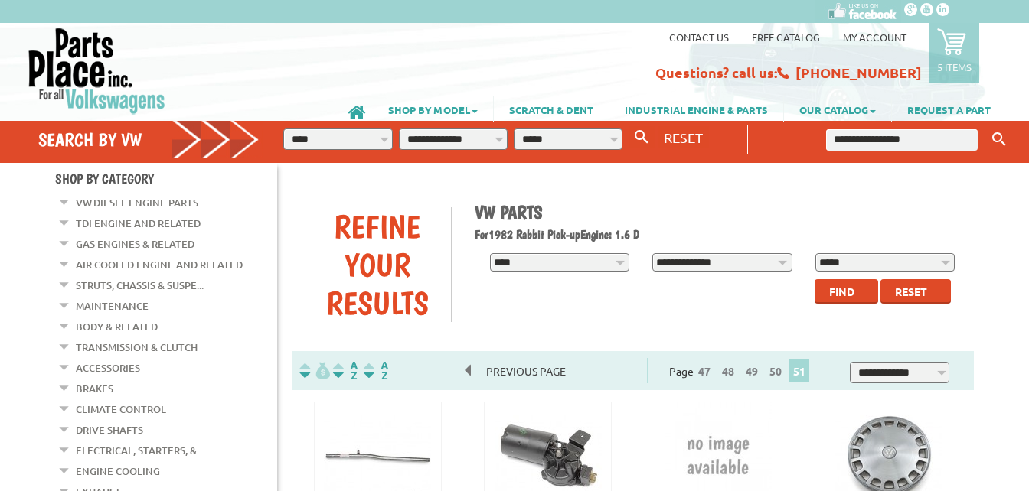
click at [354, 134] on select "**********" at bounding box center [337, 139] width 109 height 21
select select "*********"
click at [283, 129] on select "**********" at bounding box center [337, 139] width 109 height 21
select select "*********"
select select
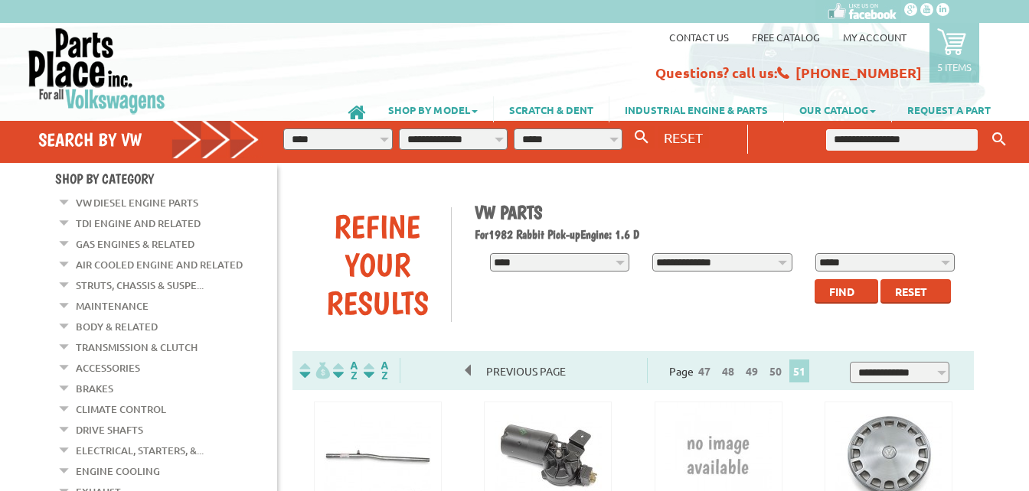
select select
click at [463, 138] on select "**********" at bounding box center [453, 139] width 109 height 21
select select "*********"
click at [399, 129] on select "**********" at bounding box center [453, 139] width 109 height 21
select select "*********"
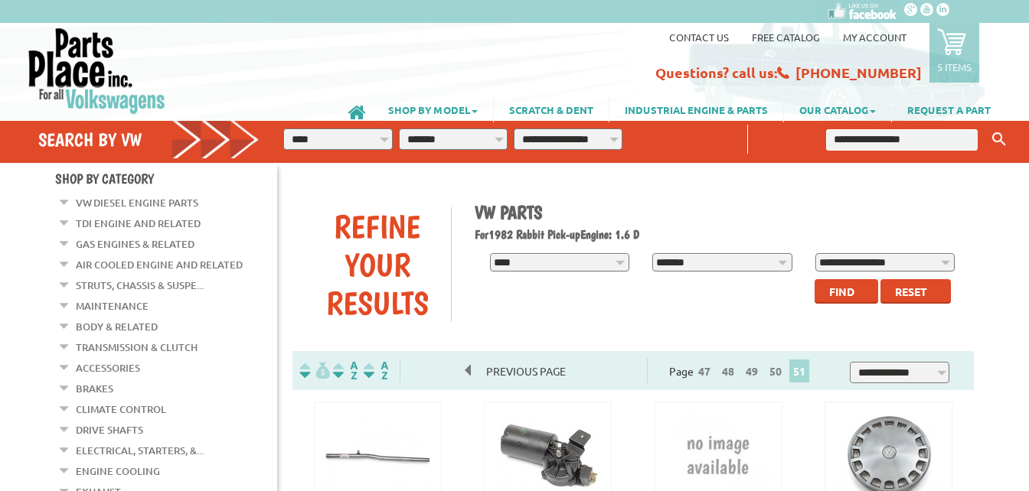
click at [549, 138] on select "**********" at bounding box center [568, 139] width 109 height 21
select select "*********"
click at [514, 129] on select "**********" at bounding box center [568, 139] width 109 height 21
select select "*********"
click at [635, 132] on icon "button" at bounding box center [641, 137] width 14 height 14
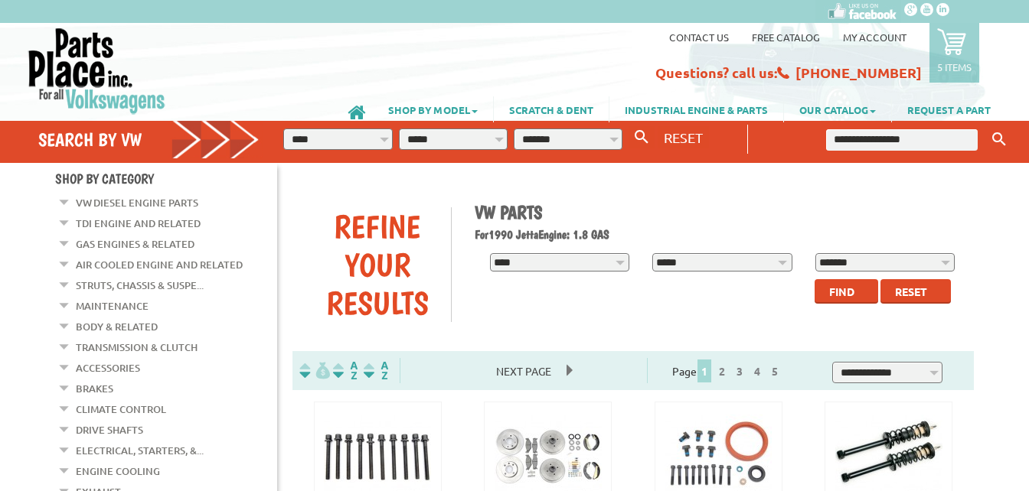
click at [99, 383] on link "Brakes" at bounding box center [94, 389] width 37 height 20
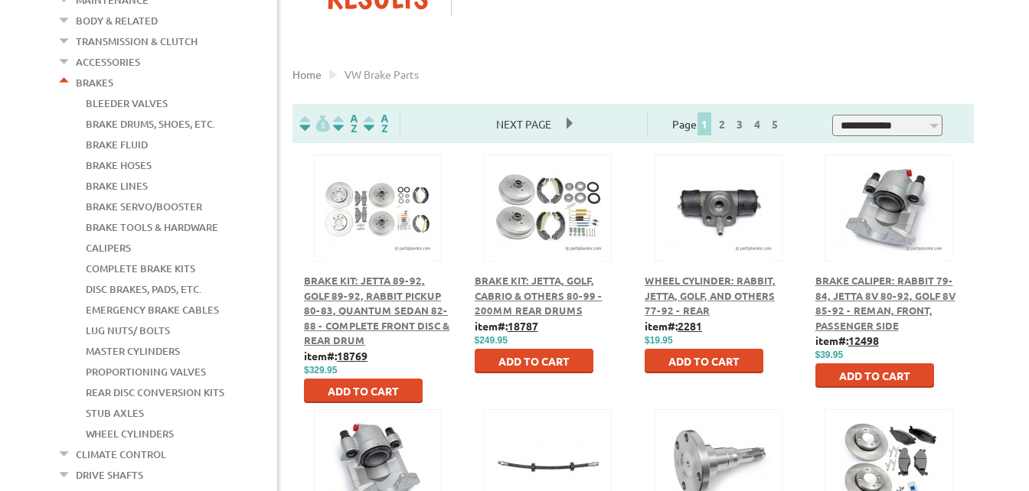
scroll to position [383, 0]
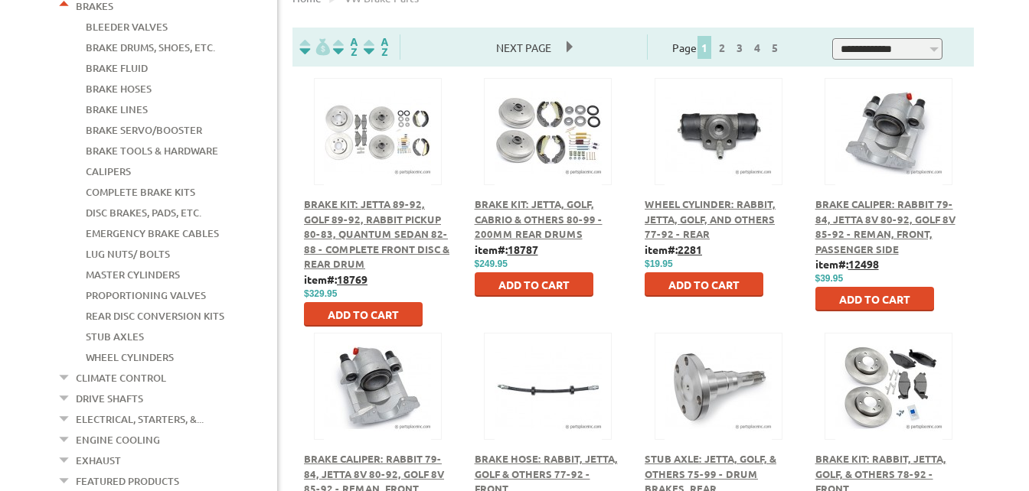
click at [93, 203] on link "Disc Brakes, Pads, Etc." at bounding box center [144, 213] width 116 height 20
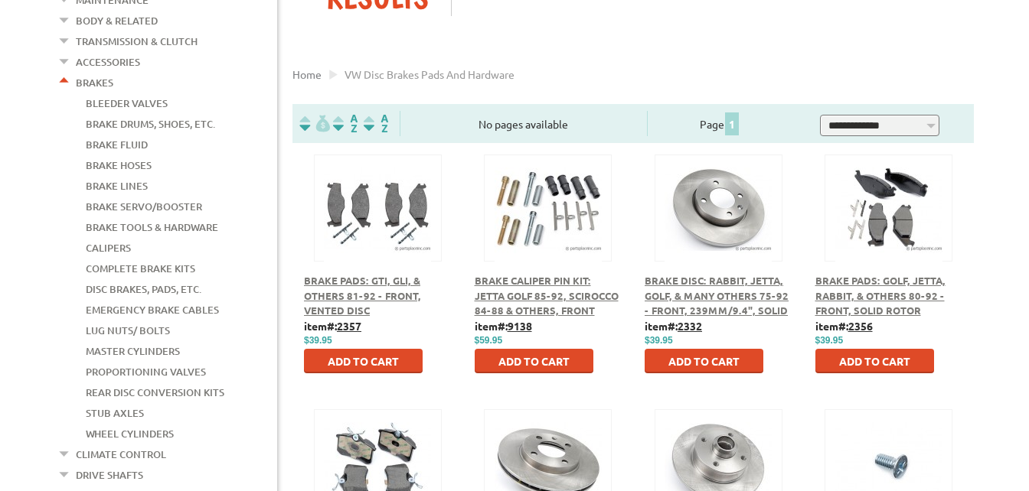
scroll to position [536, 0]
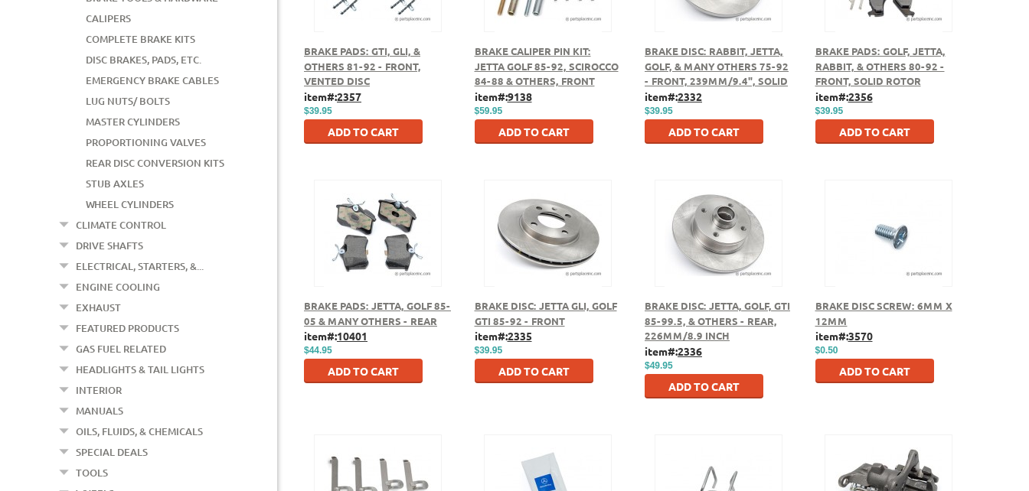
click at [709, 238] on button at bounding box center [718, 231] width 99 height 26
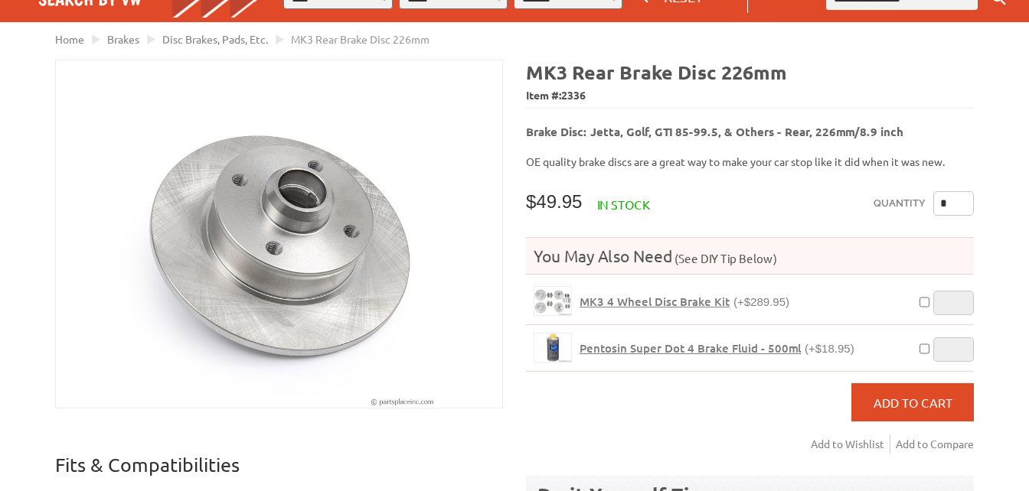
scroll to position [153, 0]
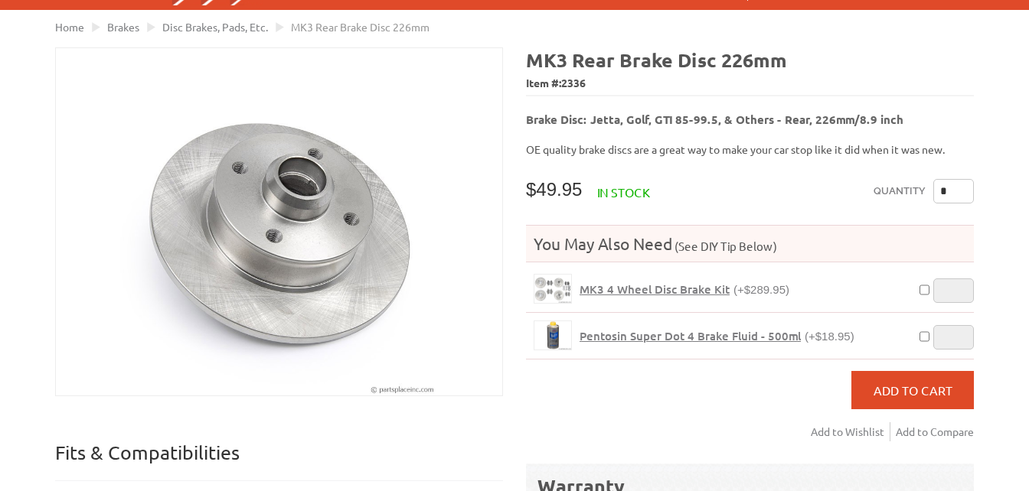
click at [606, 282] on span "MK3 4 Wheel Disc Brake Kit" at bounding box center [654, 289] width 150 height 15
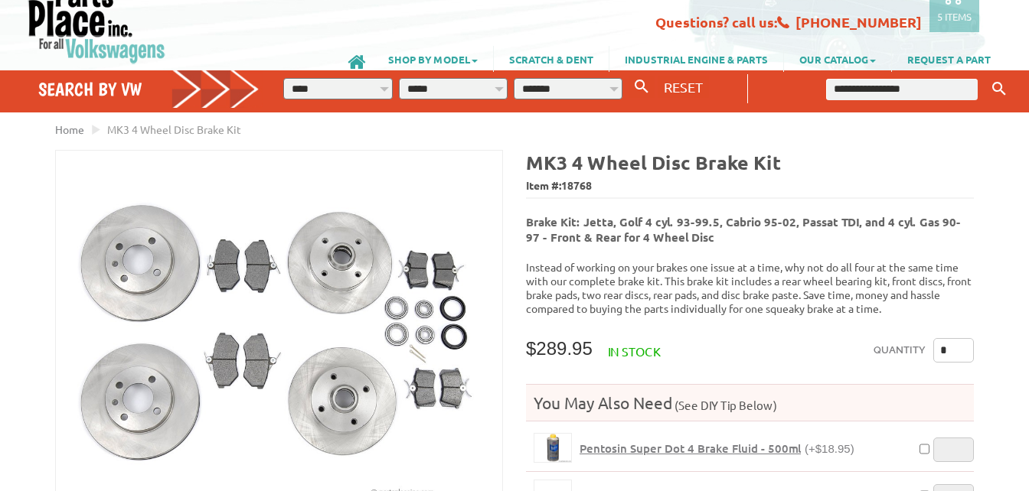
scroll to position [77, 0]
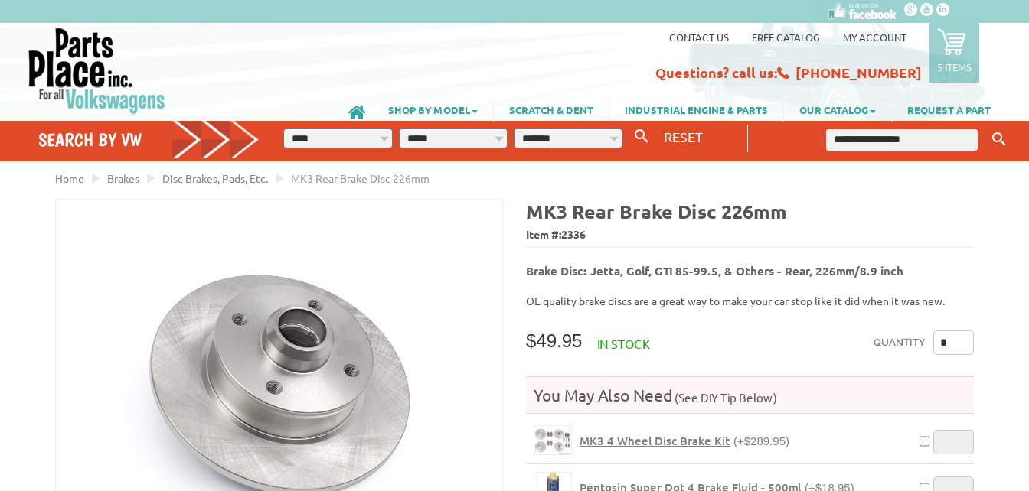
scroll to position [153, 0]
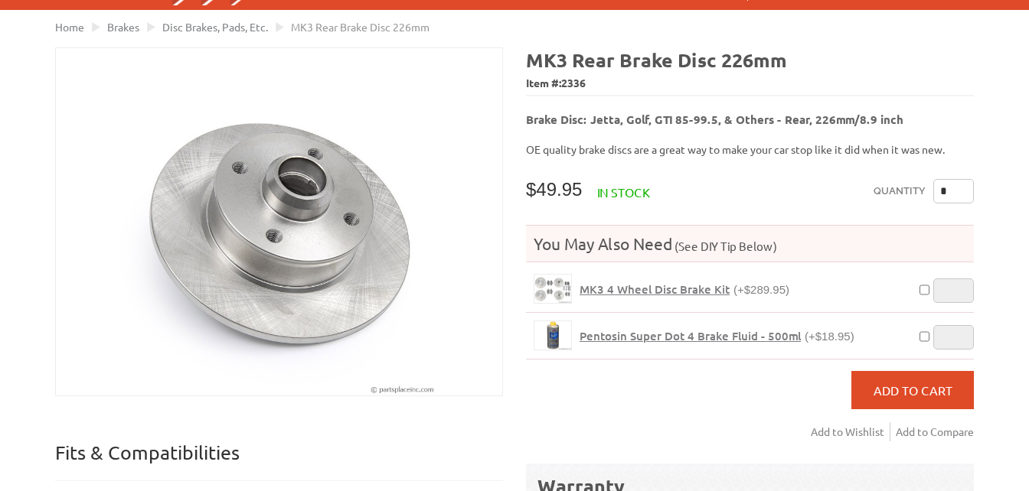
click at [945, 183] on input "*" at bounding box center [953, 191] width 41 height 24
type input "*"
click at [869, 377] on button "Add to Cart" at bounding box center [912, 390] width 122 height 38
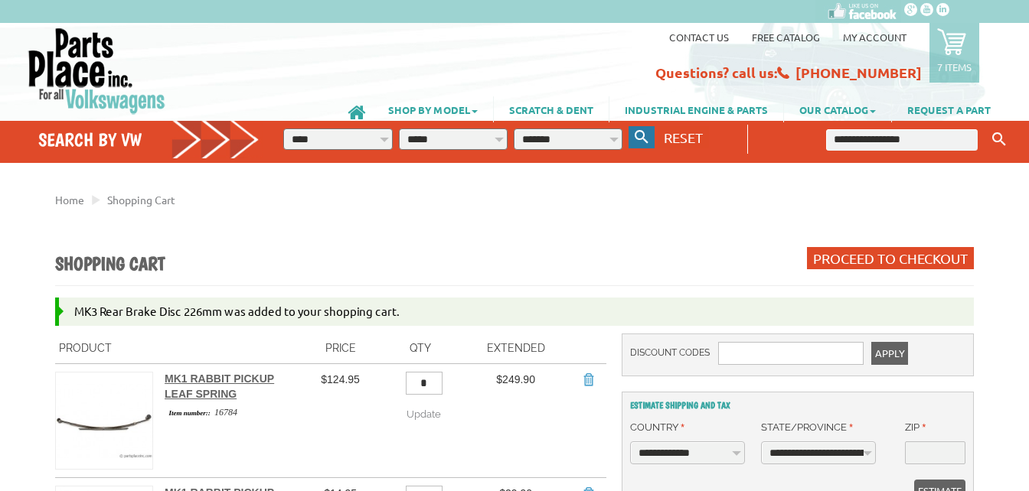
click at [639, 139] on icon "button" at bounding box center [641, 137] width 14 height 14
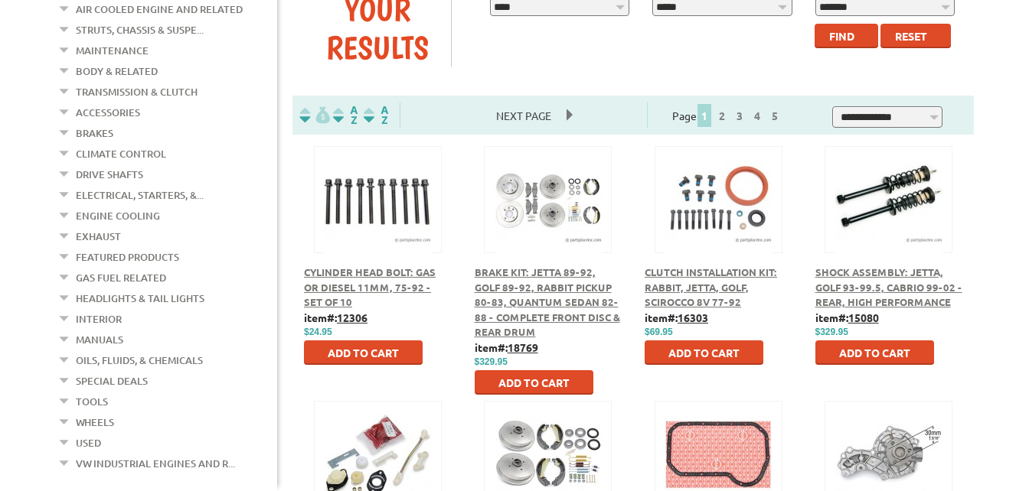
scroll to position [230, 0]
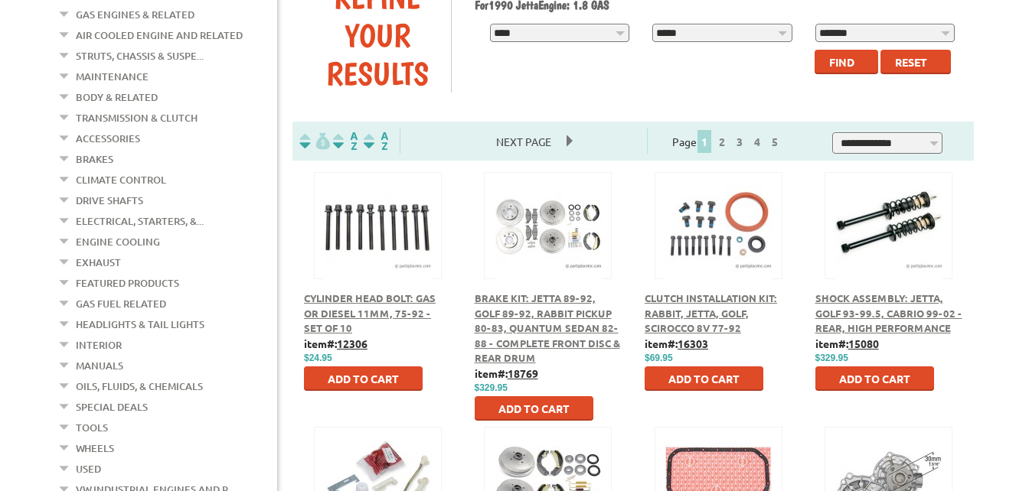
click at [79, 191] on link "Drive Shafts" at bounding box center [109, 201] width 67 height 20
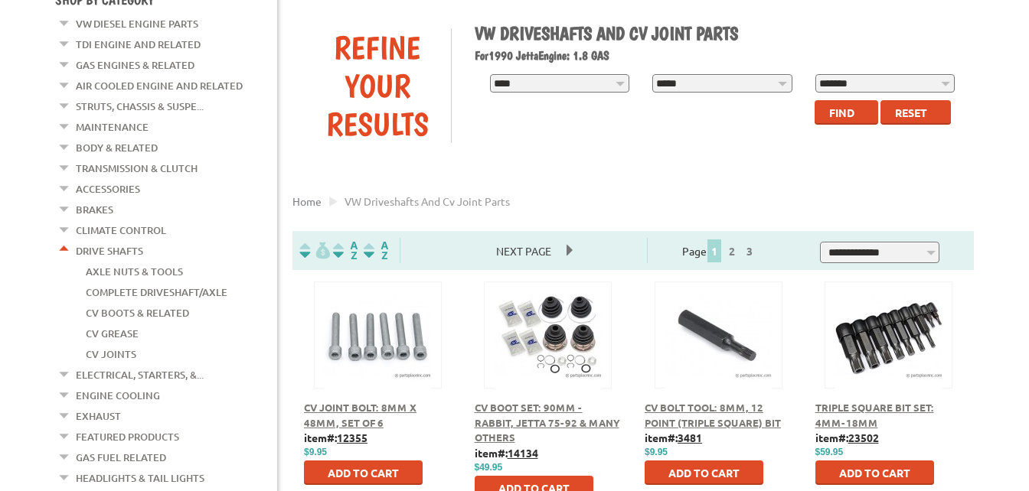
scroll to position [153, 0]
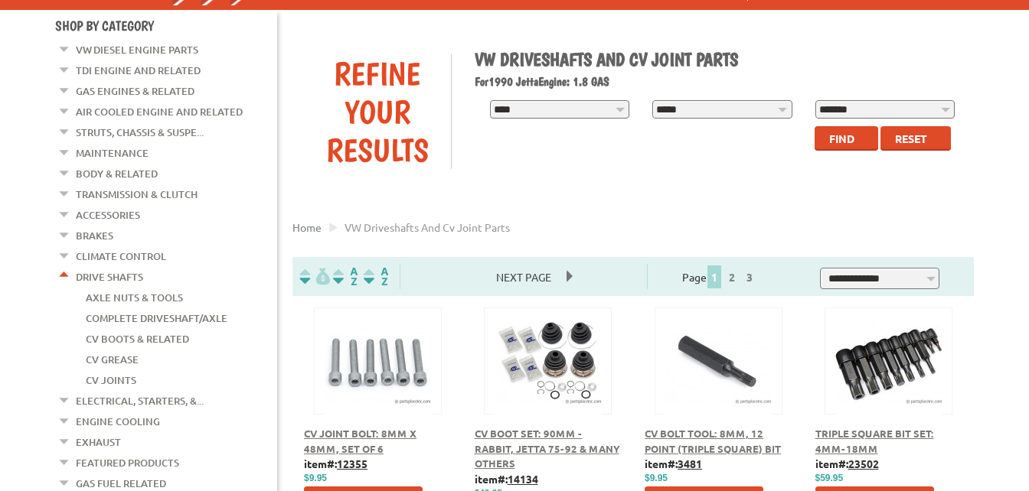
click at [111, 146] on link "Maintenance" at bounding box center [112, 153] width 73 height 20
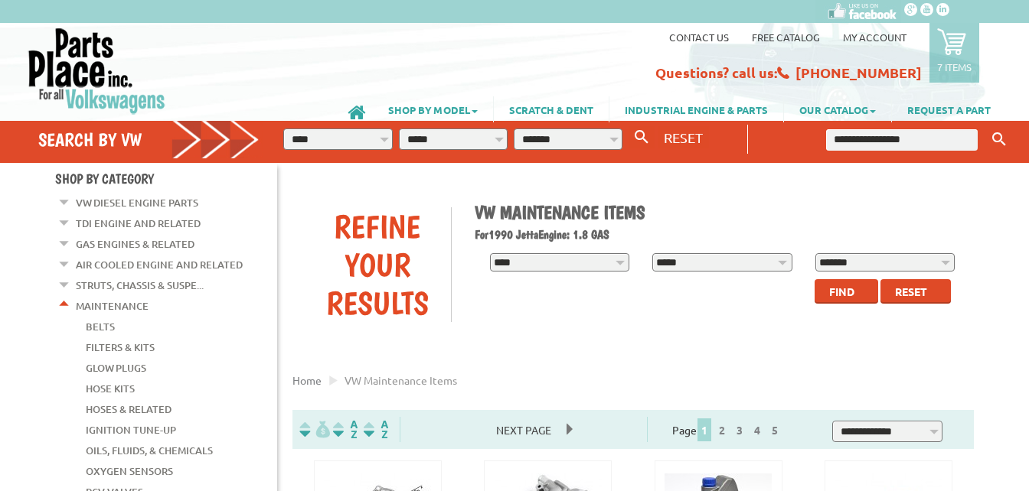
click at [869, 139] on input "text" at bounding box center [902, 139] width 152 height 21
type input "*******"
click at [987, 127] on button "Keyword Search" at bounding box center [998, 139] width 23 height 25
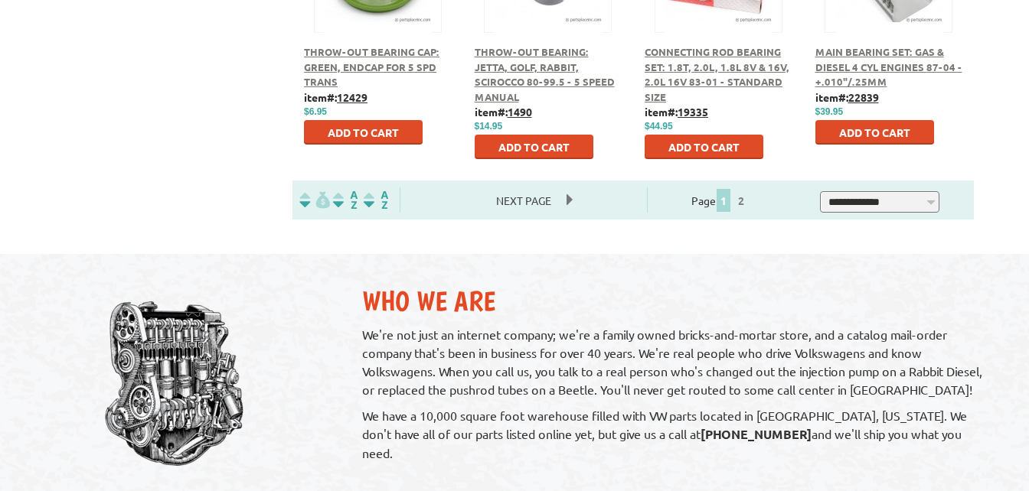
scroll to position [1148, 0]
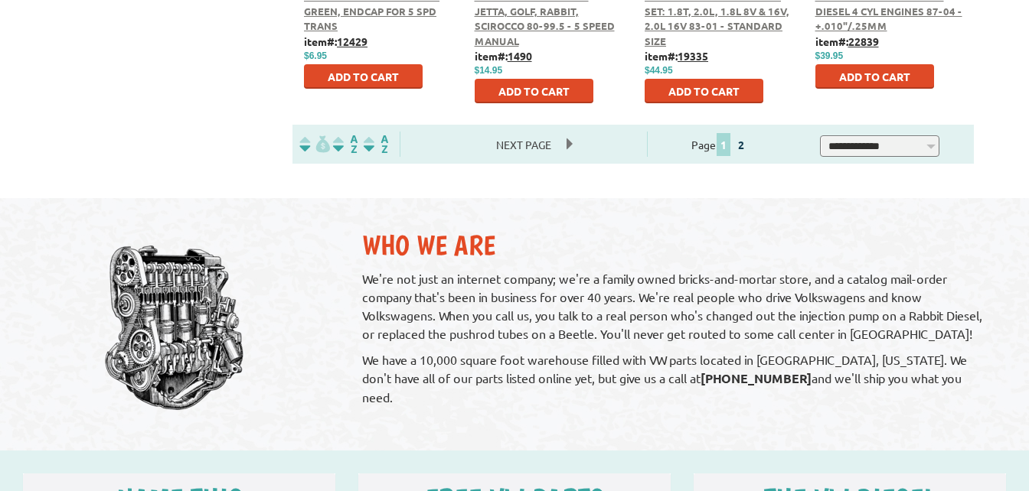
click at [748, 145] on link "2" at bounding box center [741, 145] width 14 height 14
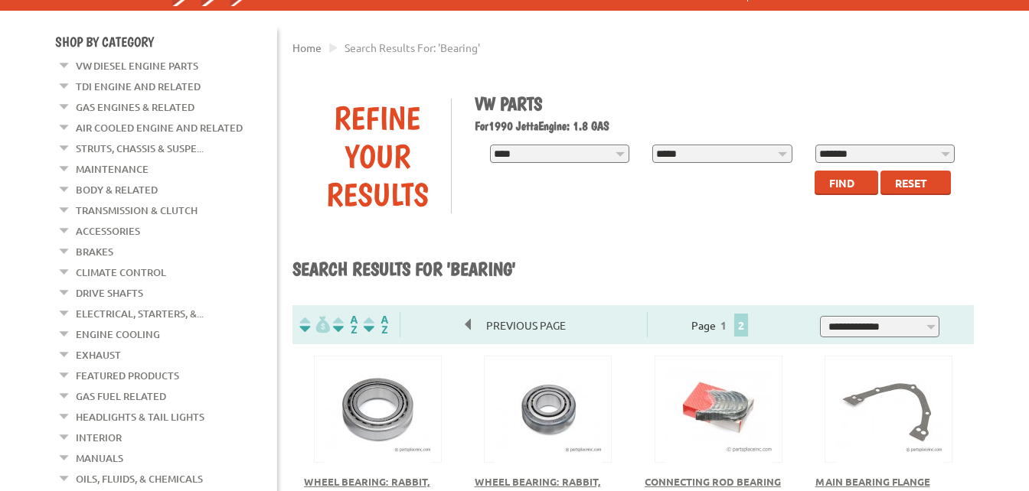
scroll to position [153, 0]
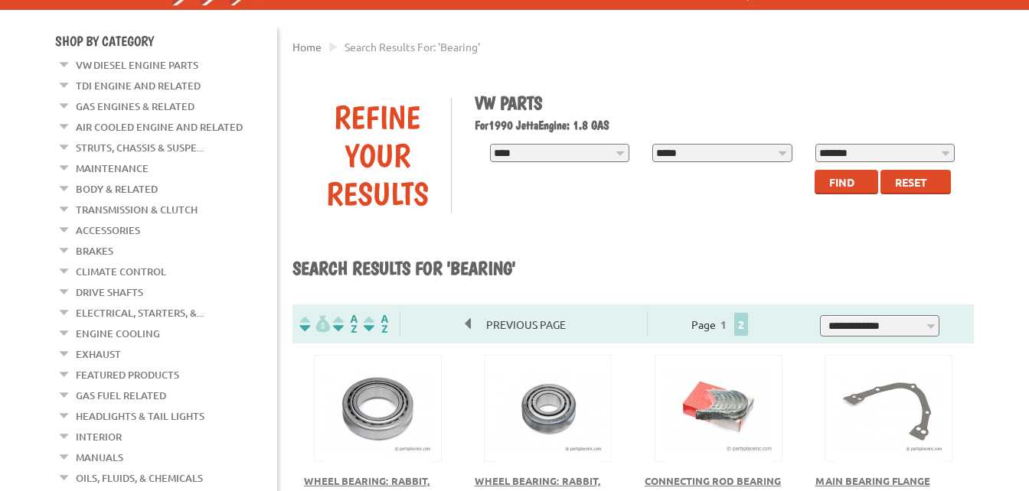
click at [85, 243] on link "Brakes" at bounding box center [94, 251] width 37 height 20
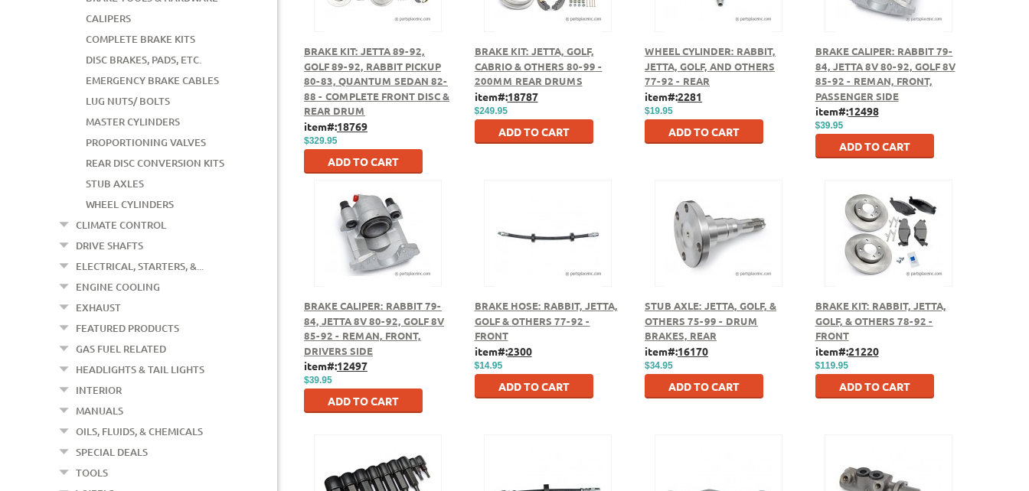
scroll to position [842, 0]
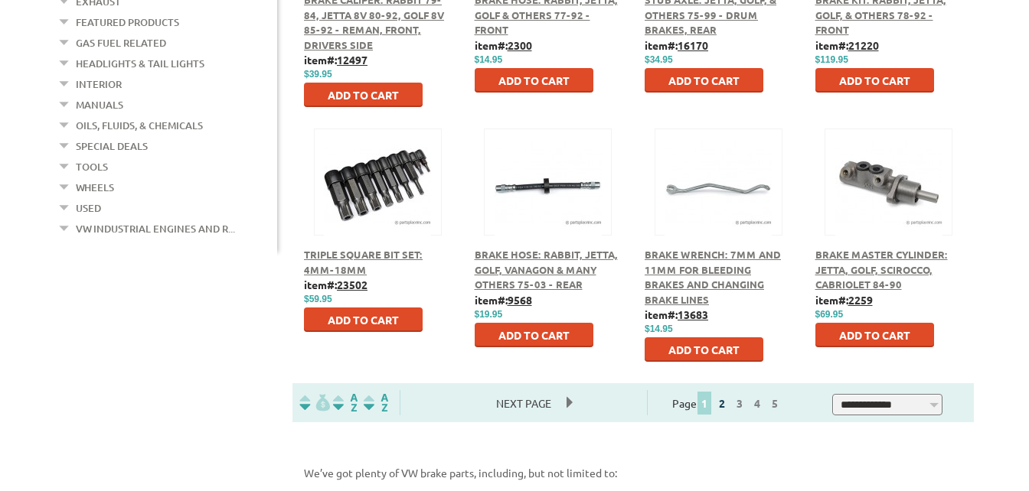
click at [729, 403] on link "2" at bounding box center [722, 403] width 14 height 14
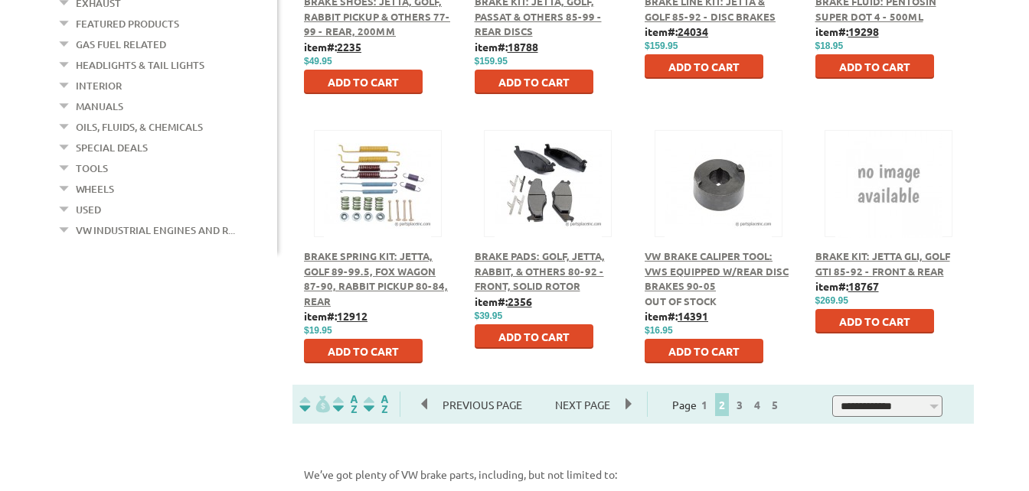
scroll to position [842, 0]
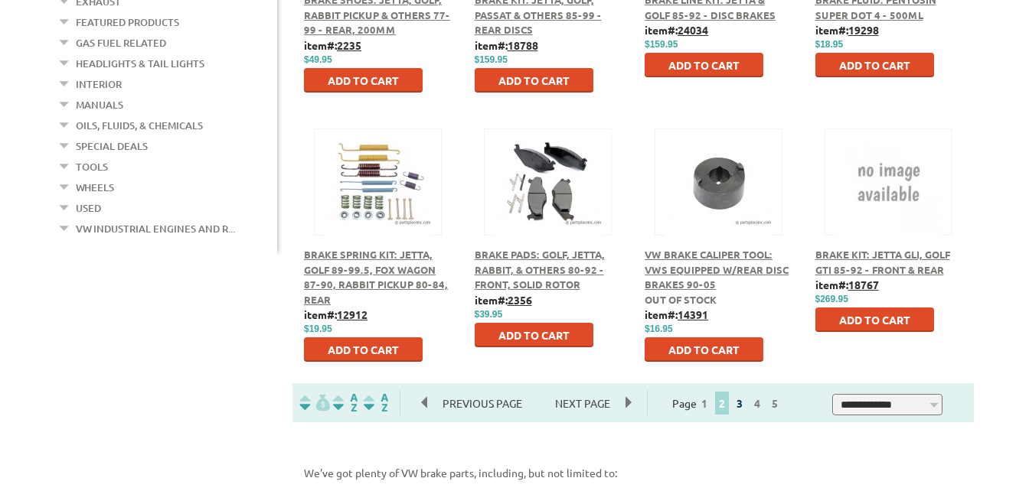
click at [746, 403] on link "3" at bounding box center [739, 403] width 14 height 14
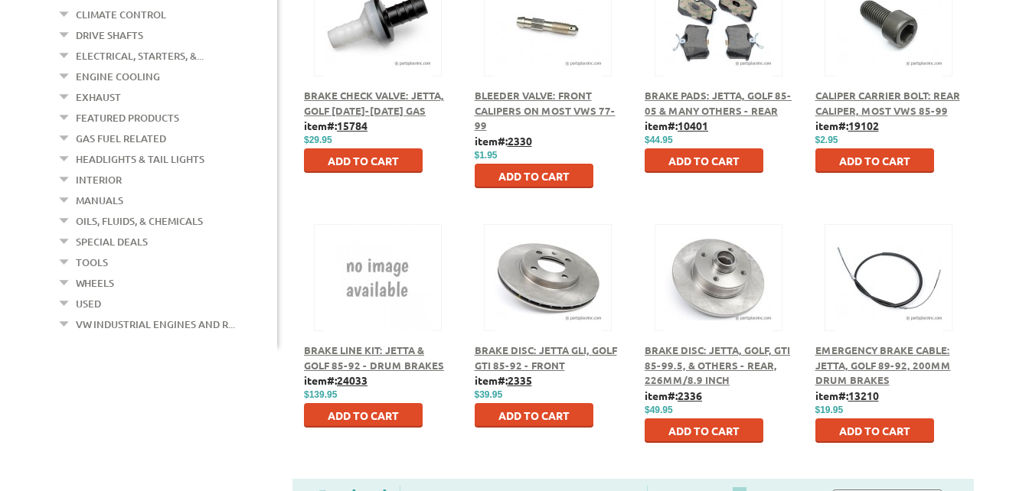
scroll to position [957, 0]
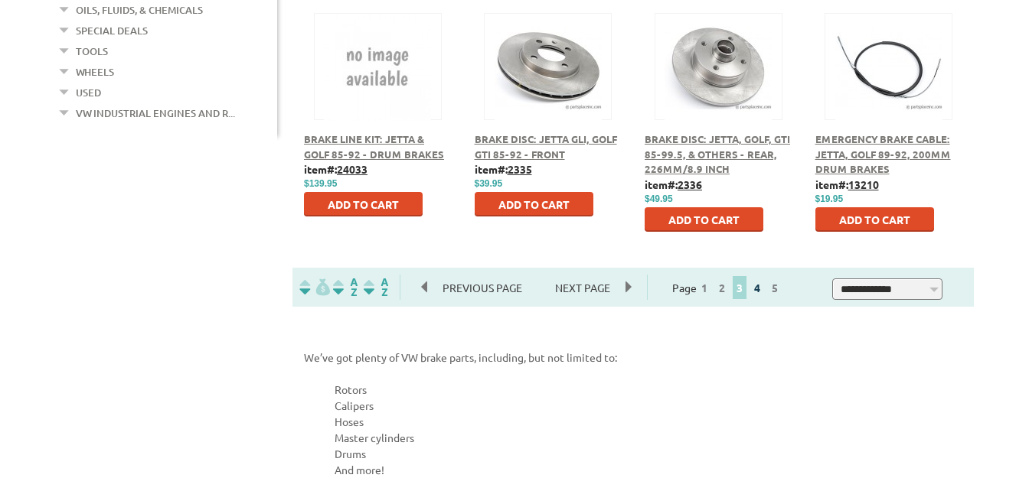
click at [764, 288] on link "4" at bounding box center [757, 288] width 14 height 14
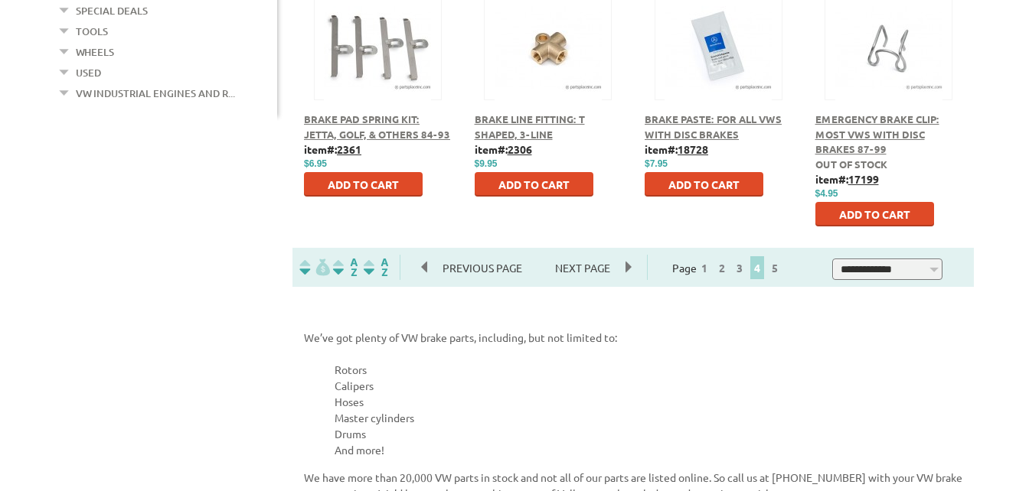
scroll to position [1071, 0]
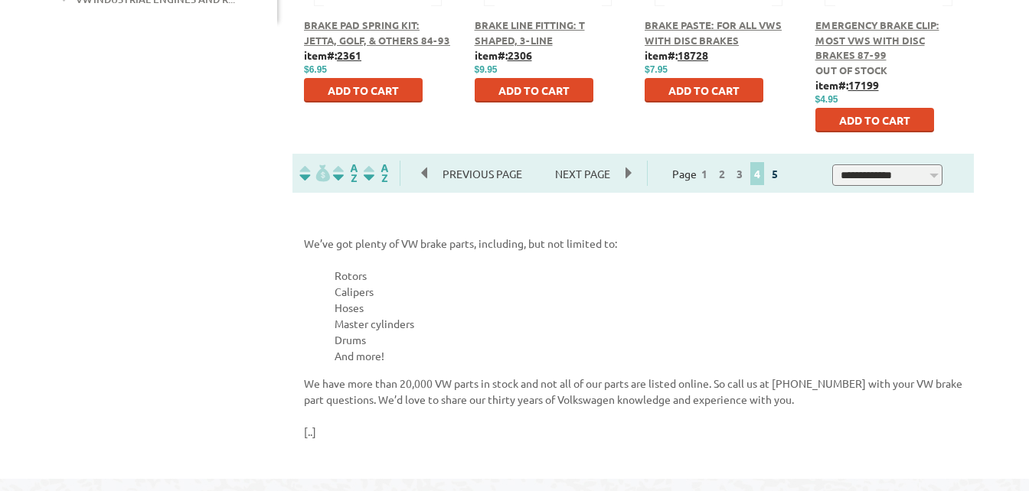
click at [781, 175] on link "5" at bounding box center [775, 174] width 14 height 14
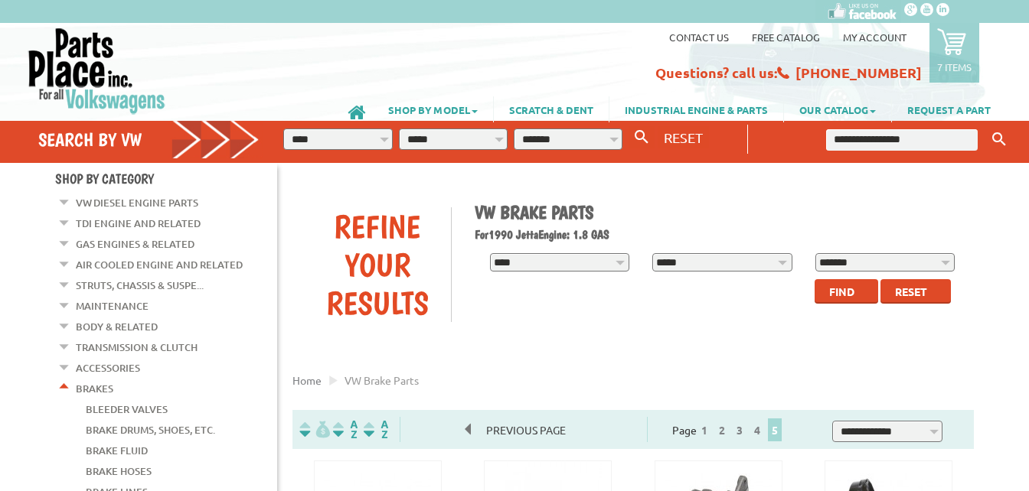
click at [955, 41] on icon at bounding box center [951, 41] width 29 height 29
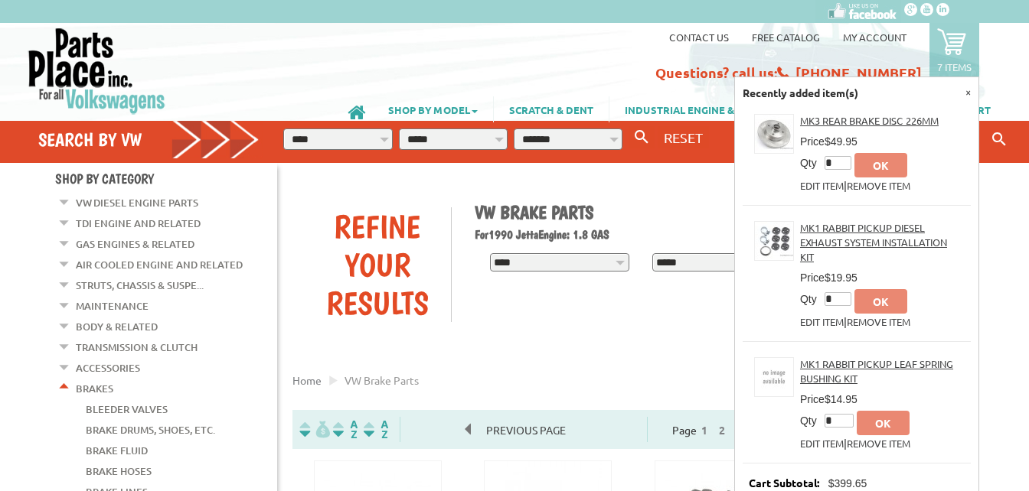
scroll to position [230, 0]
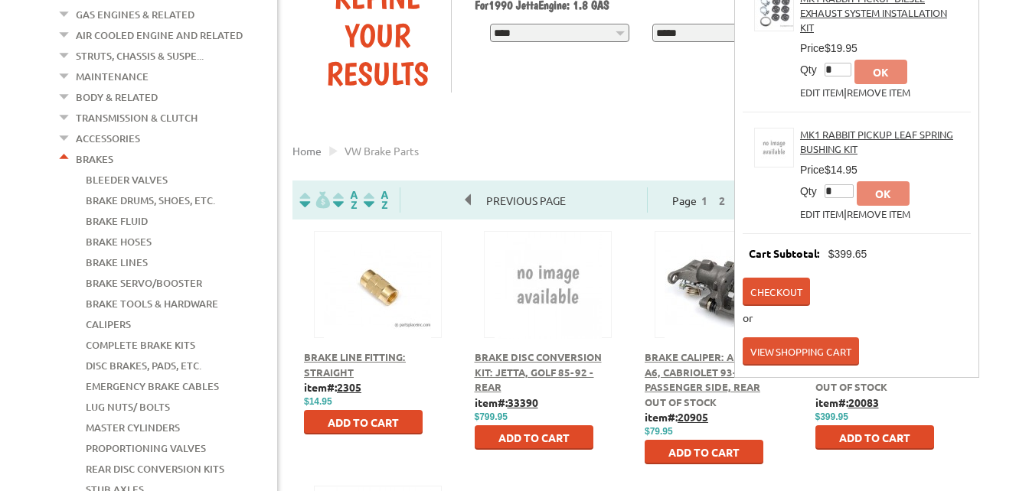
click at [773, 279] on link "Checkout" at bounding box center [775, 292] width 67 height 28
